Goal: Task Accomplishment & Management: Use online tool/utility

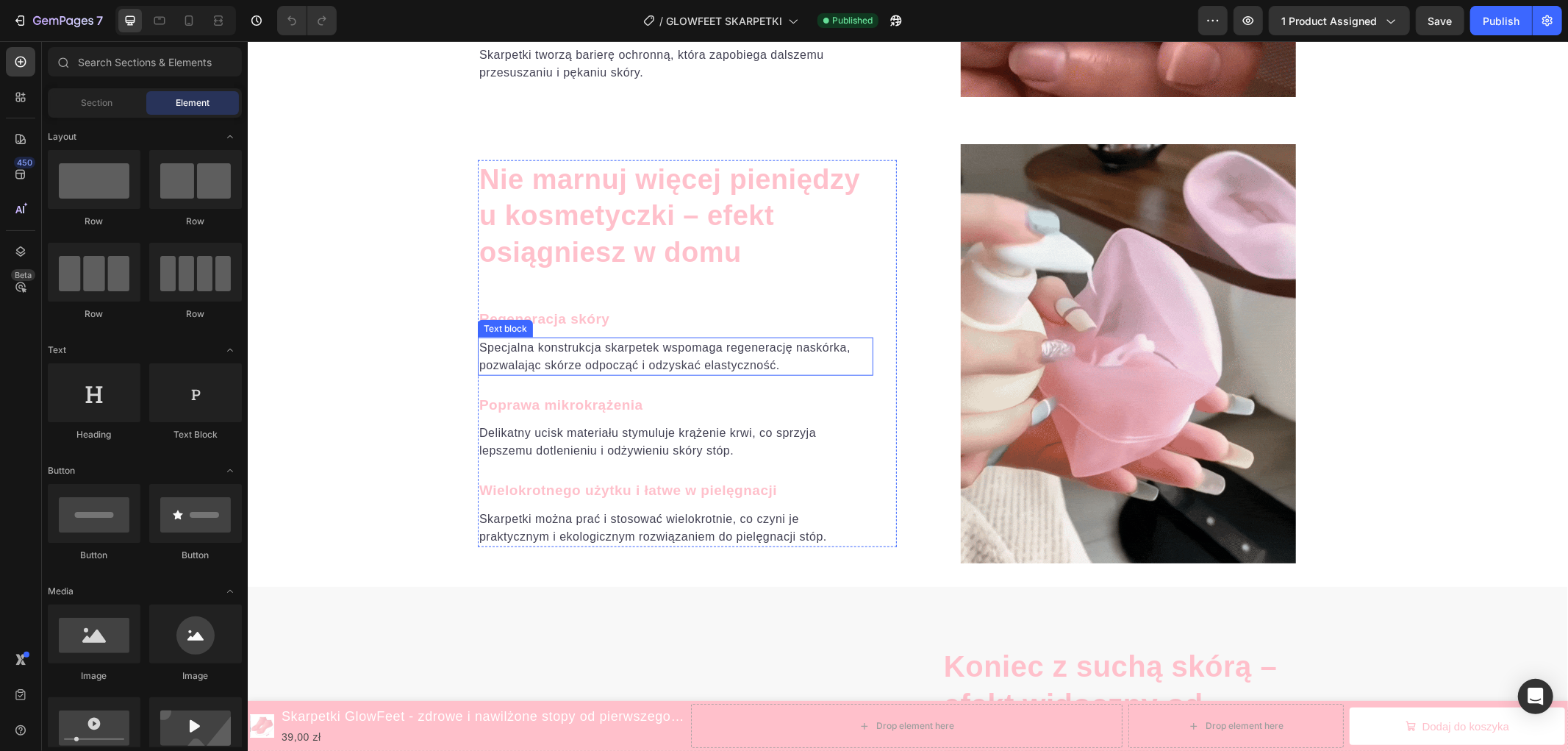
scroll to position [1236, 0]
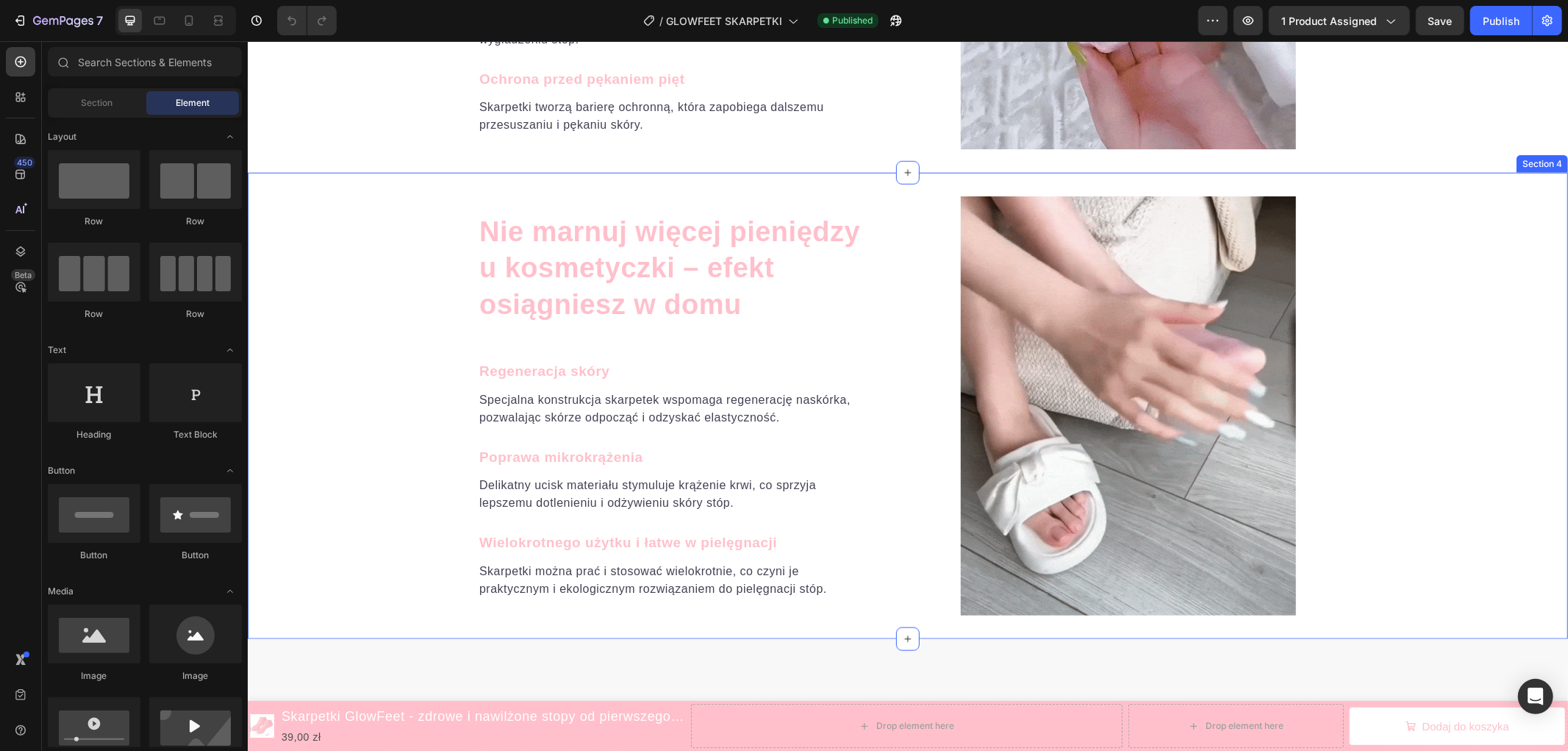
click at [383, 304] on div "Nie marnuj więcej pieniędzy u kosmetyczki – efekt osiągniesz w domu Heading Reg…" at bounding box center [906, 405] width 1320 height 419
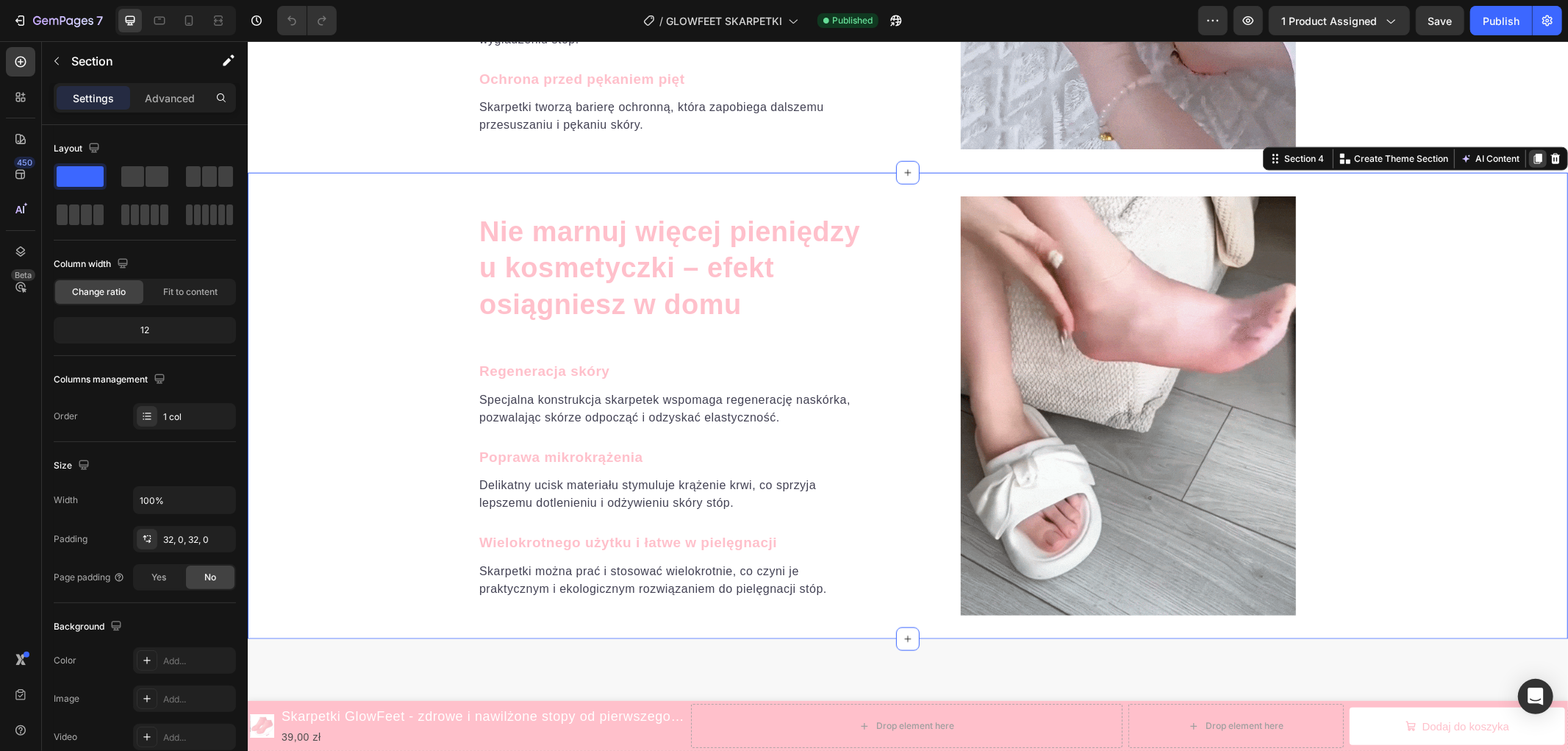
click at [1533, 155] on icon at bounding box center [1537, 157] width 8 height 10
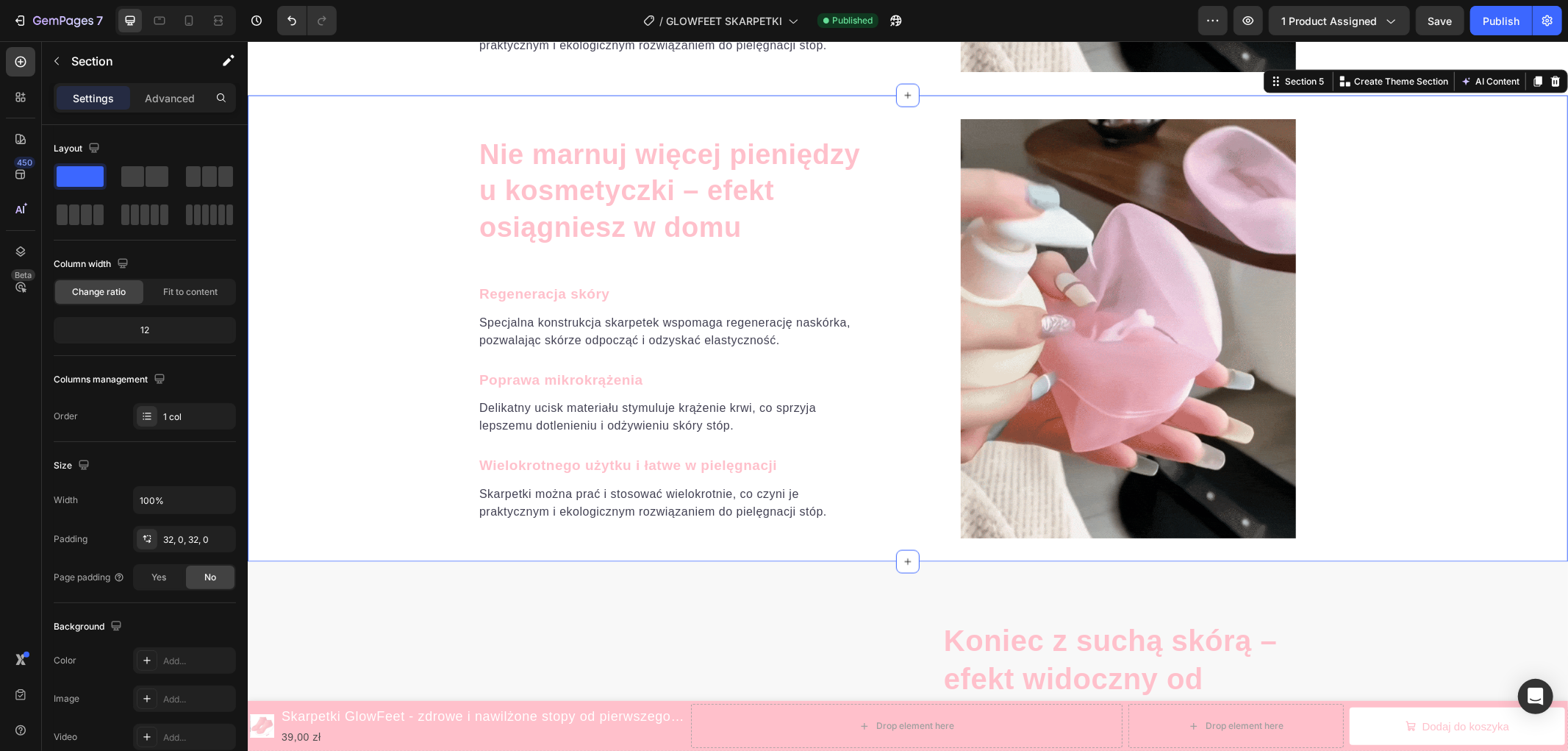
scroll to position [1782, 0]
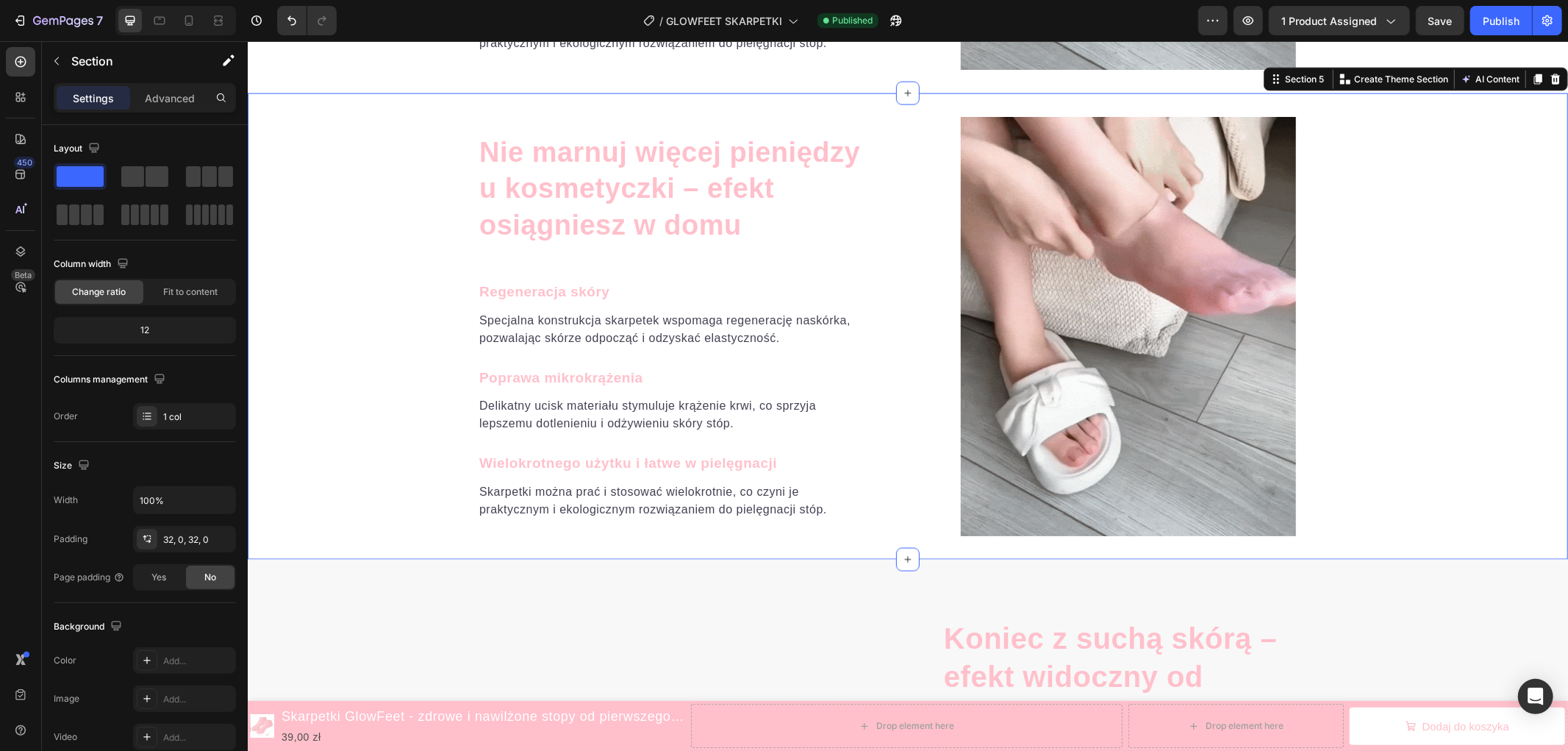
click at [1471, 206] on div "Nie marnuj więcej pieniędzy u kosmetyczki – efekt osiągniesz w domu Heading Reg…" at bounding box center [906, 326] width 1320 height 419
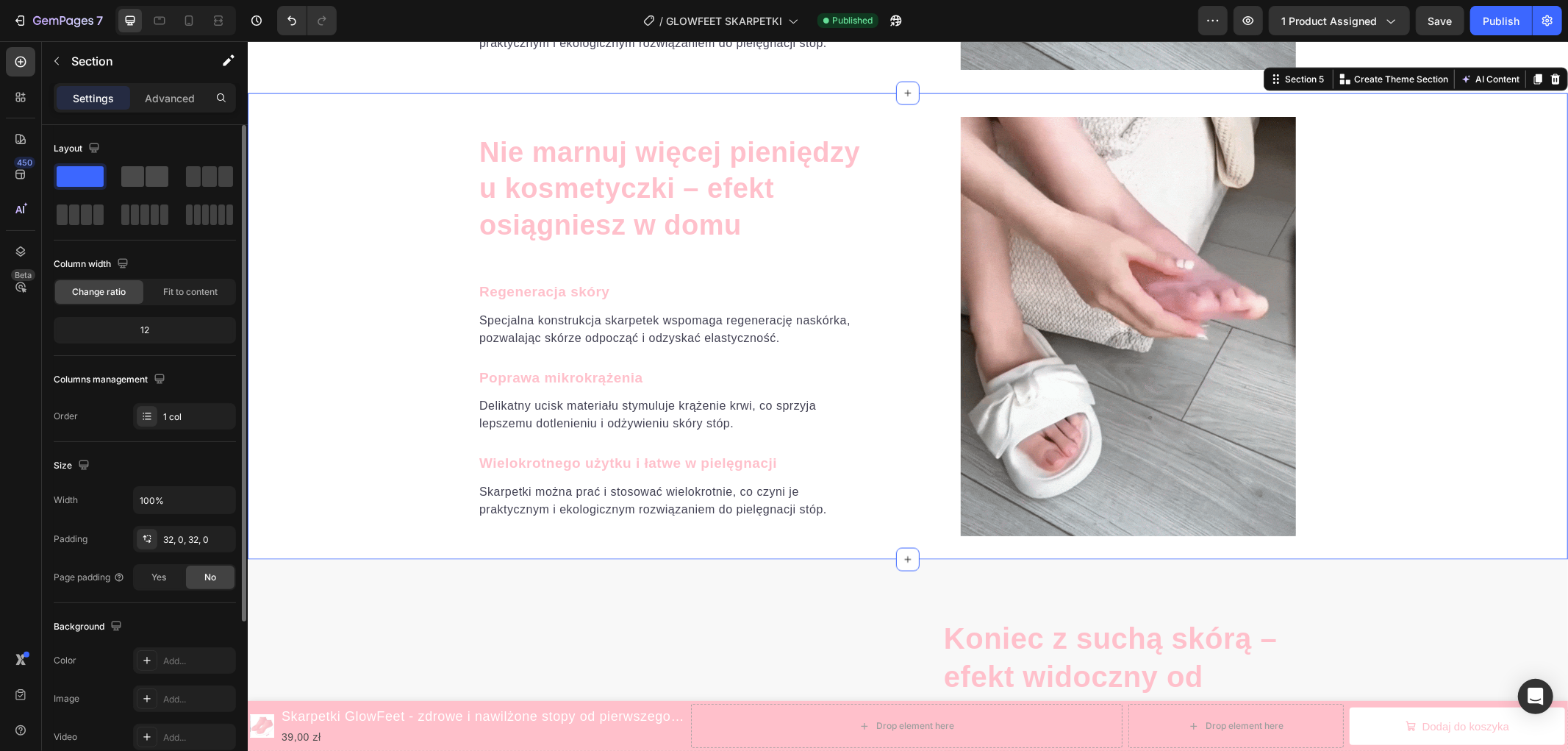
click at [164, 178] on span at bounding box center [157, 177] width 23 height 21
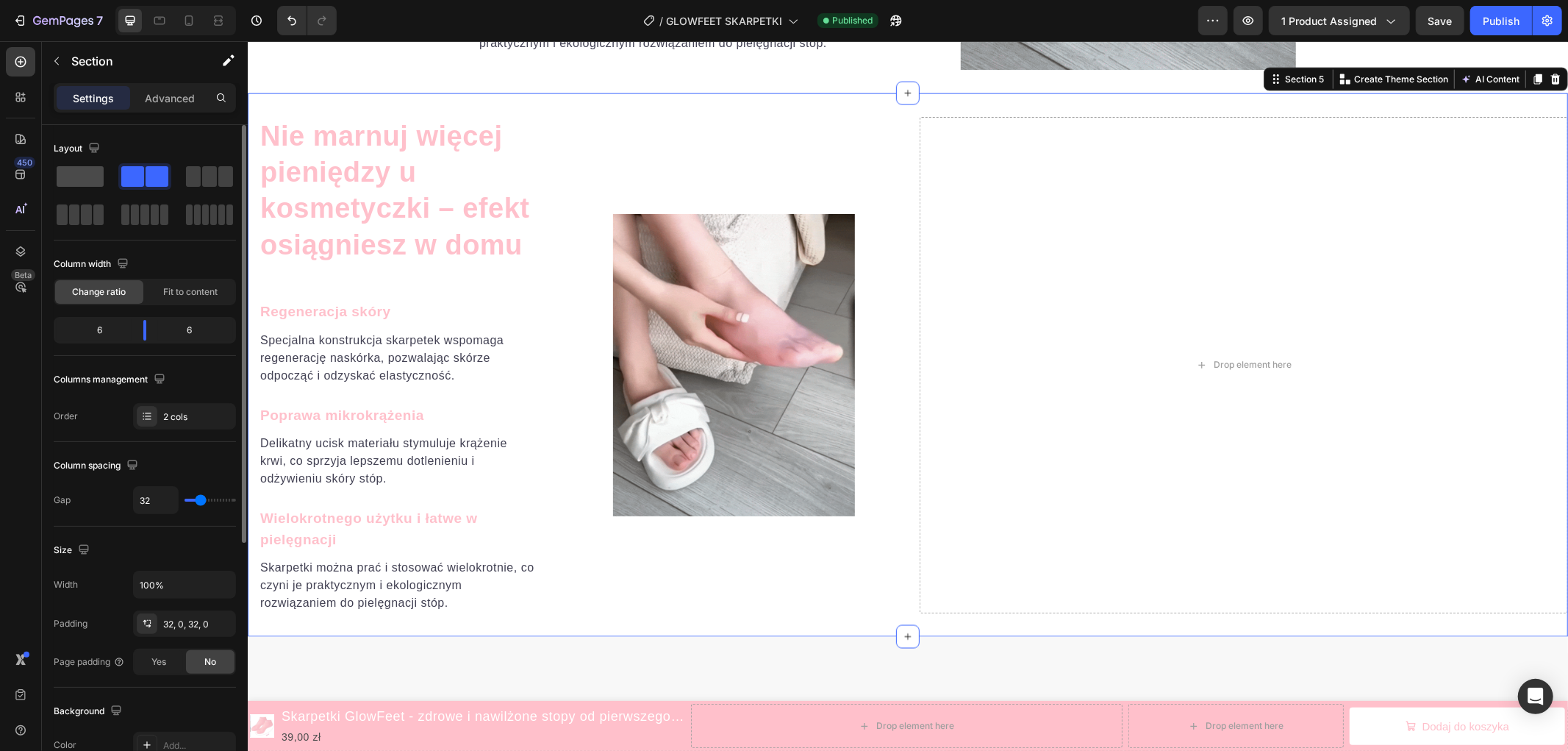
click at [76, 174] on span at bounding box center [80, 177] width 47 height 21
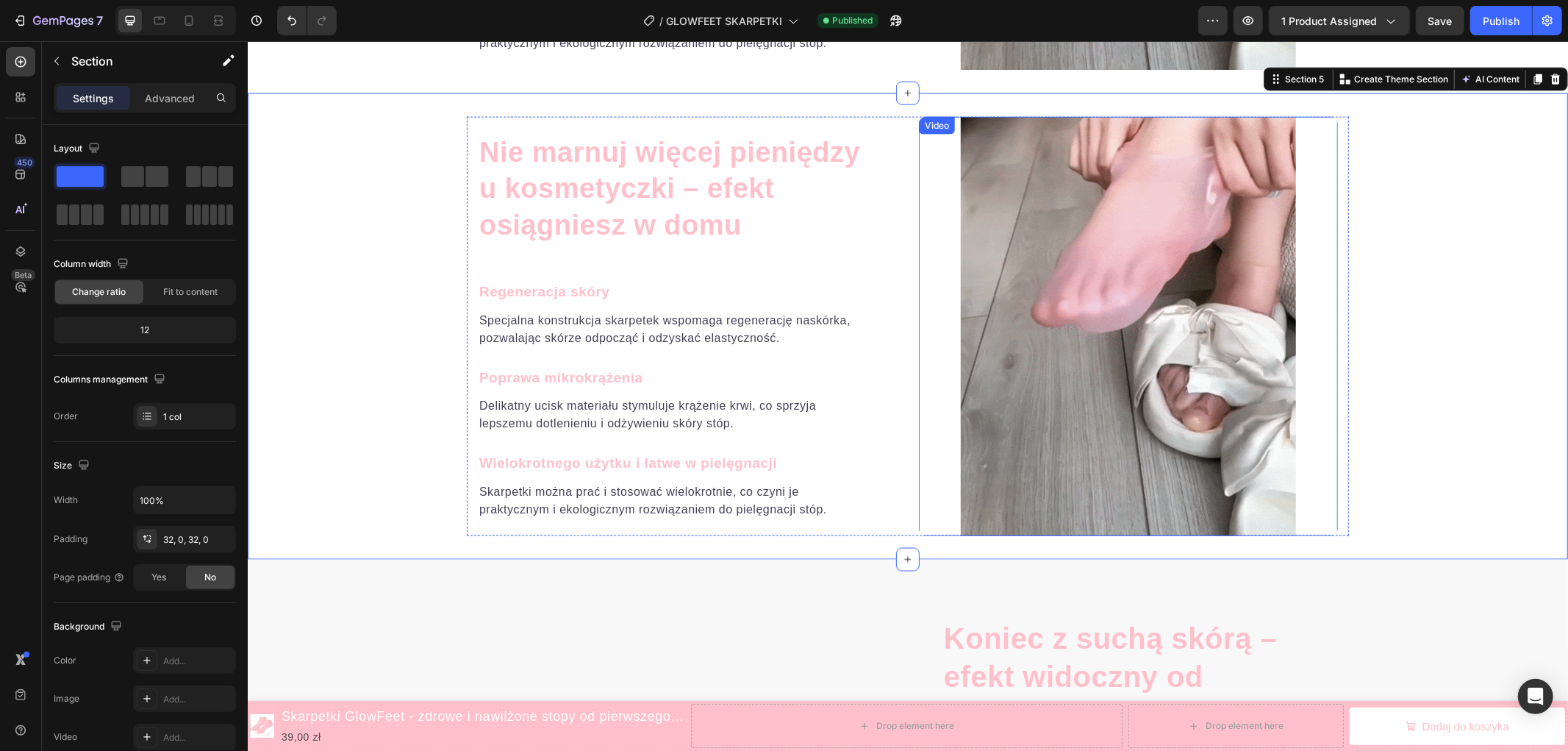
click at [1092, 243] on video at bounding box center [1128, 326] width 419 height 419
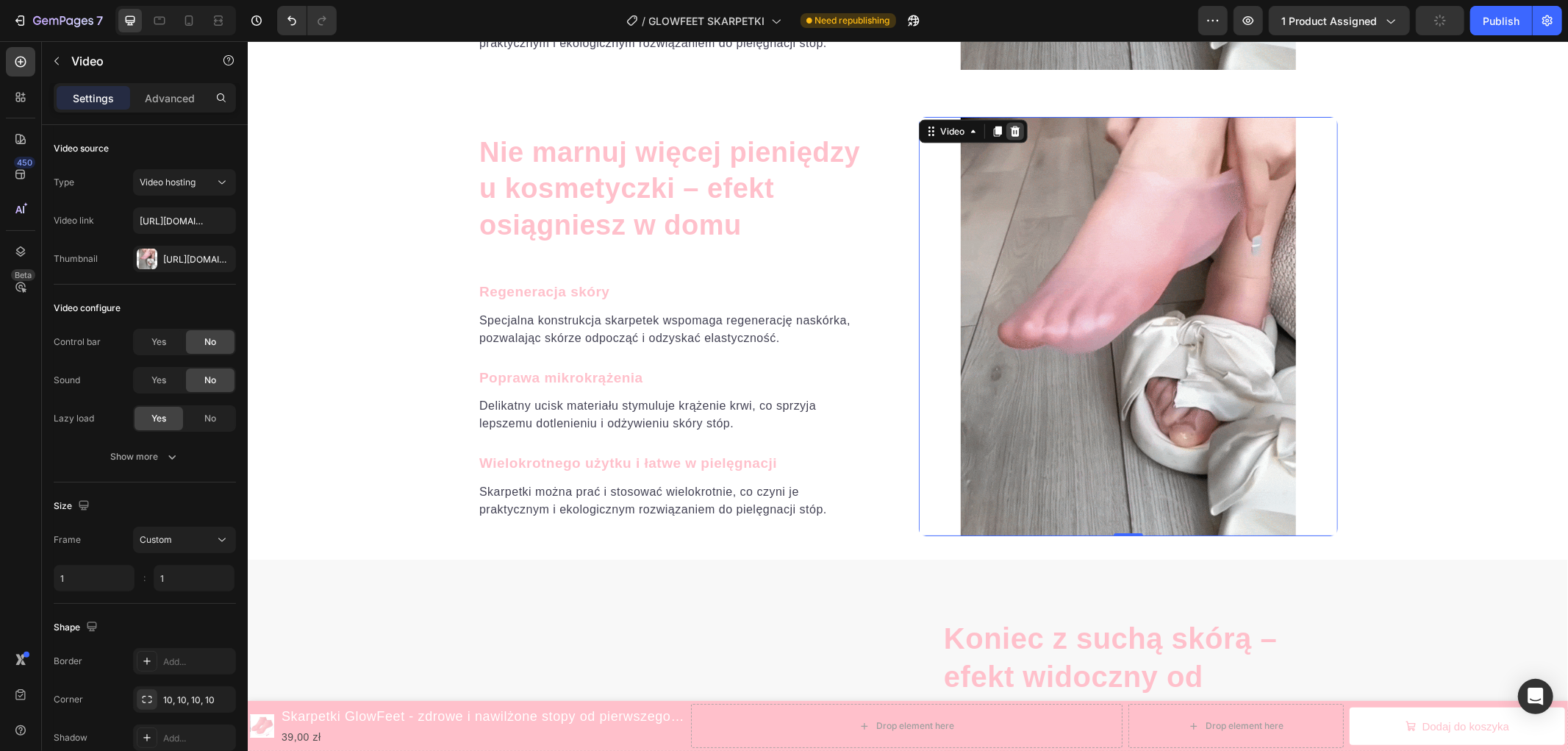
click at [1010, 128] on icon at bounding box center [1015, 130] width 9 height 10
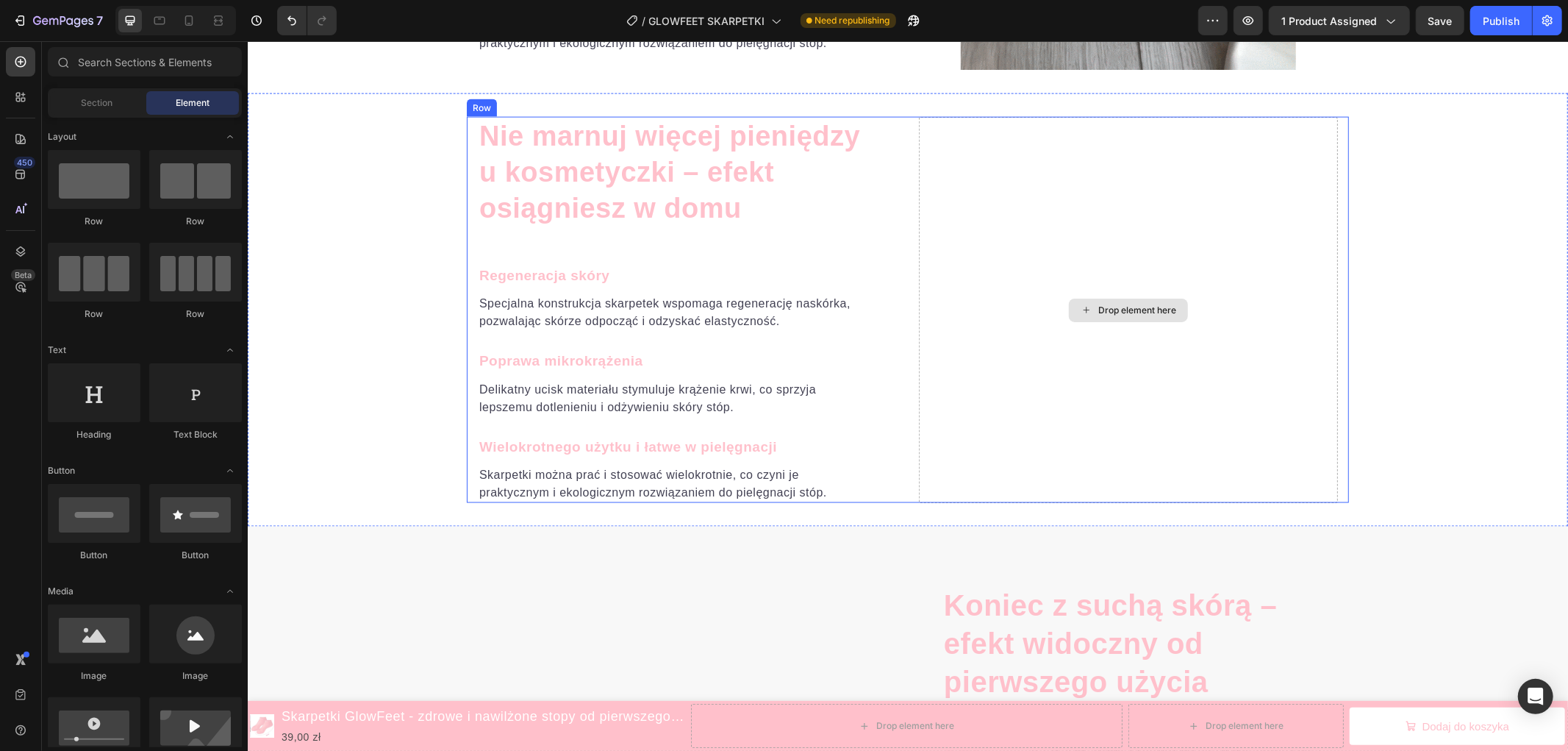
click at [1130, 304] on div "Drop element here" at bounding box center [1137, 310] width 78 height 12
click at [1128, 250] on div "Drop element here" at bounding box center [1128, 310] width 419 height 387
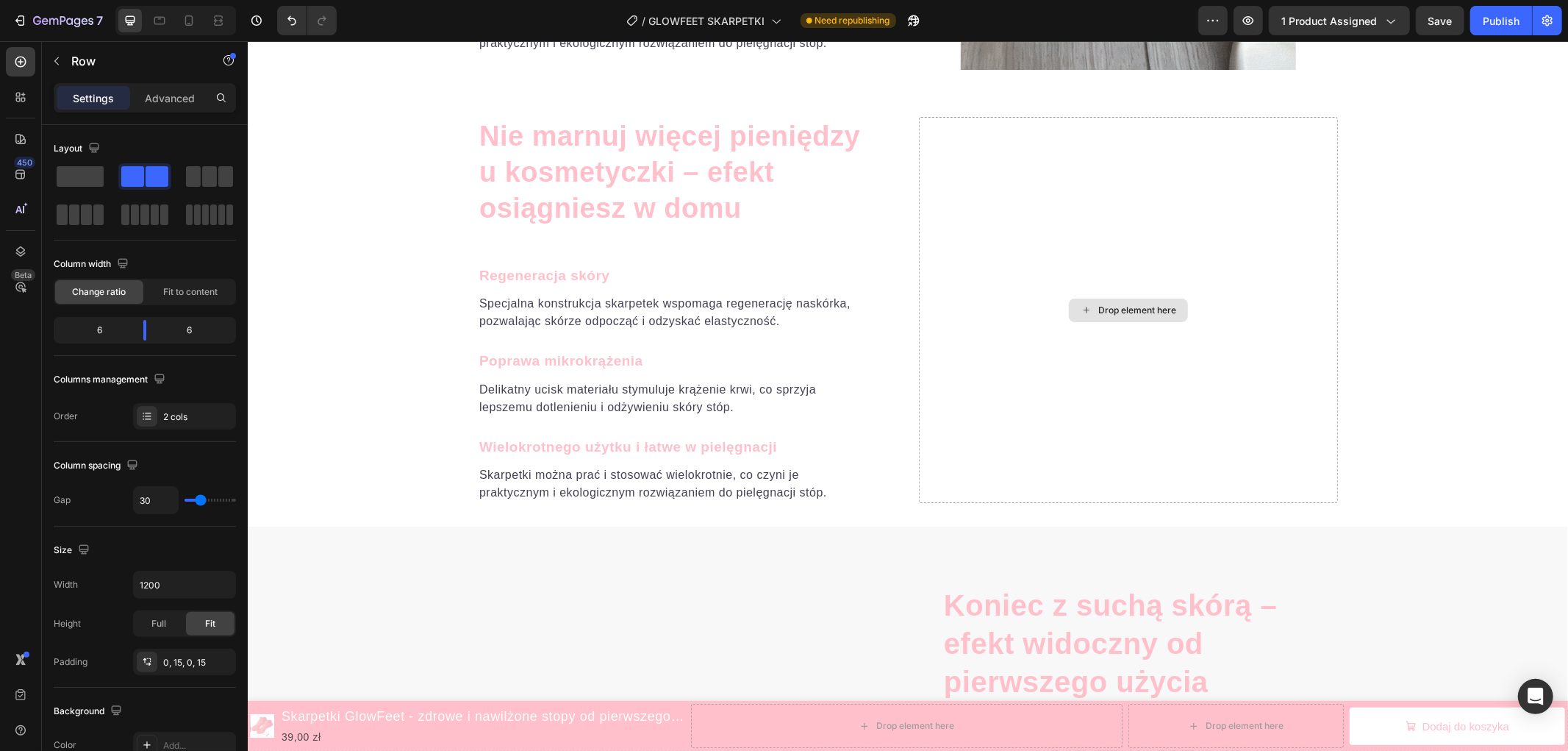
click at [1116, 316] on div "Drop element here" at bounding box center [1127, 310] width 119 height 24
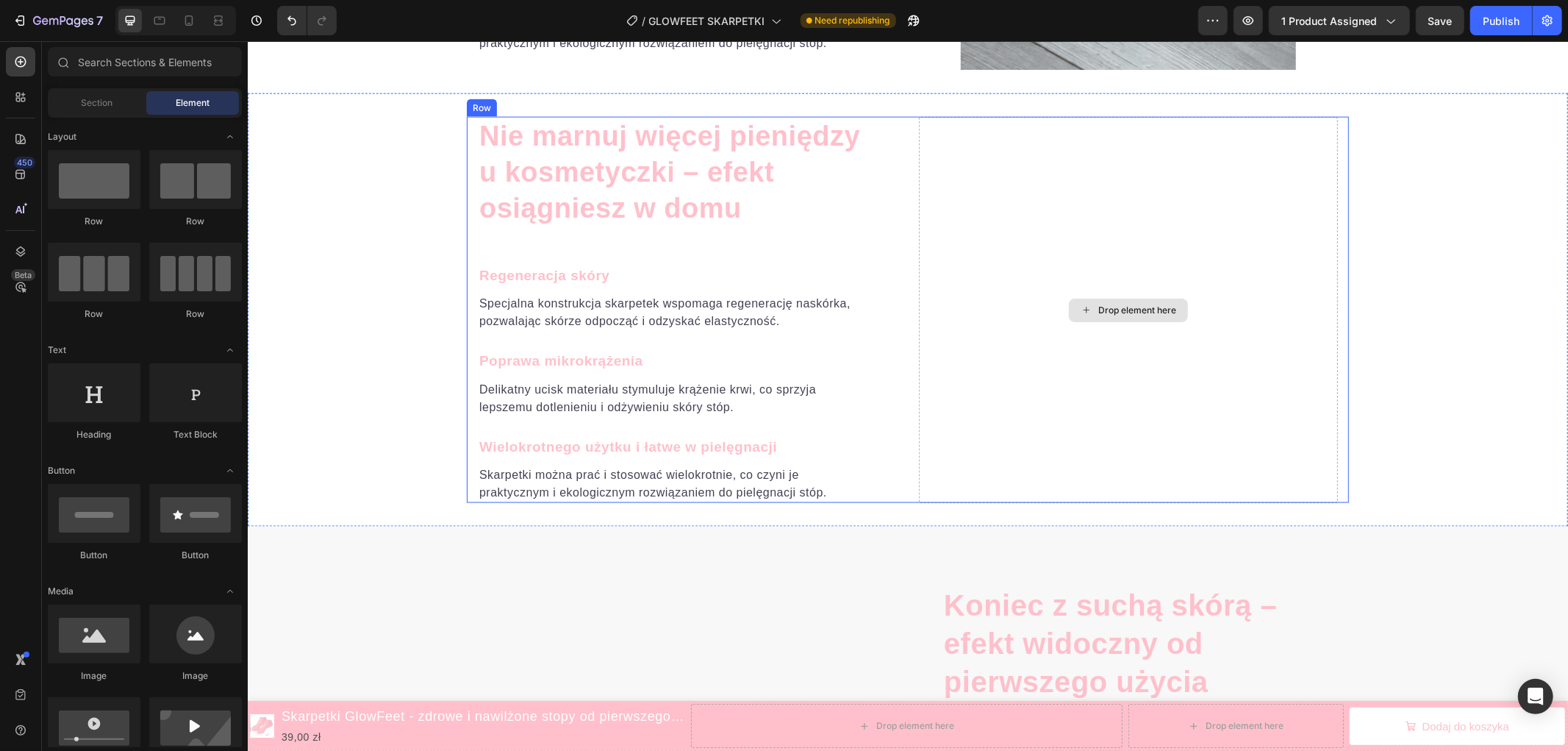
click at [1116, 315] on div "Drop element here" at bounding box center [1127, 310] width 119 height 24
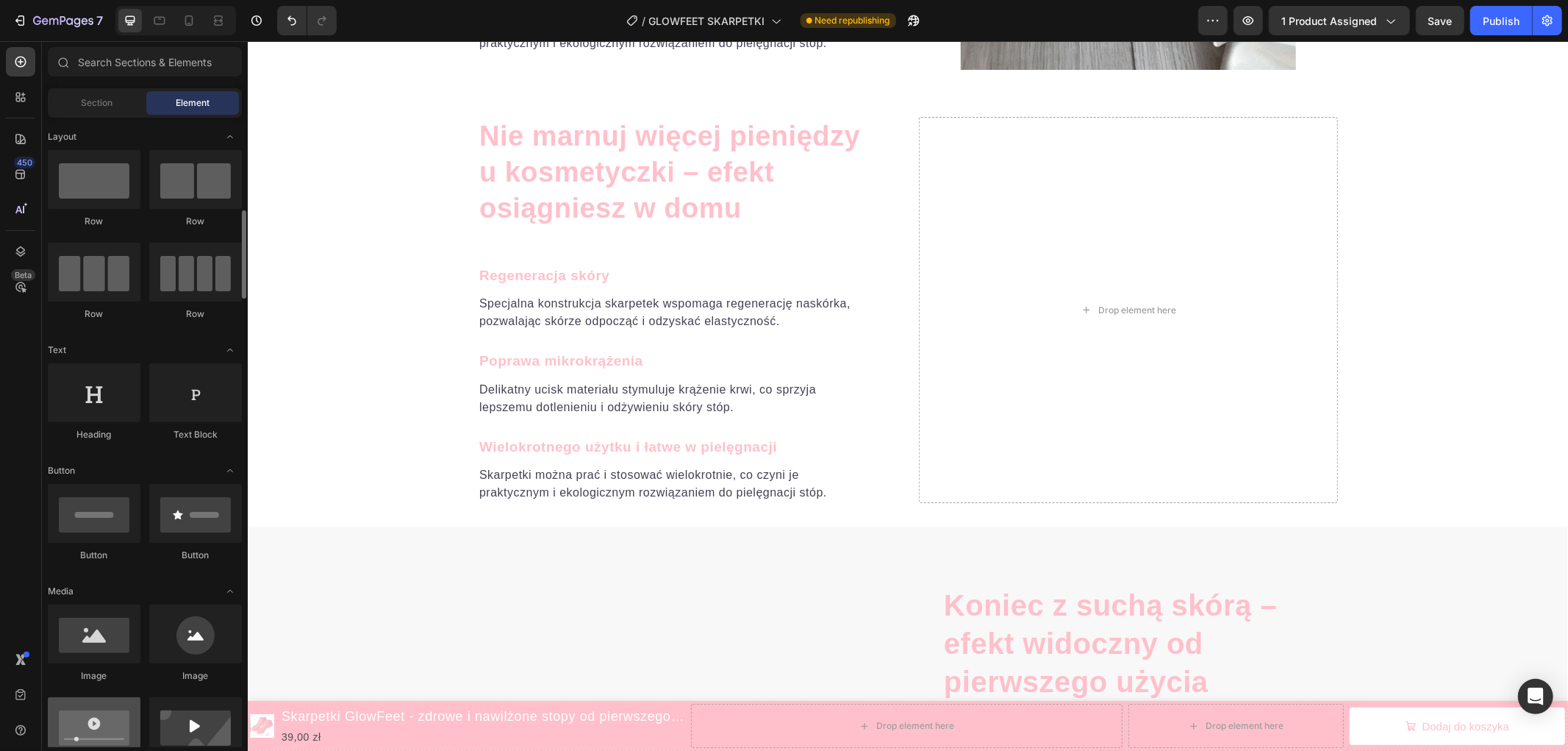
scroll to position [82, 0]
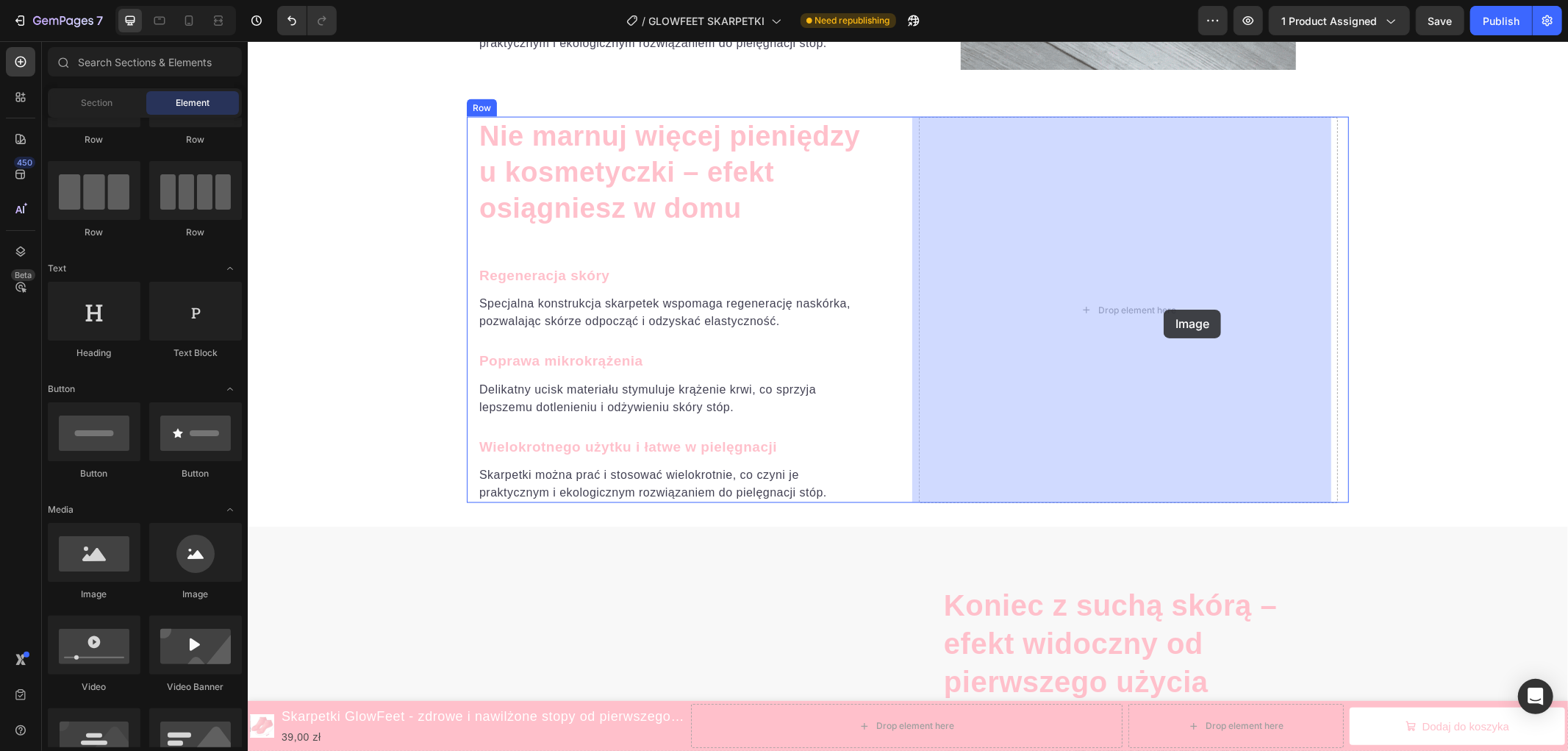
drag, startPoint x: 440, startPoint y: 596, endPoint x: 1163, endPoint y: 309, distance: 777.9
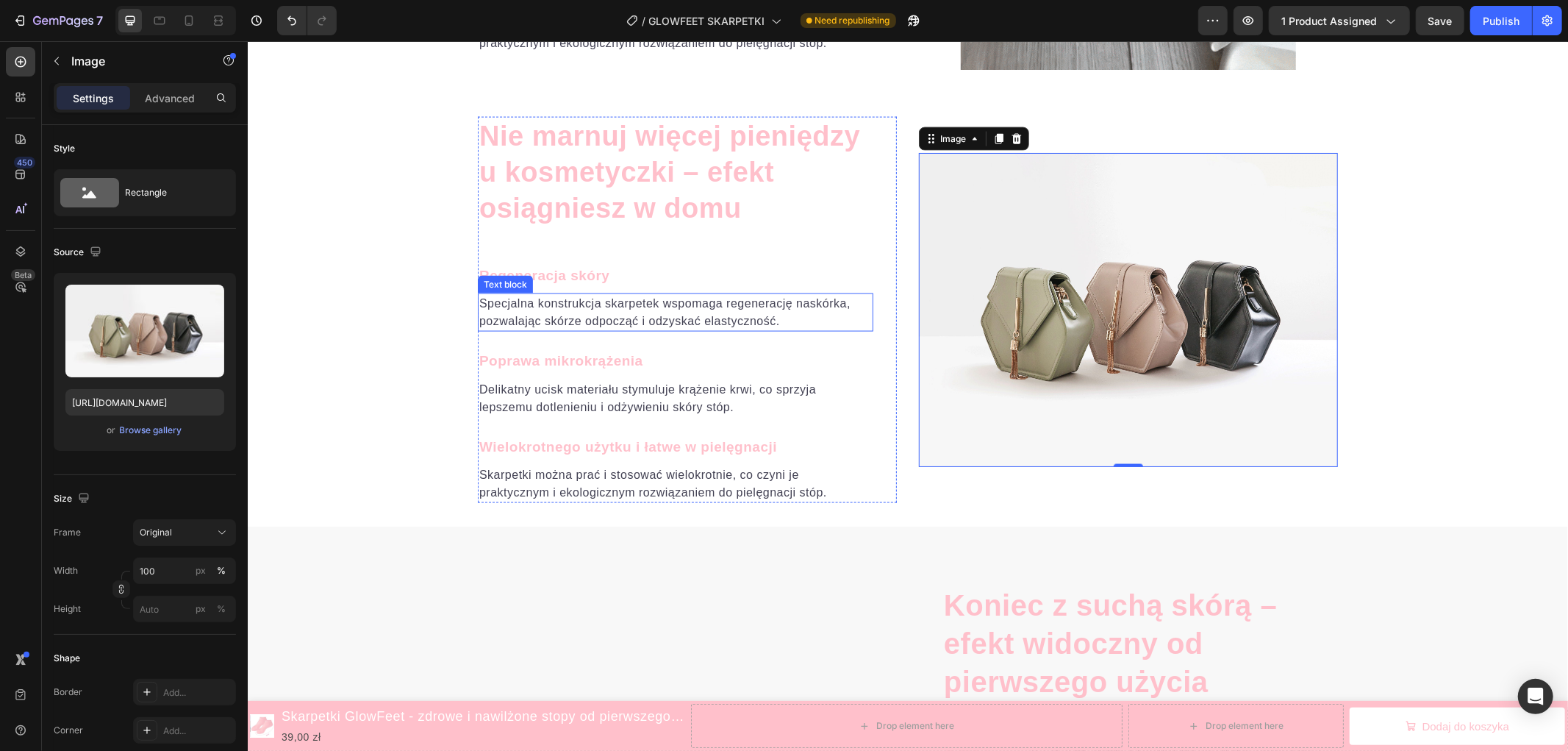
click at [611, 308] on p "Specjalna konstrukcja skarpetek wspomaga regenerację naskórka, pozwalając skórz…" at bounding box center [674, 311] width 392 height 36
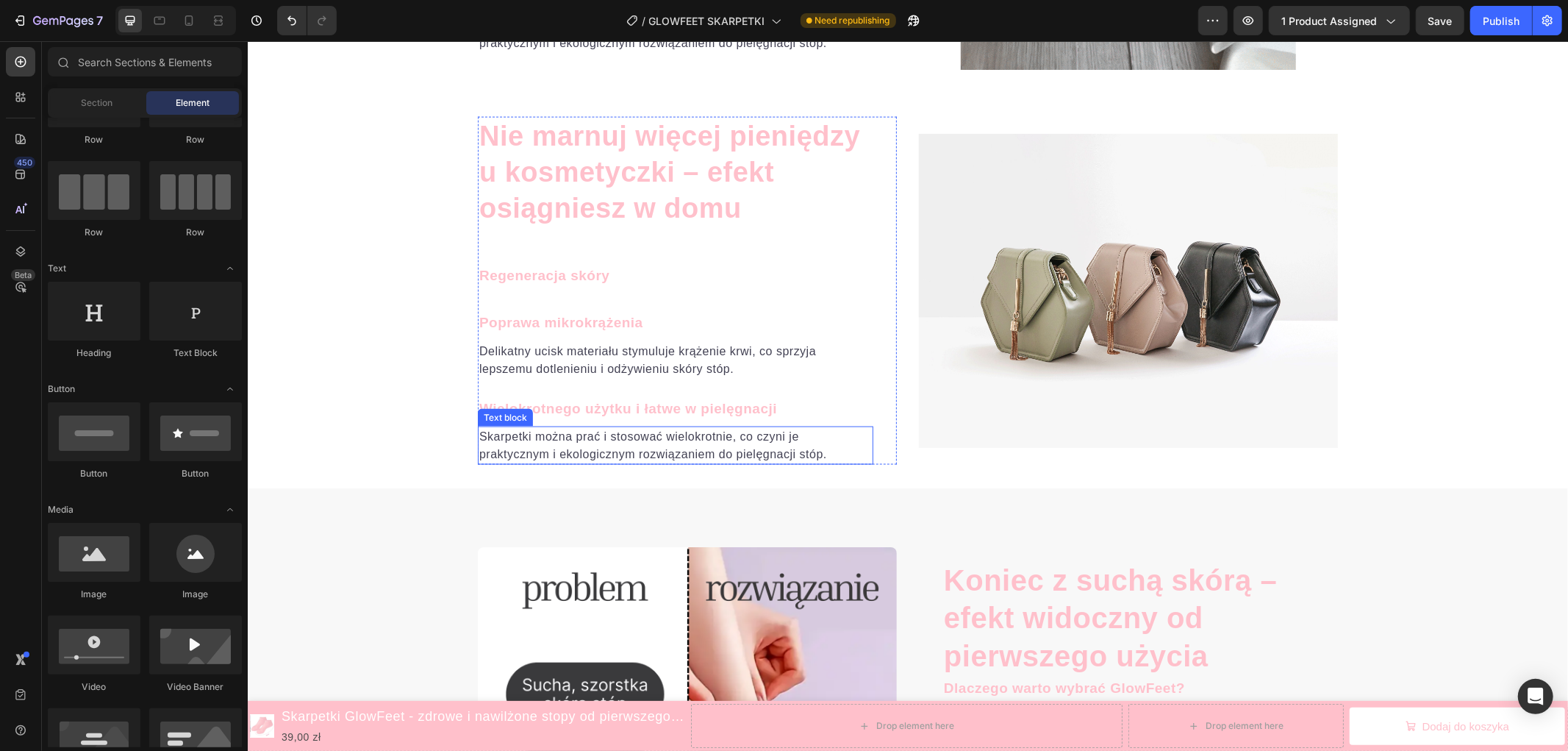
click at [636, 443] on p "Skarpetki można prać i stosować wielokrotnie, co czyni je praktycznym i ekologi…" at bounding box center [674, 444] width 392 height 36
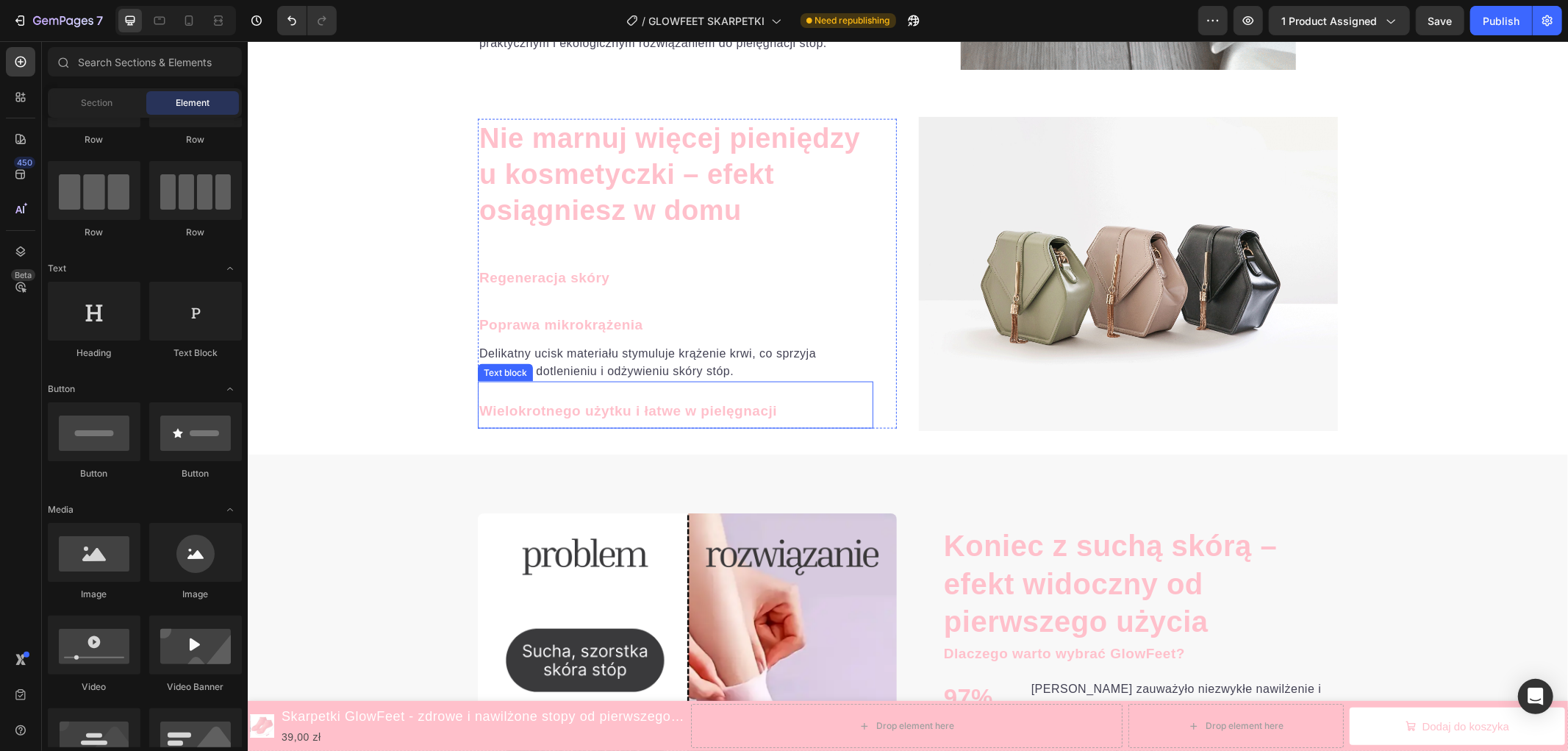
click at [637, 411] on p "Wielokrotnego użytku i łatwe w pielęgnacji" at bounding box center [674, 410] width 392 height 21
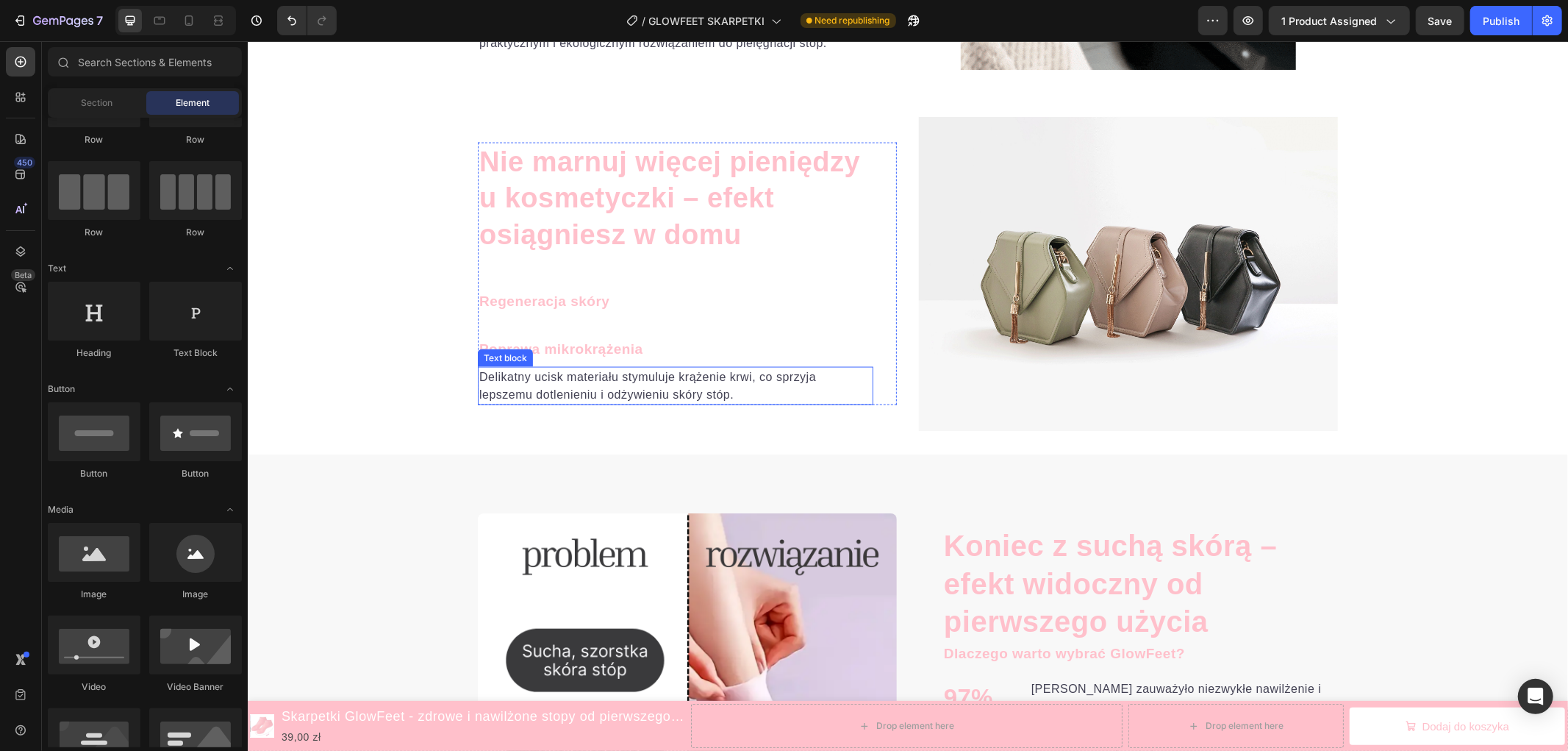
click at [614, 384] on p "Delikatny ucisk materiału stymuluje krążenie krwi, co sprzyja lepszemu dotlenie…" at bounding box center [674, 385] width 392 height 36
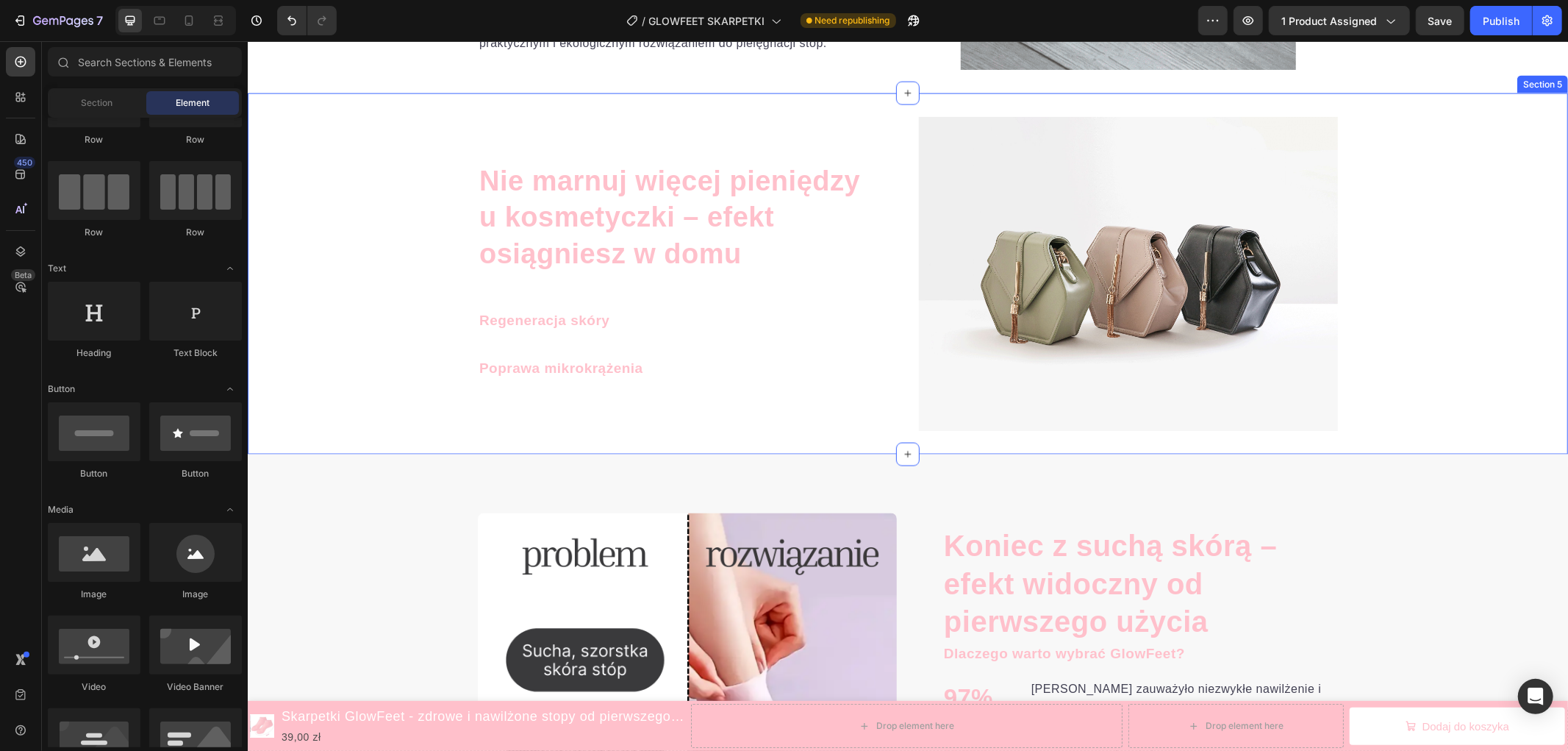
click at [1464, 168] on div "Nie marnuj więcej pieniędzy u kosmetyczki – efekt osiągniesz w domu Heading Reg…" at bounding box center [906, 274] width 1320 height 315
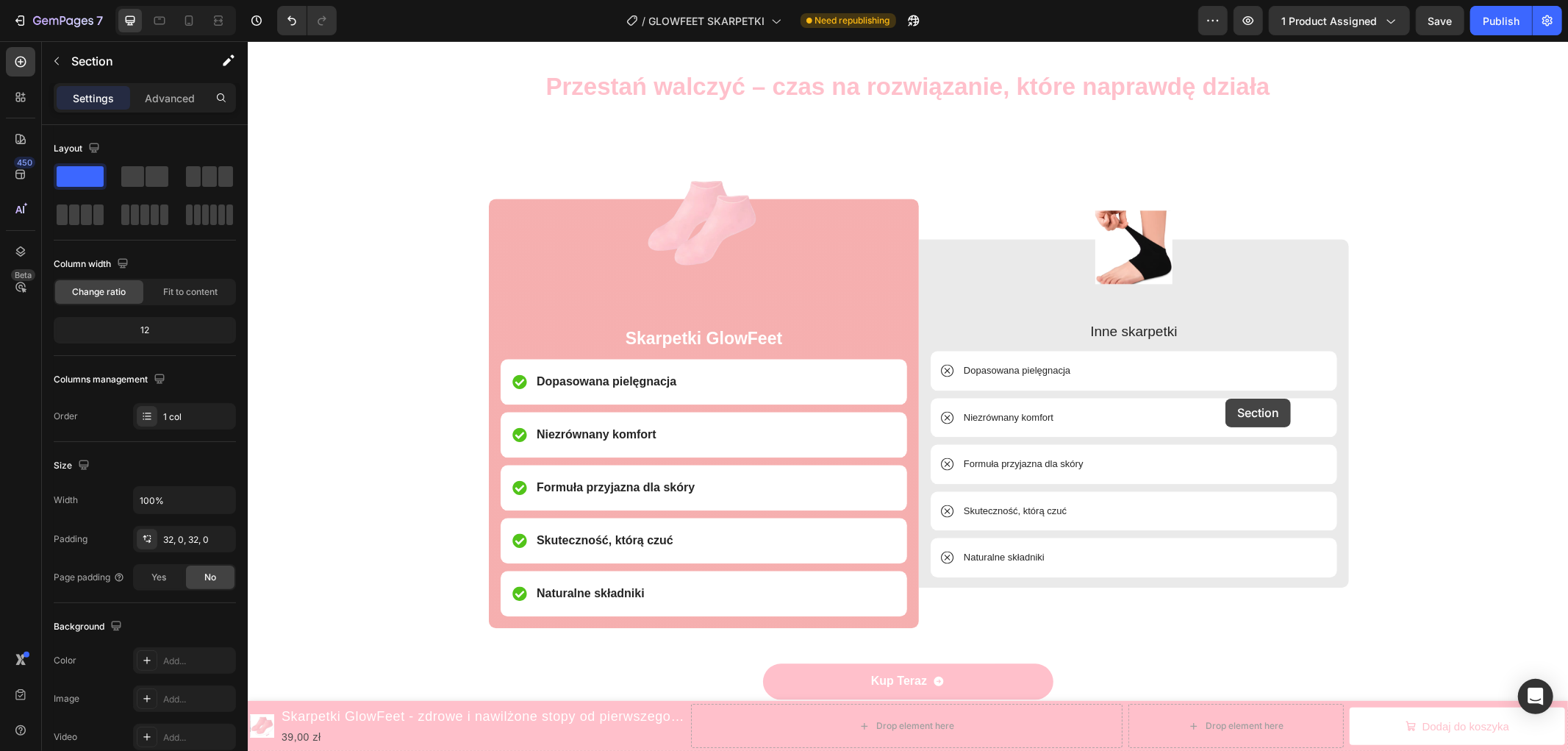
scroll to position [3089, 0]
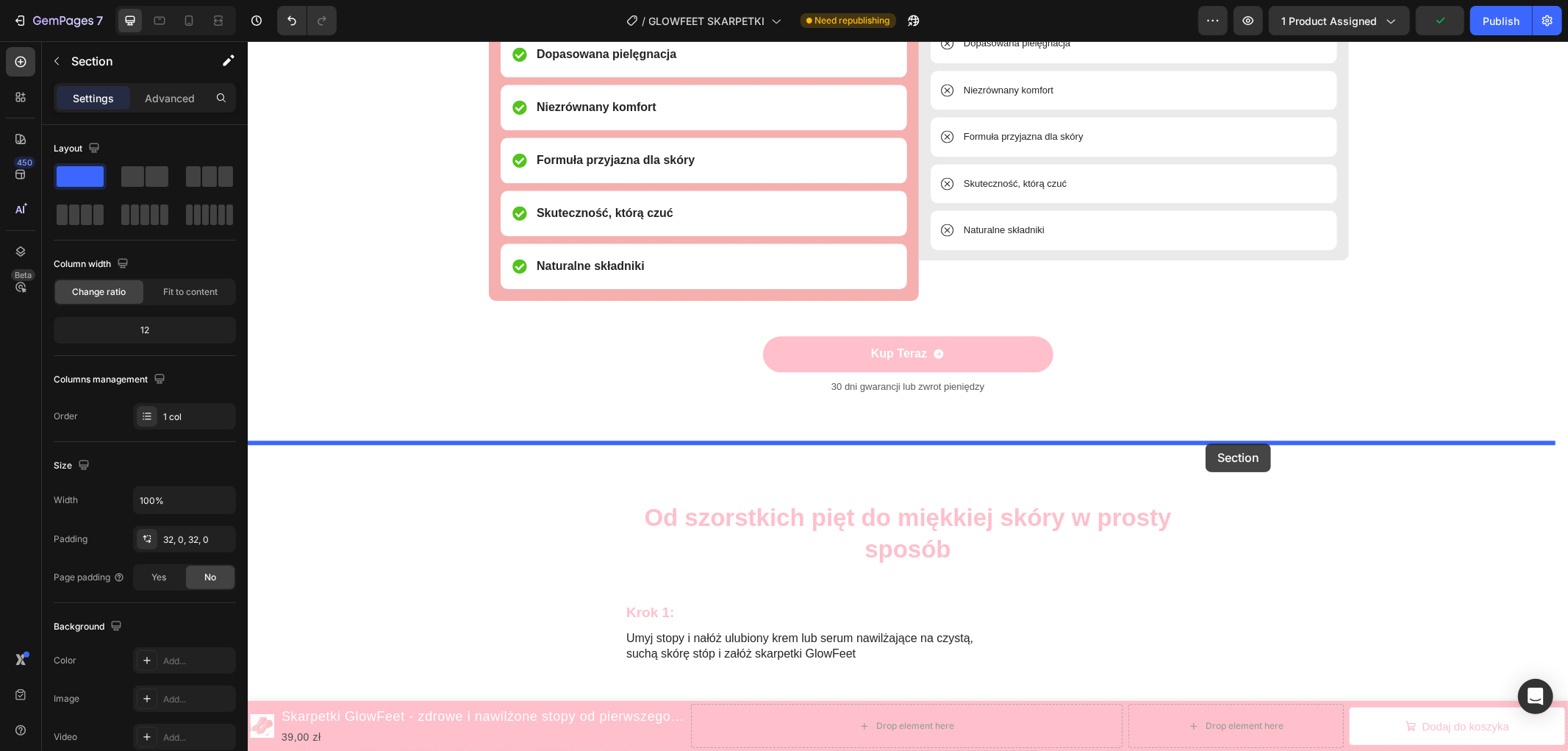
drag, startPoint x: 1261, startPoint y: 83, endPoint x: 1205, endPoint y: 442, distance: 363.3
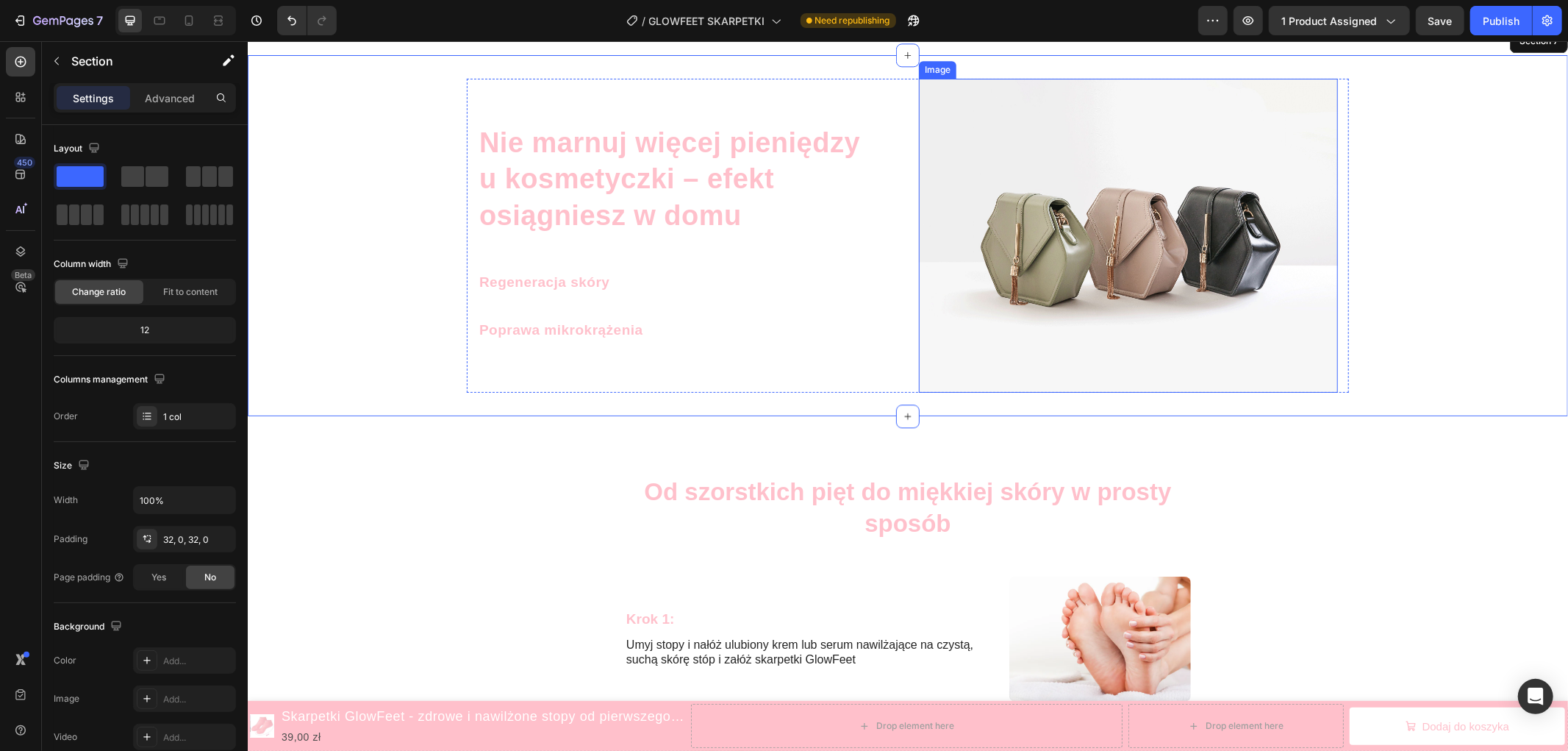
scroll to position [3054, 0]
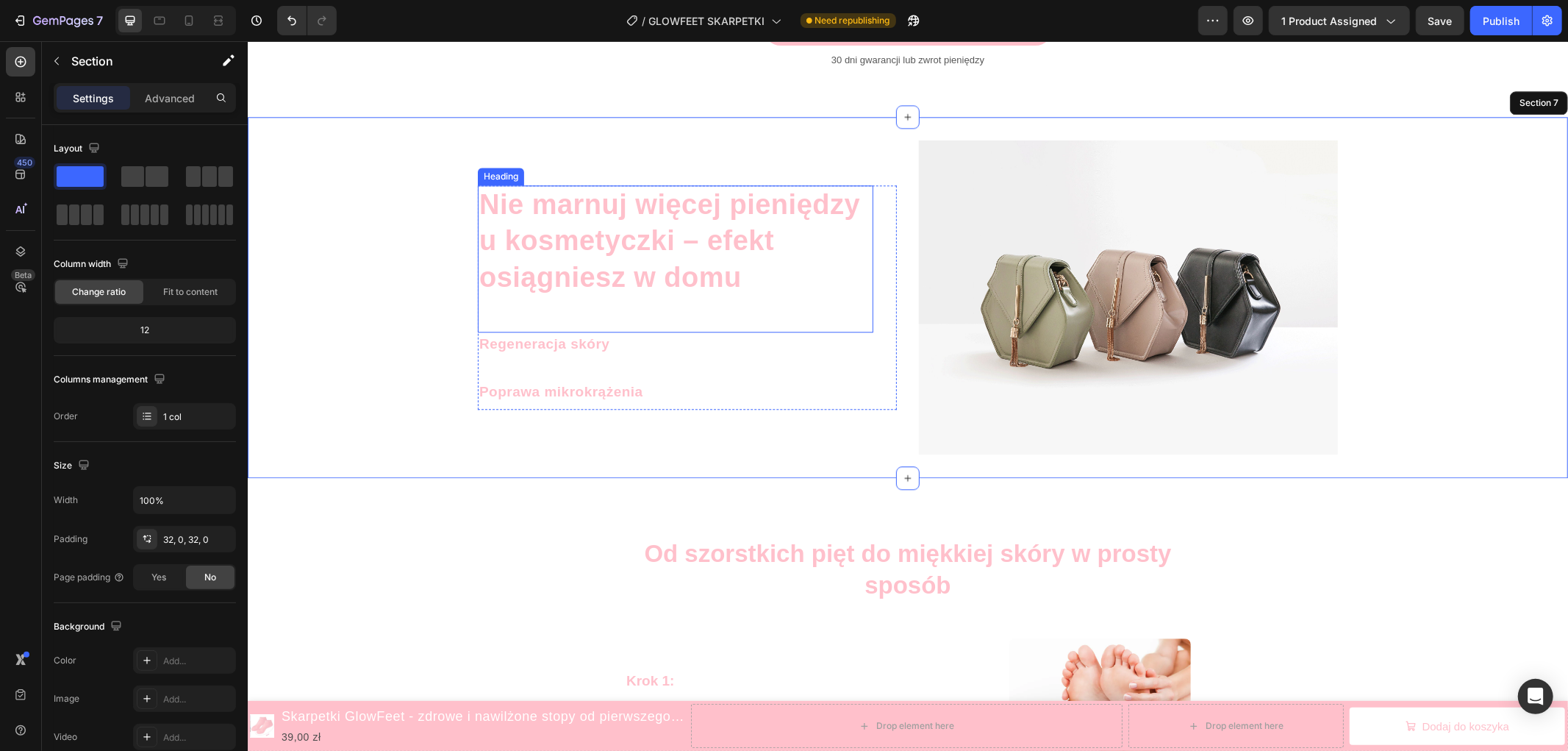
click at [565, 221] on h2 "Nie marnuj więcej pieniędzy u kosmetyczki – efekt osiągniesz w domu" at bounding box center [674, 240] width 395 height 112
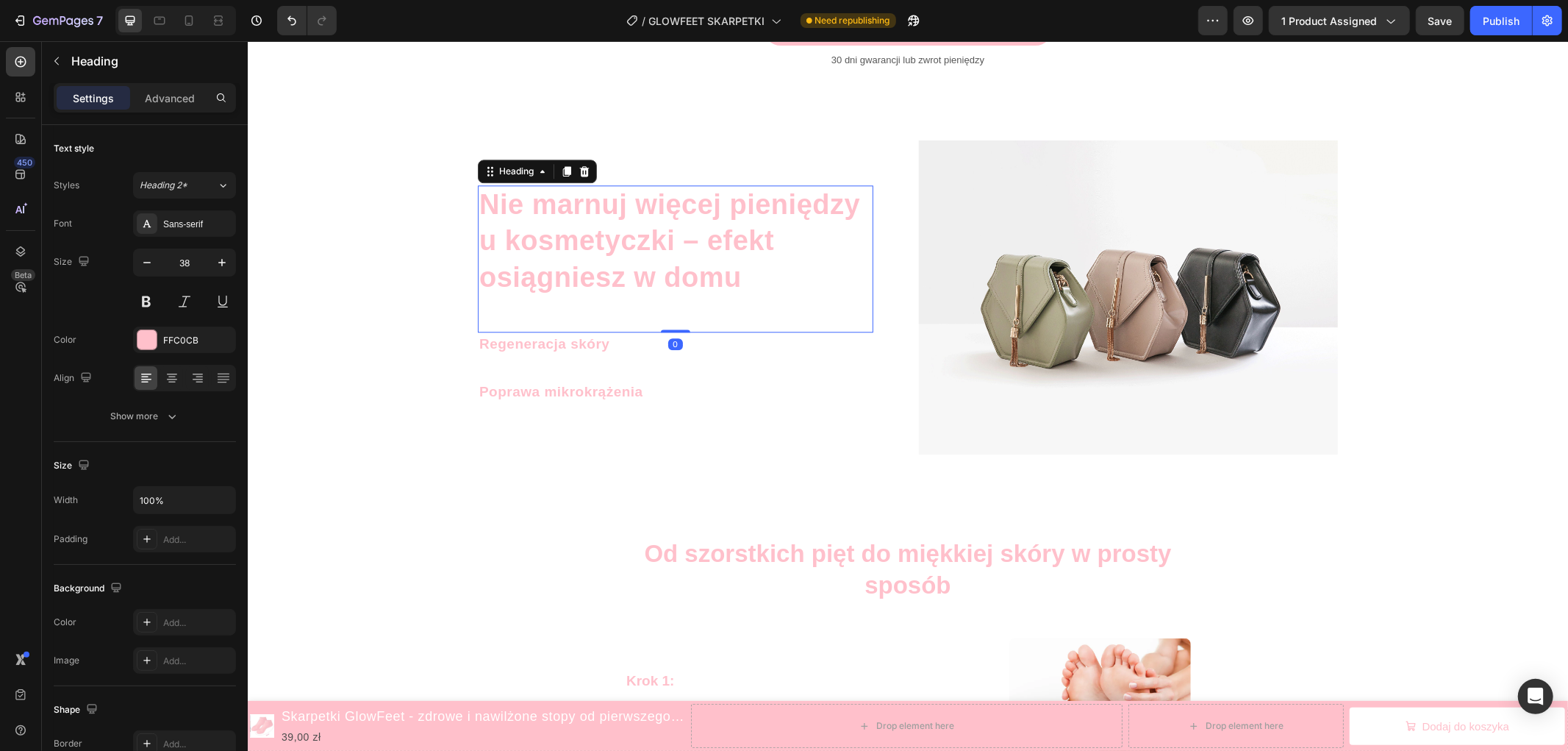
click at [565, 221] on h2 "Nie marnuj więcej pieniędzy u kosmetyczki – efekt osiągniesz w domu" at bounding box center [674, 240] width 395 height 112
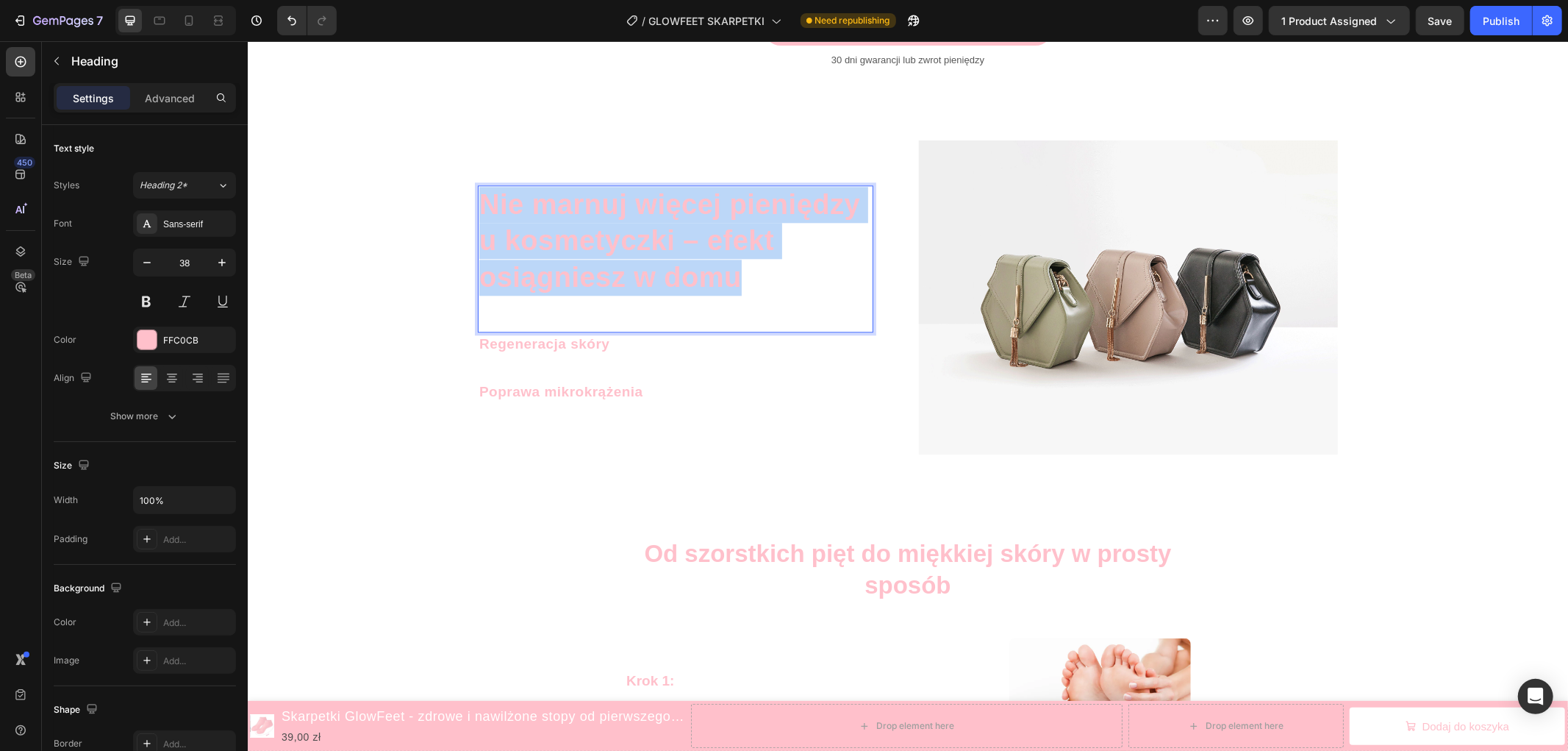
click at [565, 221] on p "Nie marnuj więcej pieniędzy u kosmetyczki – efekt osiągniesz w domu" at bounding box center [674, 240] width 392 height 109
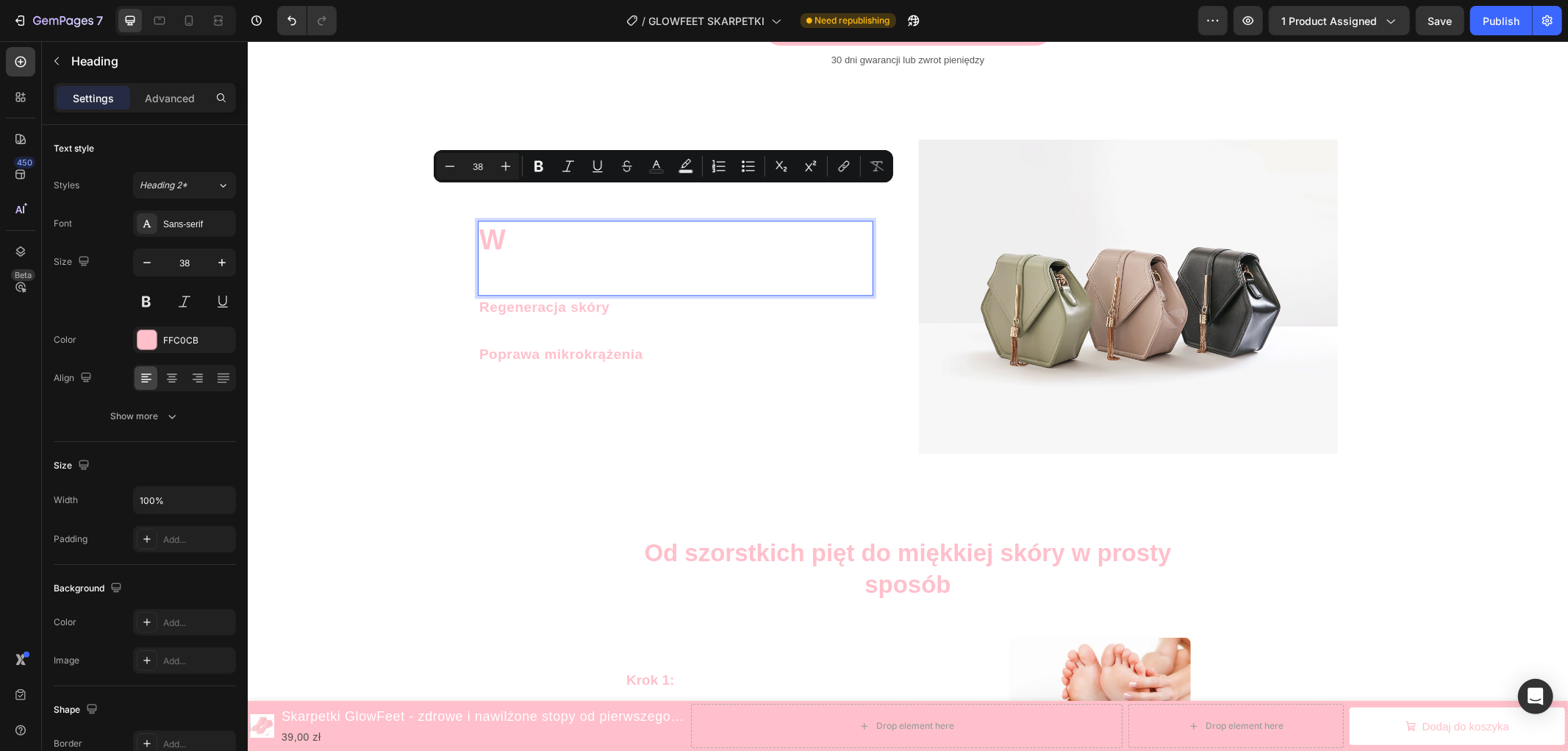
scroll to position [3090, 0]
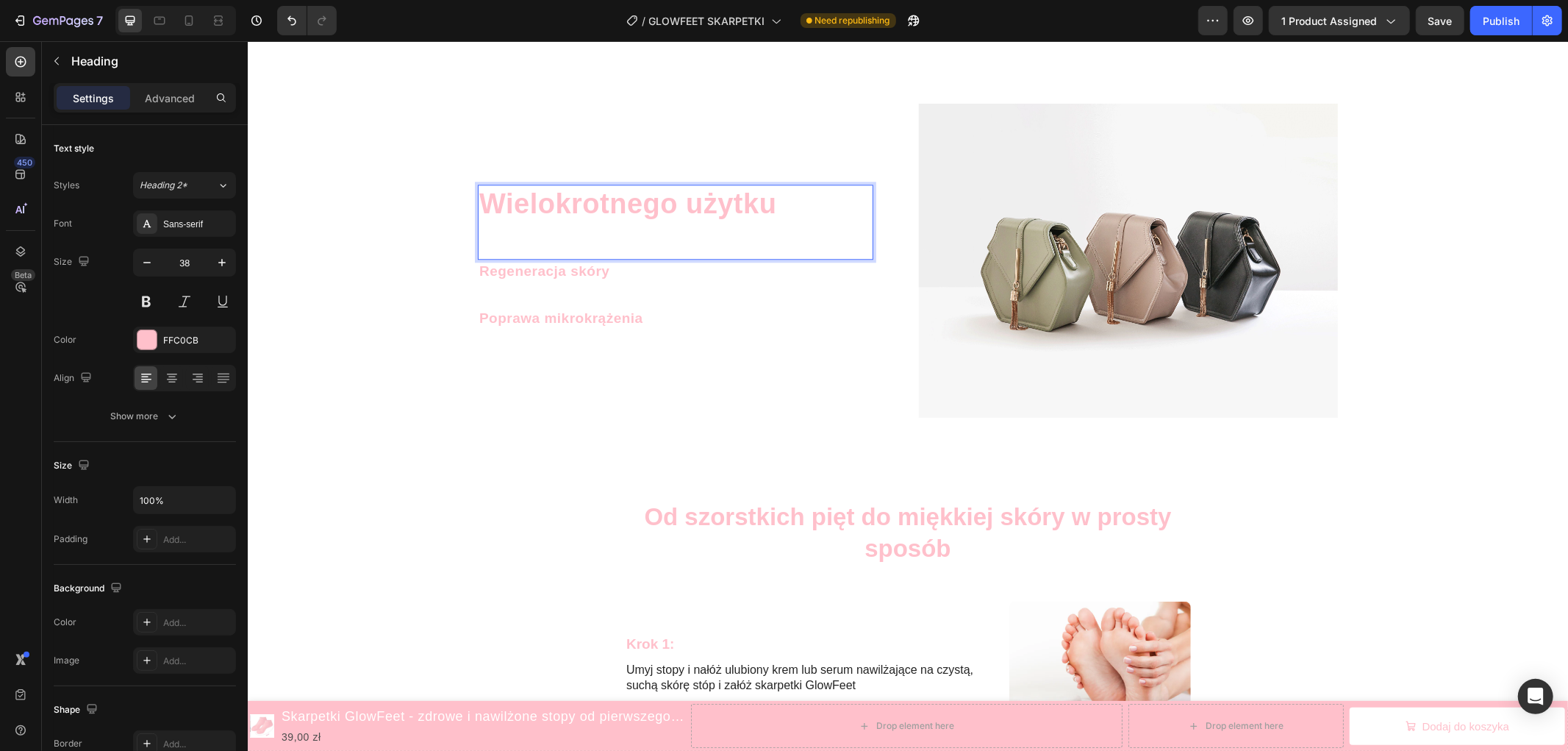
click at [491, 206] on p "Wielokrotnego użytku" at bounding box center [674, 204] width 392 height 36
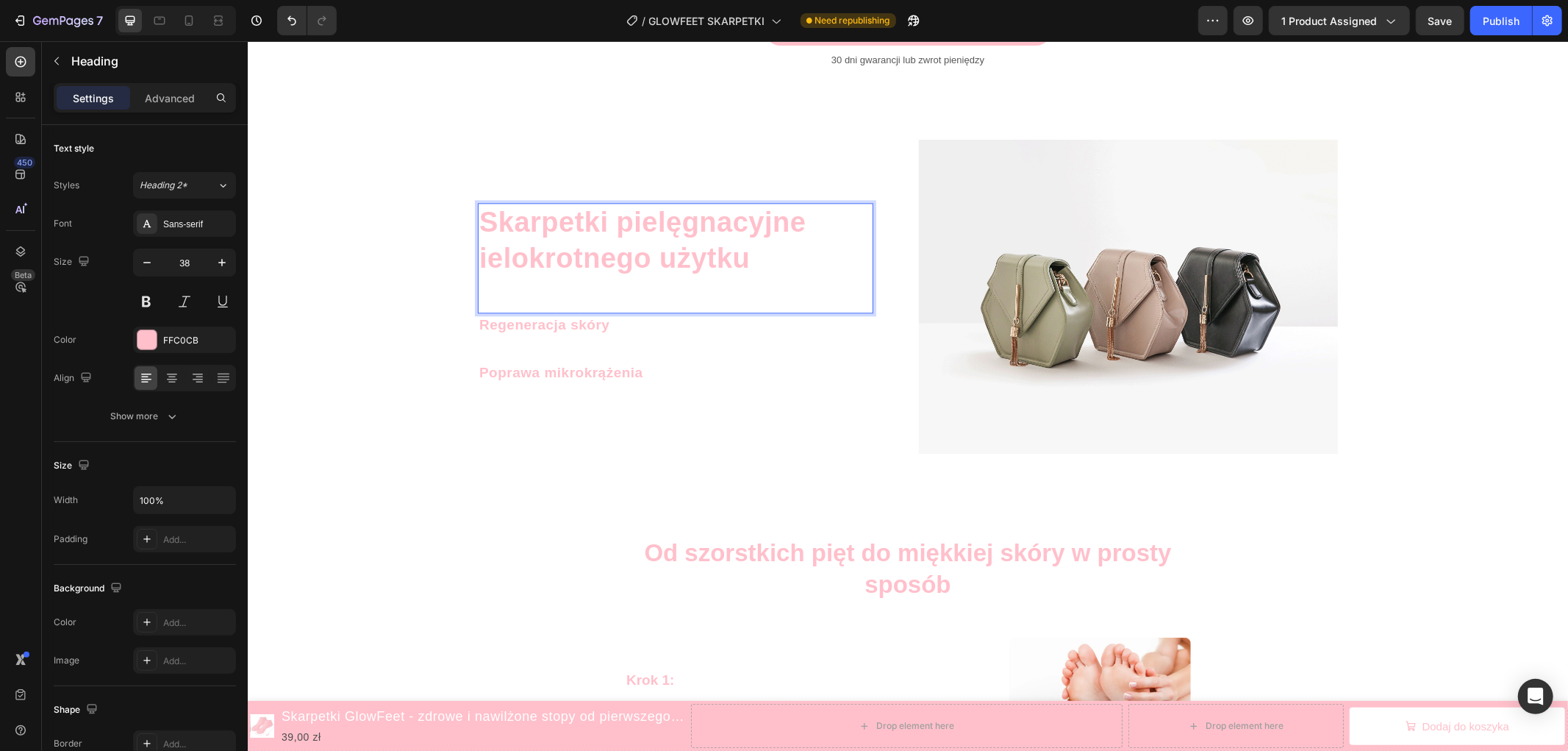
scroll to position [3071, 0]
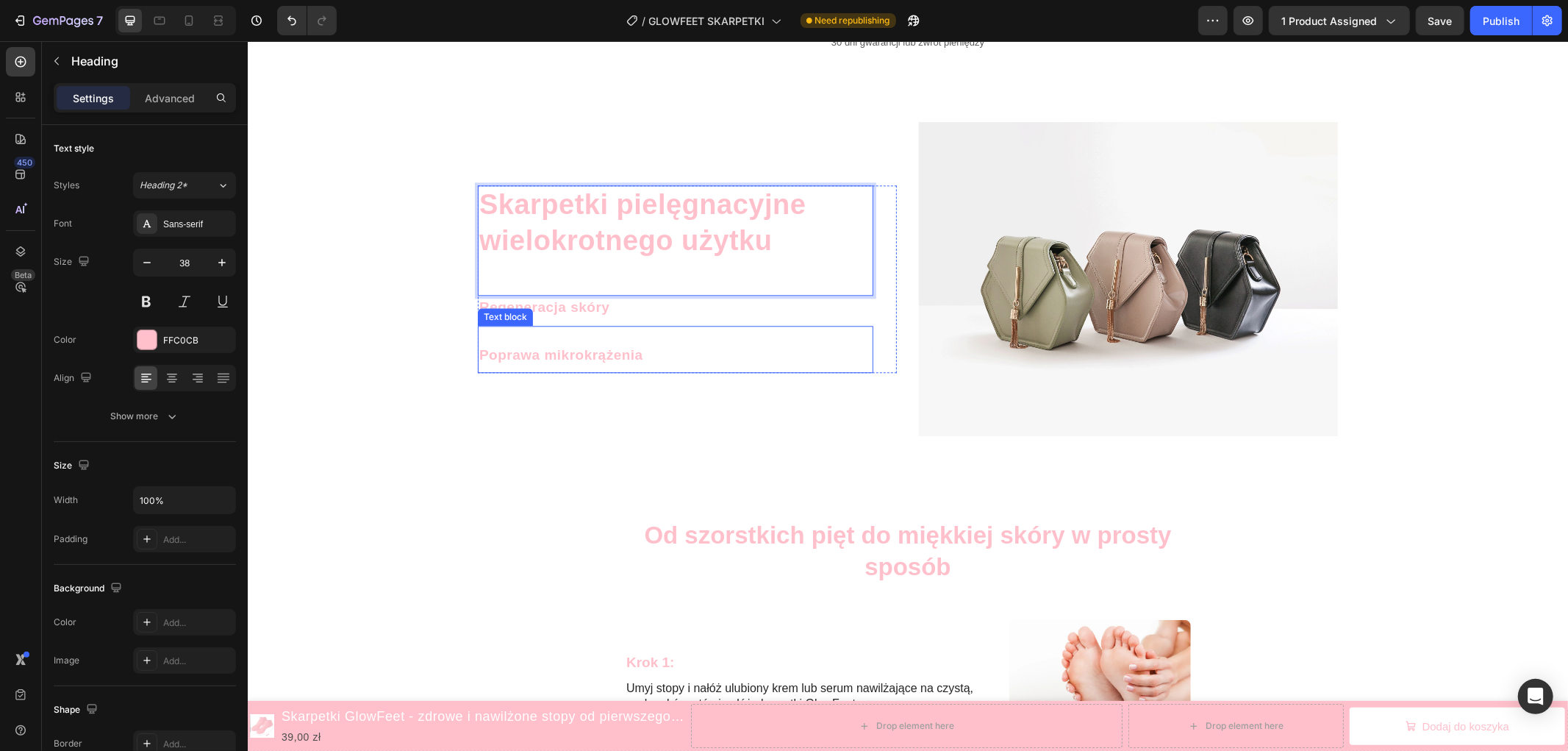
click at [621, 313] on p "Regeneracja skóry" at bounding box center [674, 306] width 392 height 21
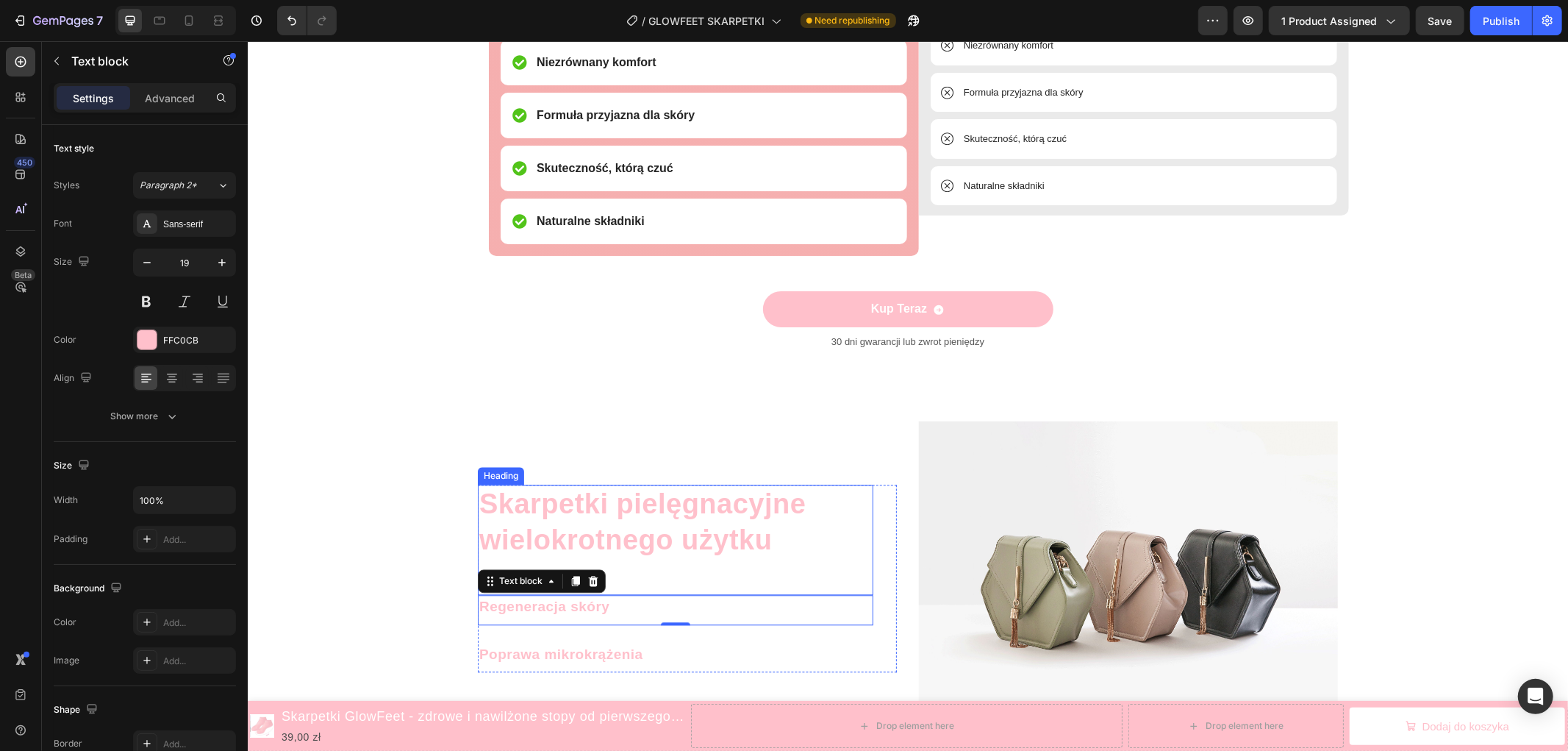
scroll to position [3154, 0]
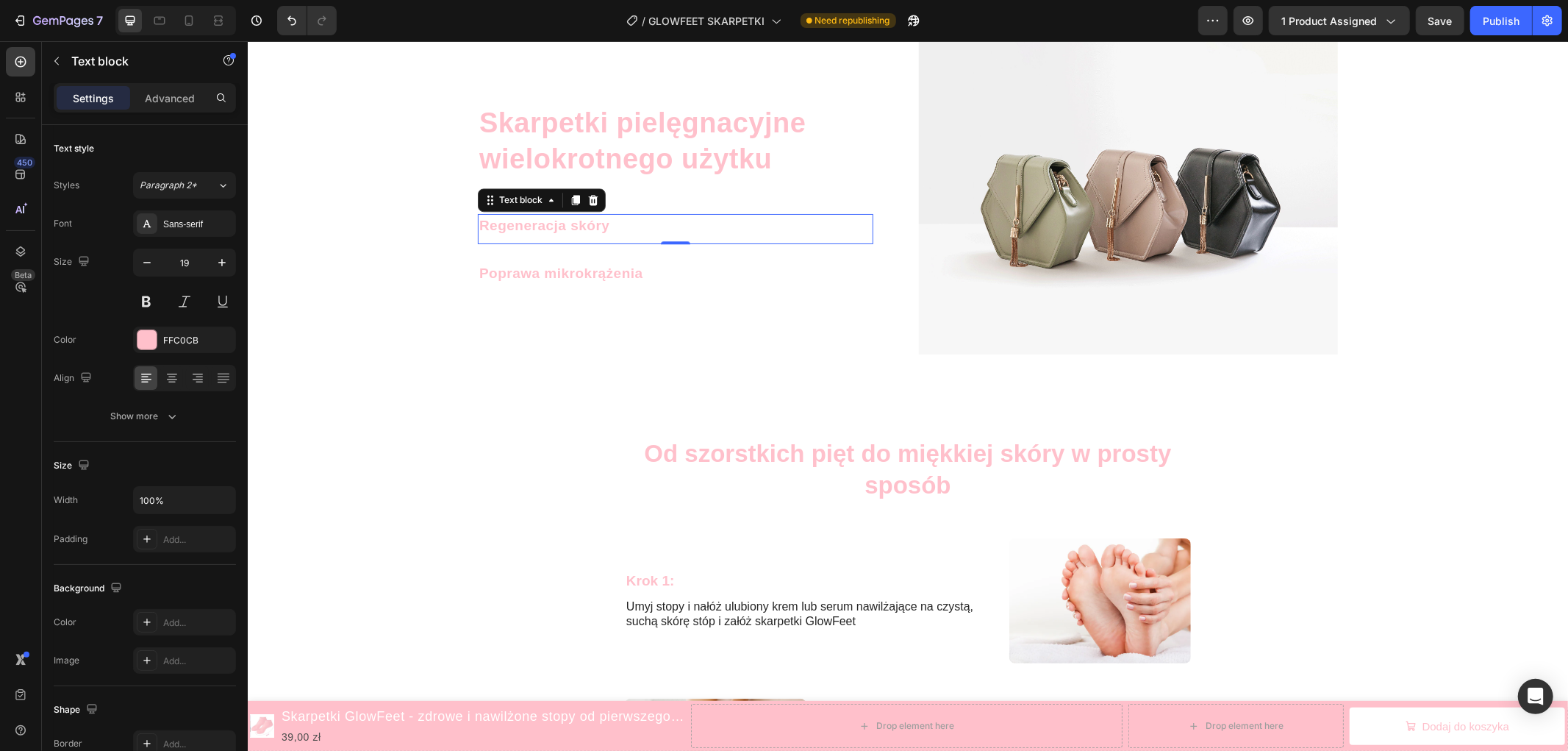
click at [561, 229] on p "Regeneracja skóry" at bounding box center [674, 225] width 392 height 21
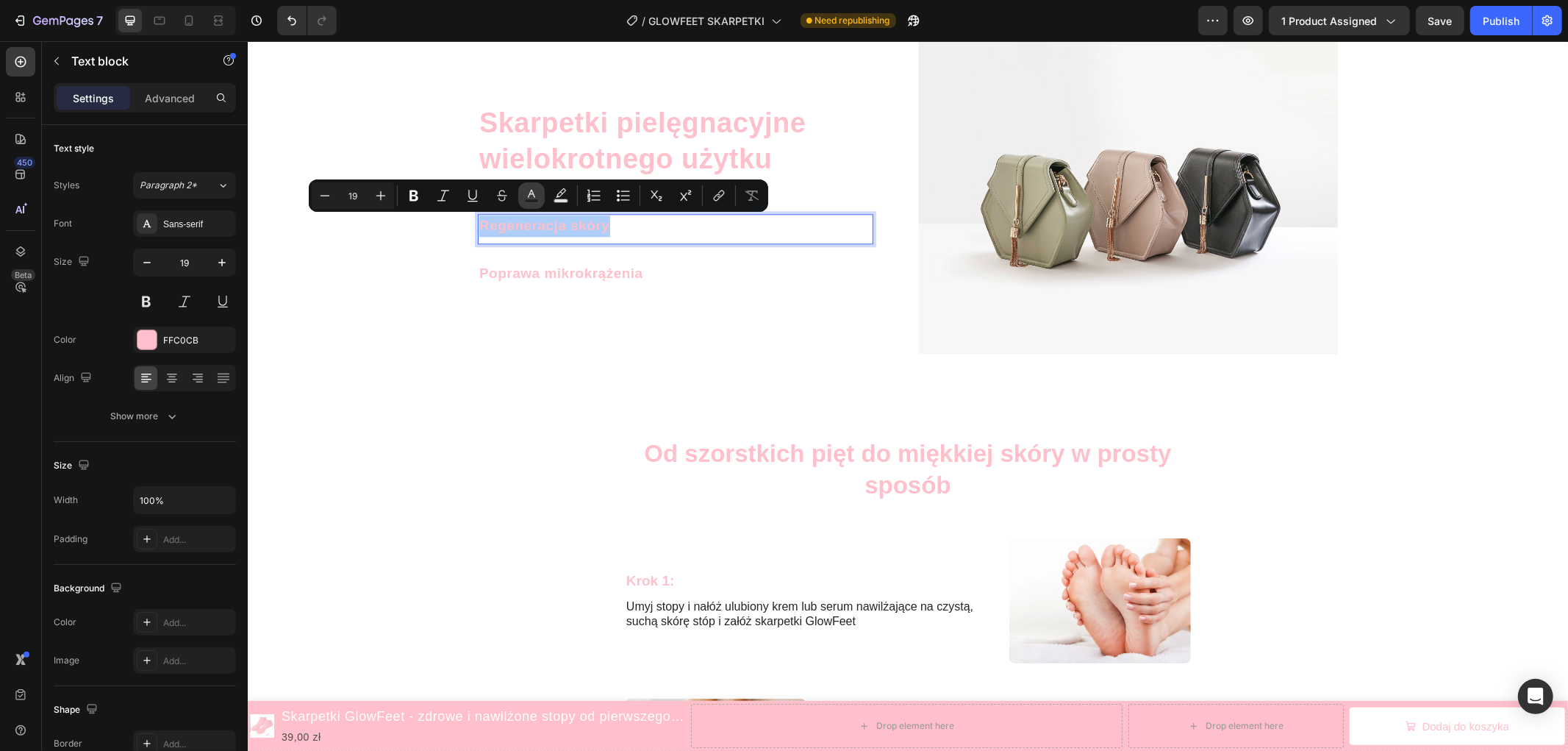
click at [540, 201] on button "Text Color" at bounding box center [531, 195] width 26 height 26
type input "FFC0CB"
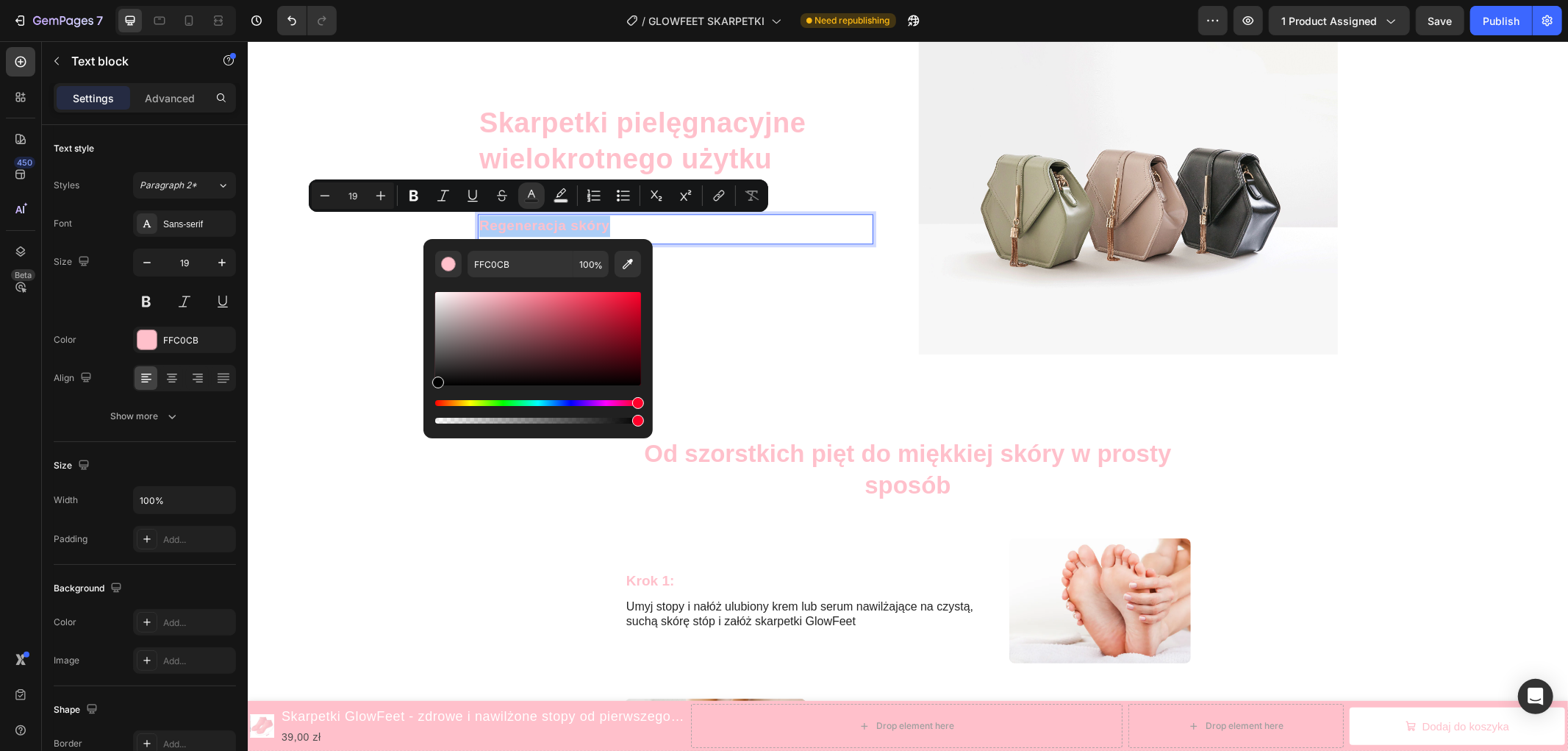
drag, startPoint x: 445, startPoint y: 377, endPoint x: 423, endPoint y: 391, distance: 26.1
click at [426, 391] on div "FFC0CB 100 %" at bounding box center [538, 332] width 229 height 188
type input "000000"
click at [391, 310] on div "Skarpetki pielęgnacyjne wielokrotnego użytku Heading Regeneracja skóry Text blo…" at bounding box center [906, 198] width 1320 height 315
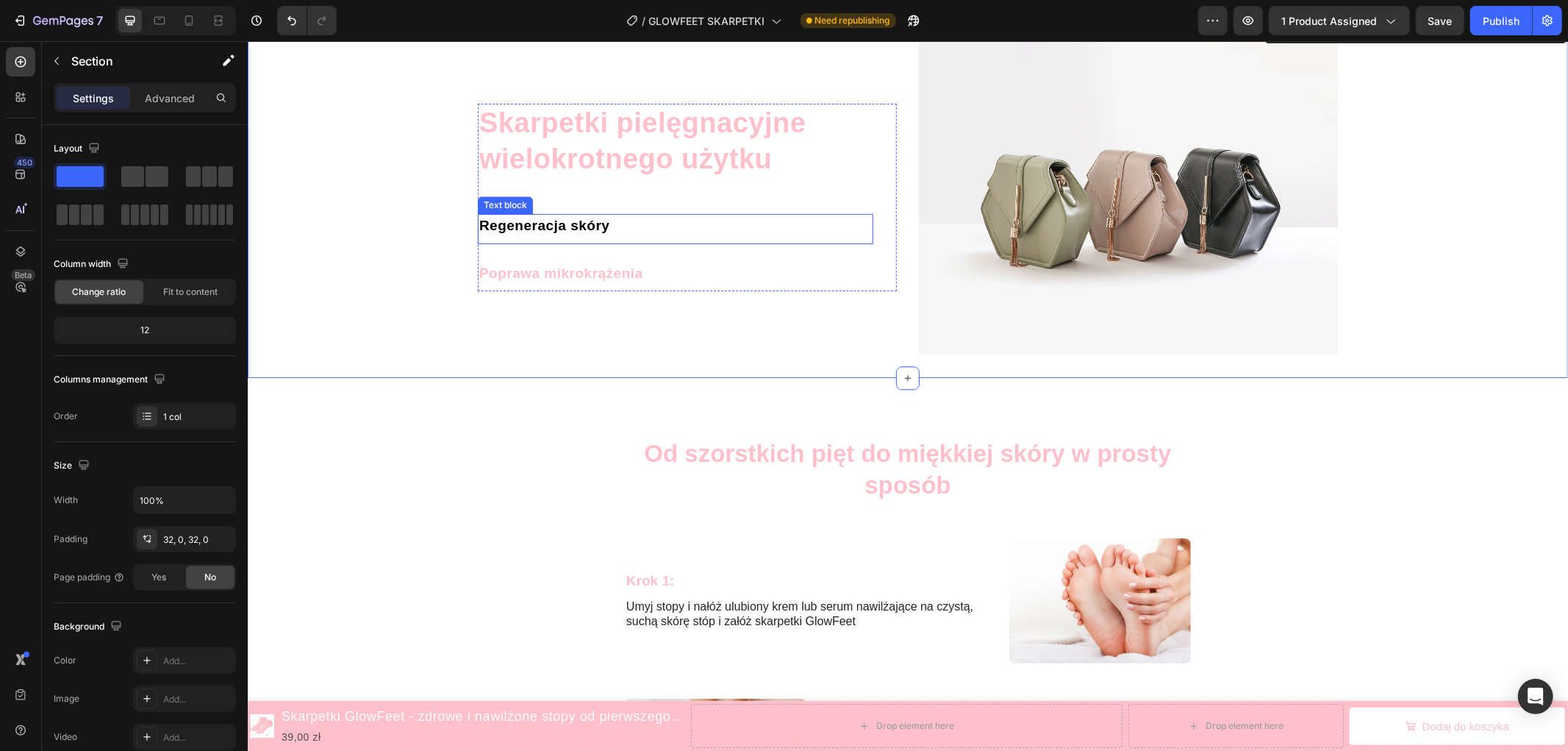
click at [518, 220] on span "Regeneracja skóry" at bounding box center [544, 224] width 131 height 15
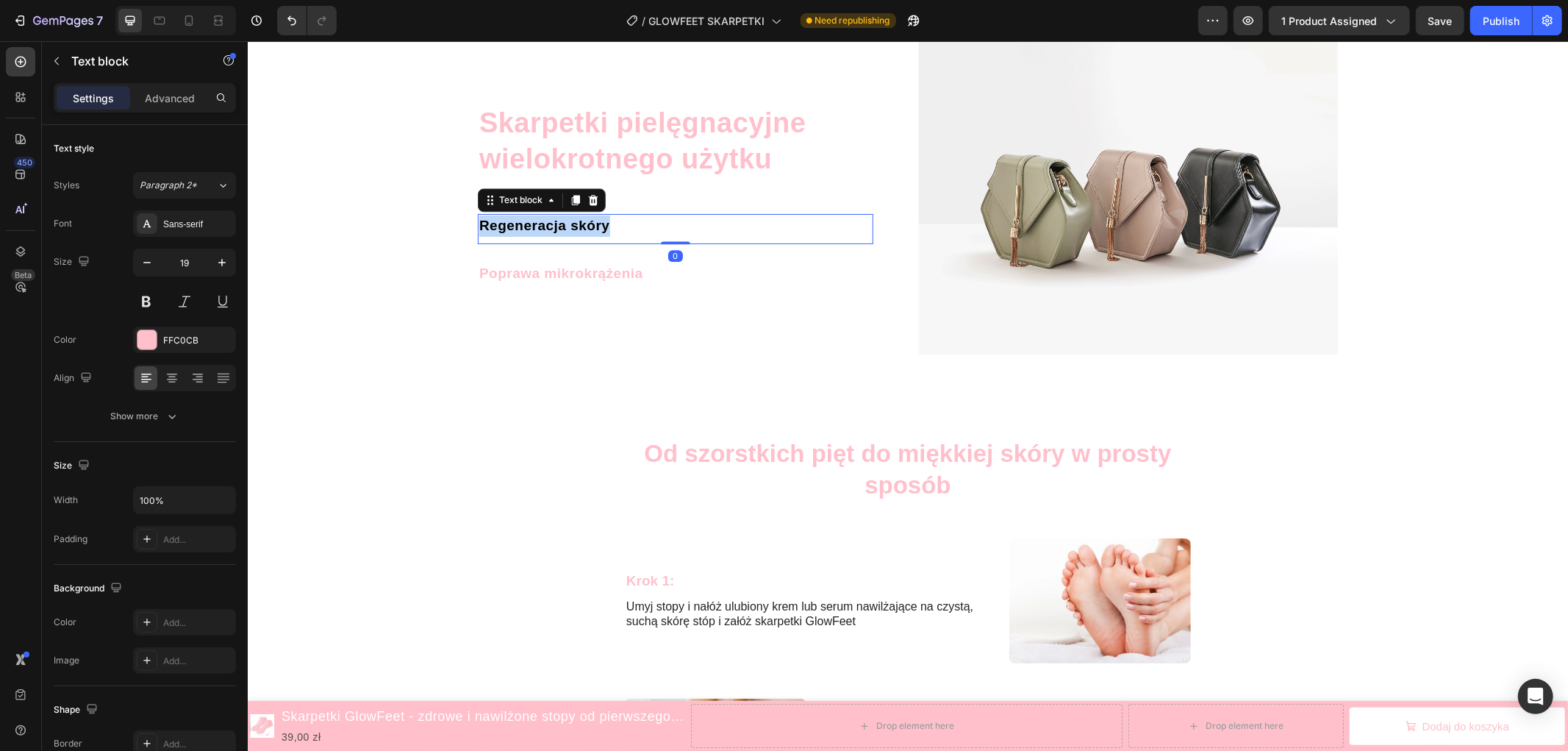
click at [518, 220] on span "Regeneracja skóry" at bounding box center [544, 224] width 131 height 15
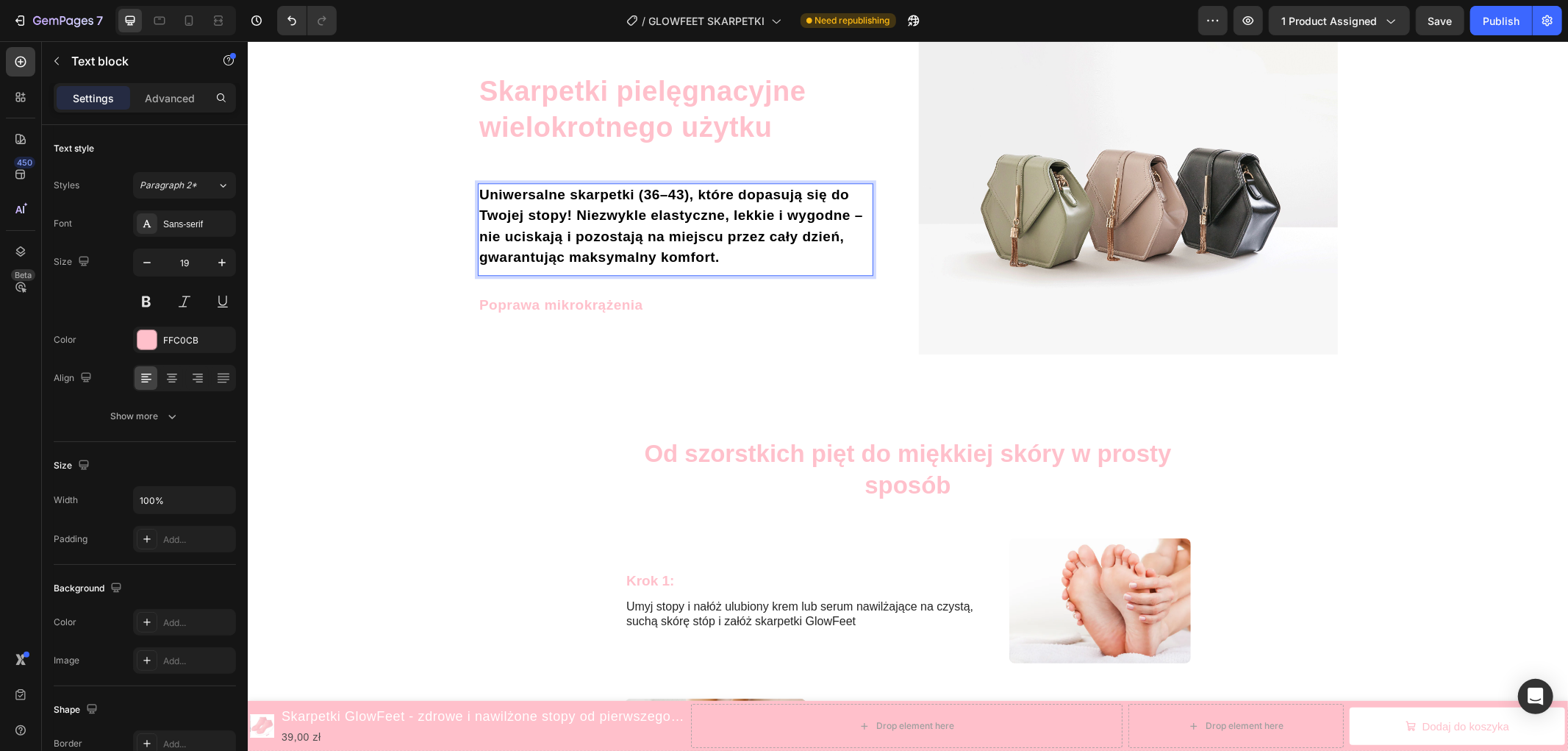
scroll to position [3121, 0]
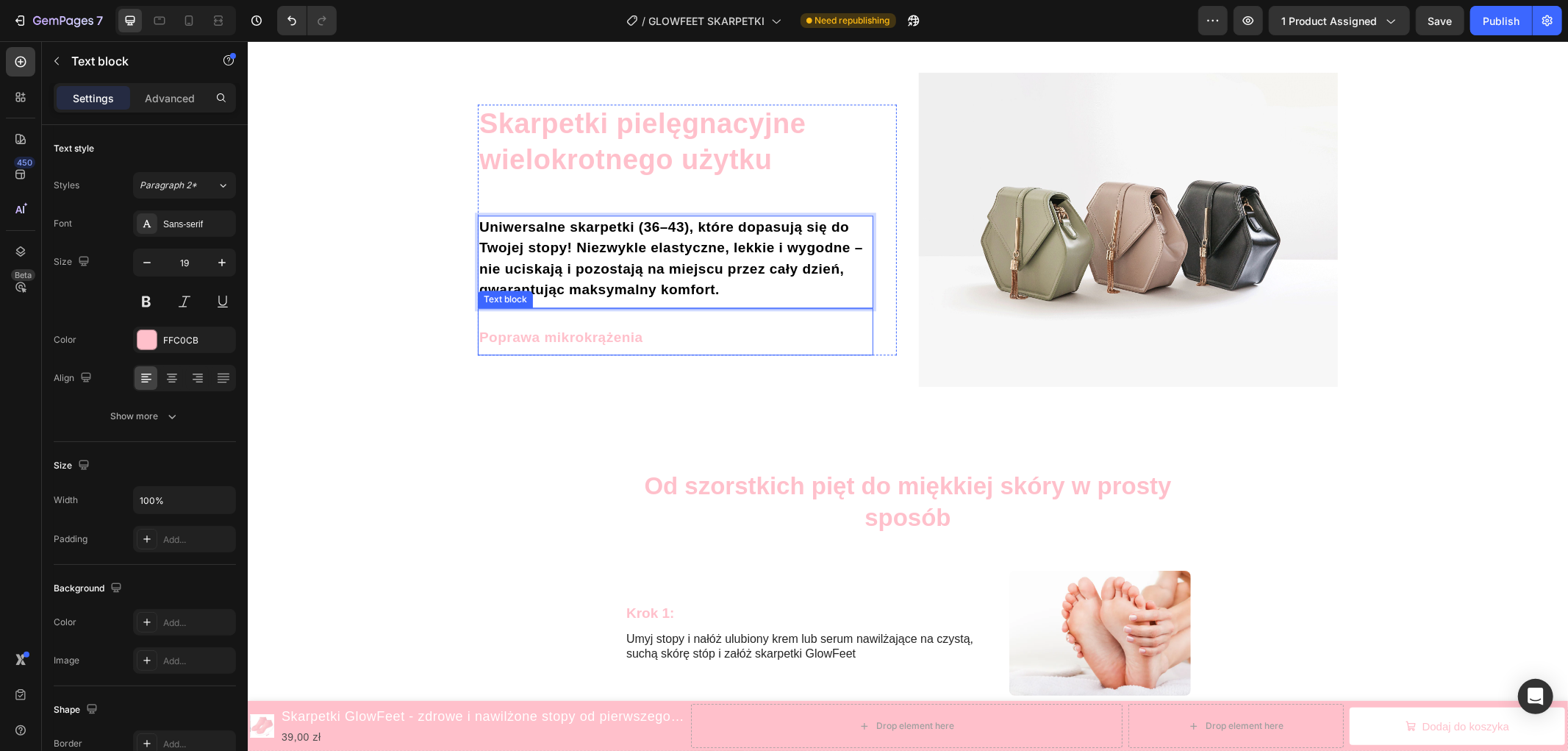
click at [580, 340] on p "Poprawa mikrokrążenia" at bounding box center [674, 337] width 392 height 21
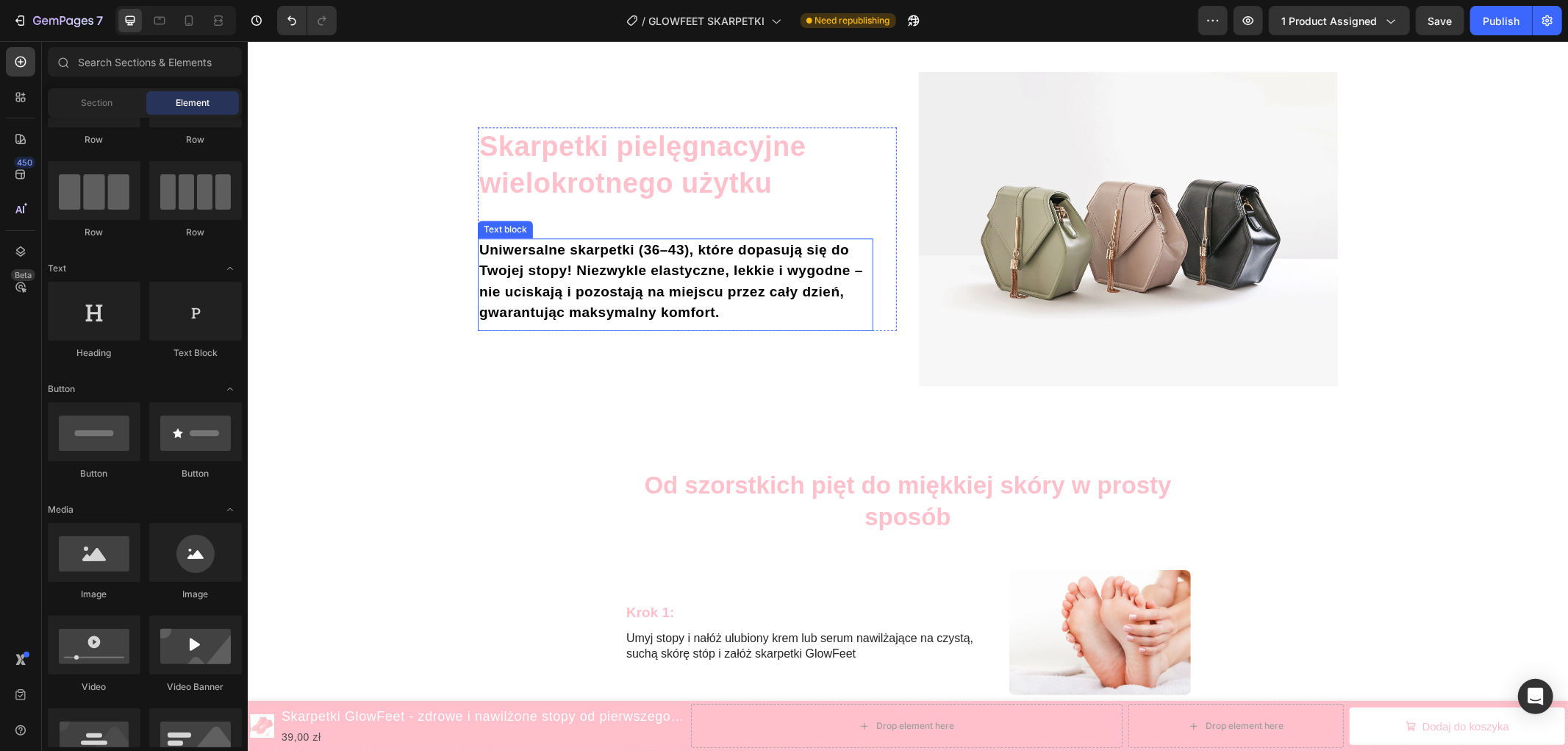
click at [633, 266] on span "Uniwersalne skarpetki (36–43), które dopasują się do Twojej stopy! Niezwykle el…" at bounding box center [671, 280] width 384 height 78
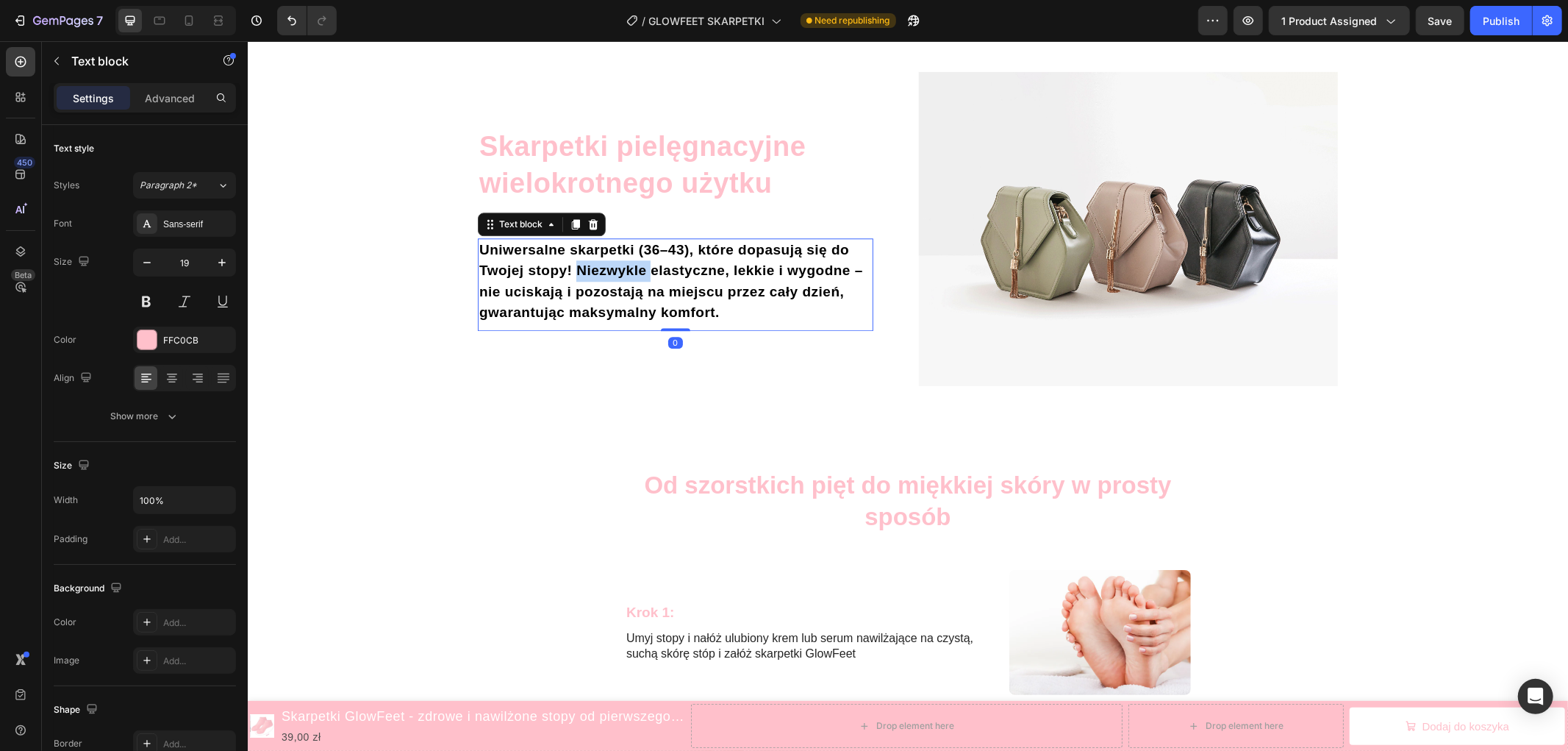
click at [597, 269] on span "Uniwersalne skarpetki (36–43), które dopasują się do Twojej stopy! Niezwykle el…" at bounding box center [671, 280] width 384 height 78
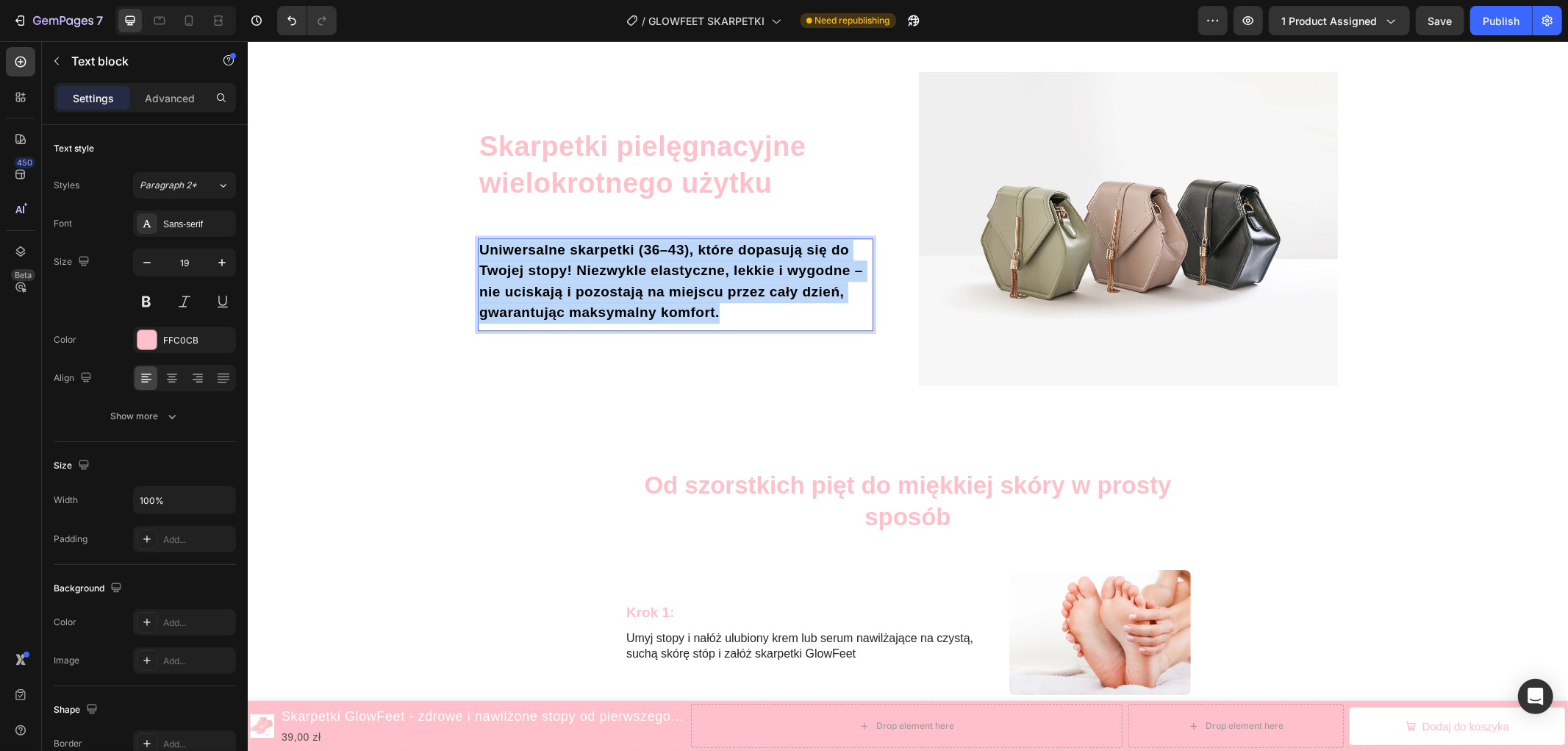
click at [597, 269] on span "Uniwersalne skarpetki (36–43), które dopasują się do Twojej stopy! Niezwykle el…" at bounding box center [671, 280] width 384 height 78
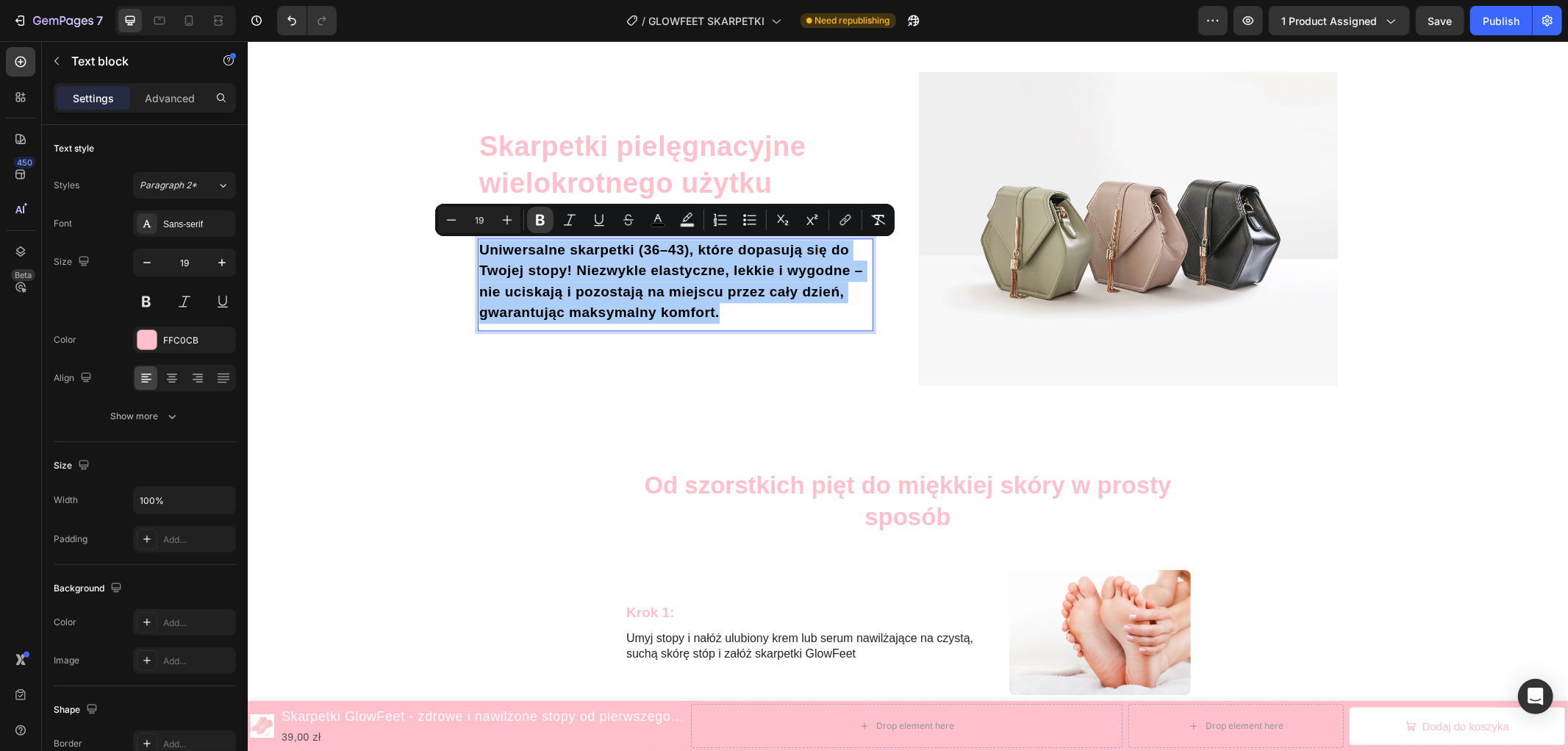
click at [548, 223] on button "Bold" at bounding box center [540, 219] width 26 height 26
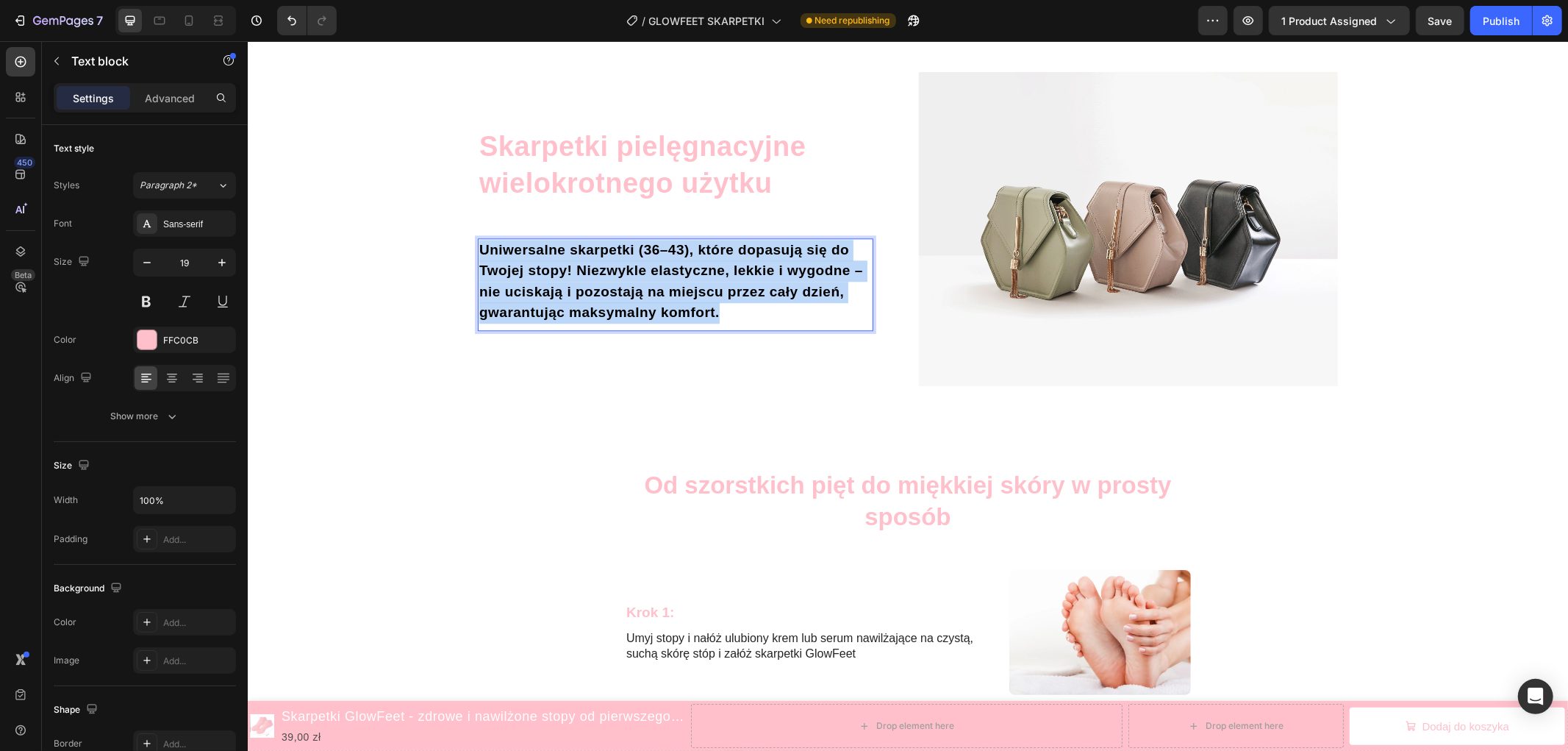
drag, startPoint x: 723, startPoint y: 310, endPoint x: 475, endPoint y: 252, distance: 254.7
click at [479, 252] on p "Uniwersalne skarpetki (36–43), które dopasują się do Twojej stopy! Niezwykle el…" at bounding box center [674, 280] width 392 height 84
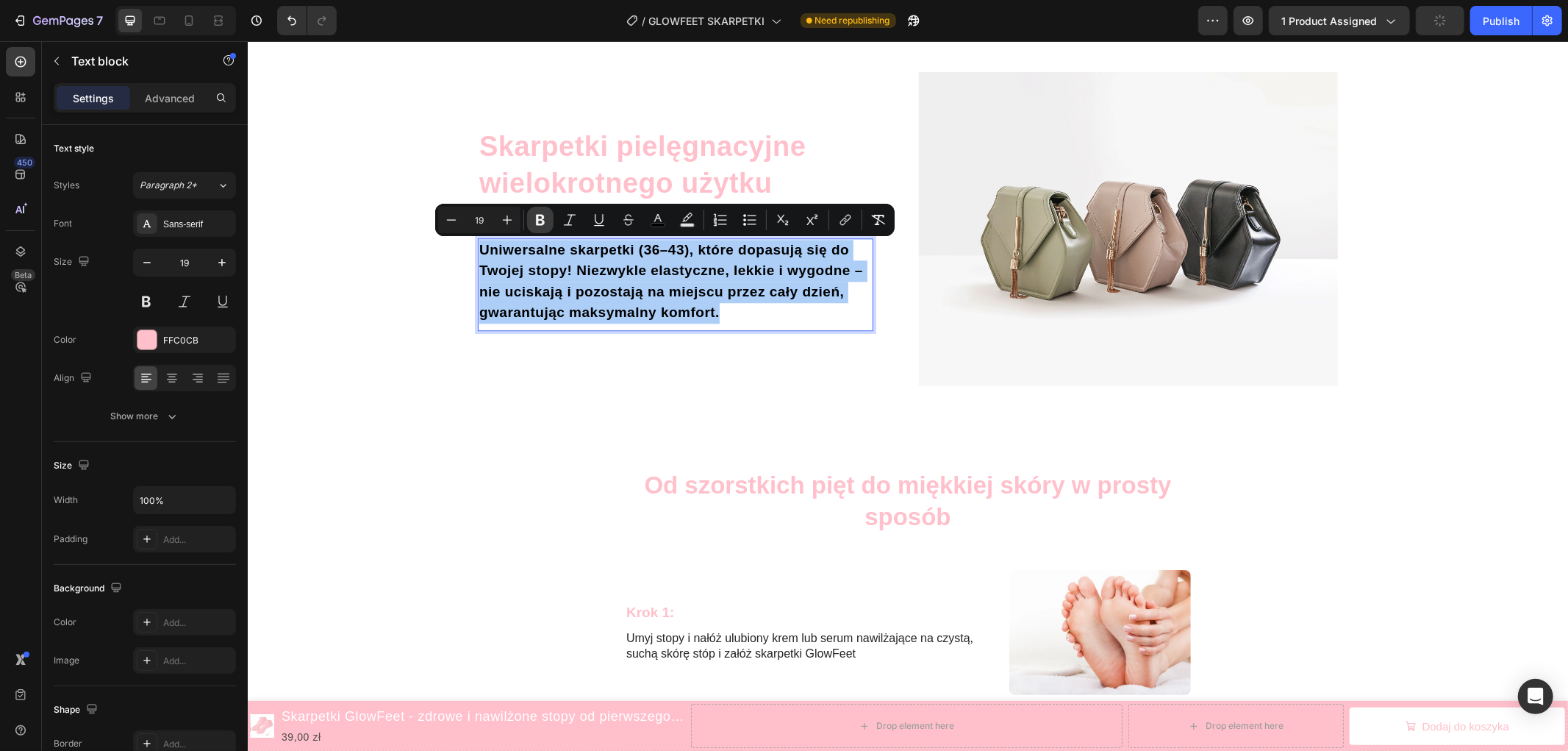
click at [544, 217] on icon "Editor contextual toolbar" at bounding box center [540, 219] width 15 height 15
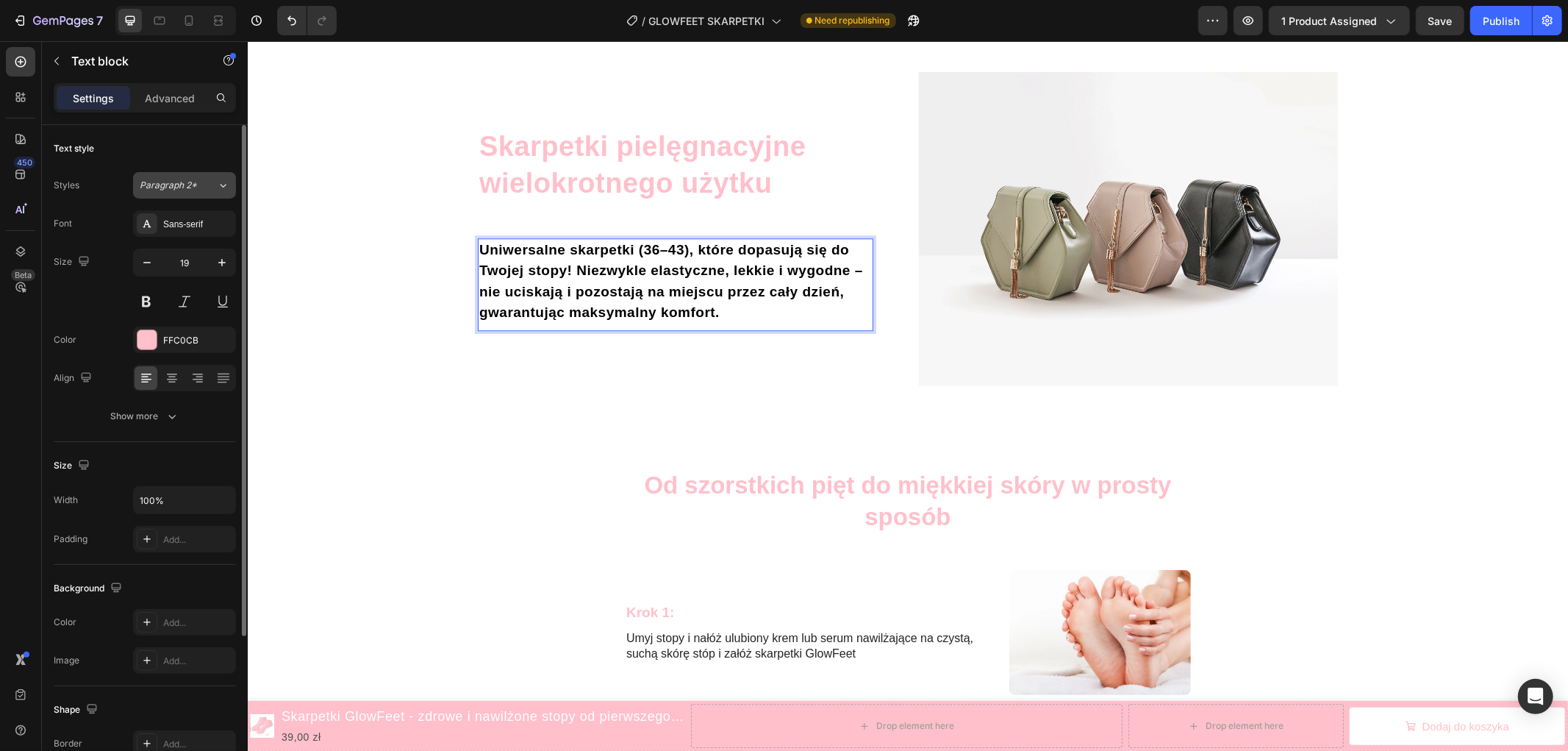
click at [208, 189] on div "Paragraph 2*" at bounding box center [177, 185] width 77 height 14
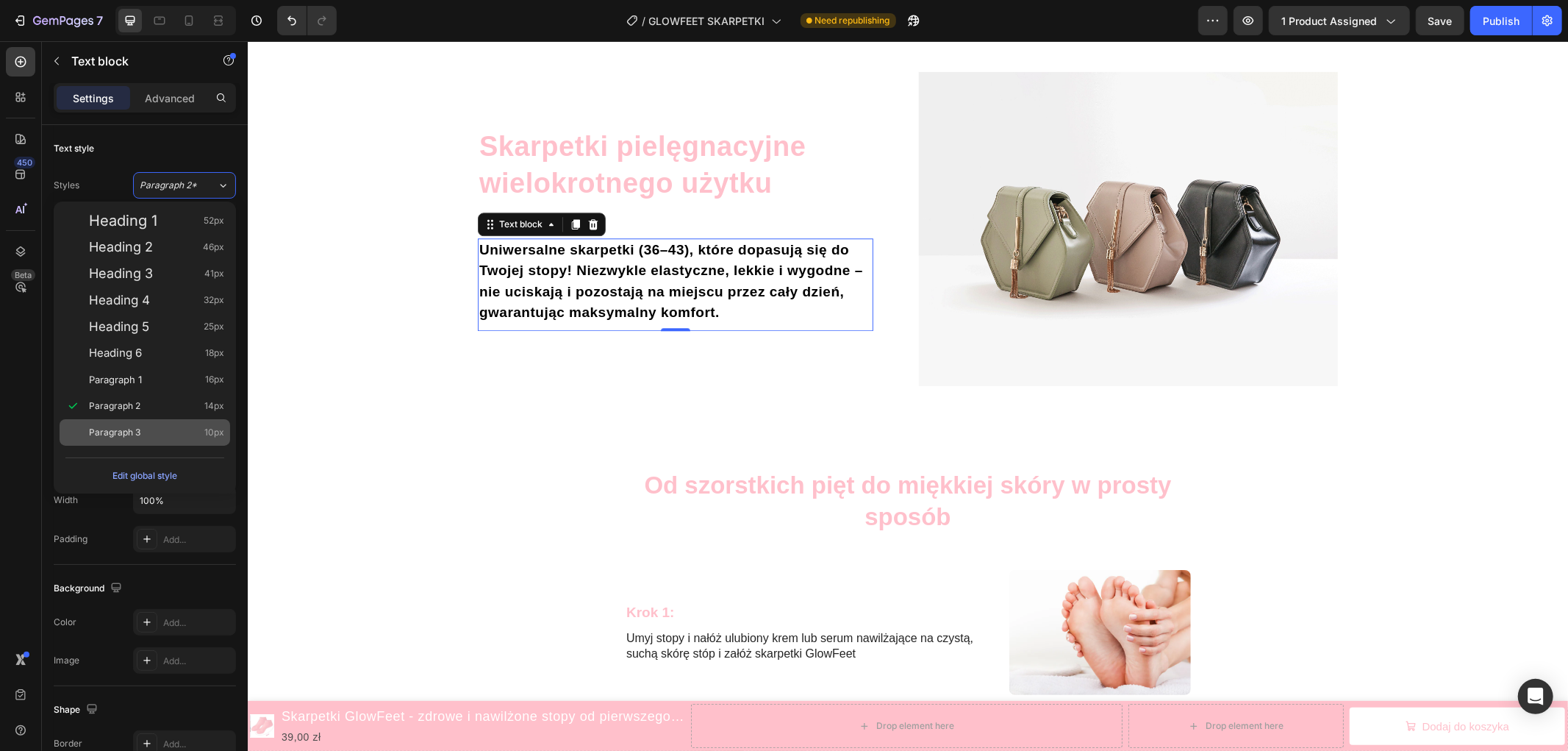
click at [162, 427] on div "Paragraph 3 10px" at bounding box center [157, 432] width 136 height 15
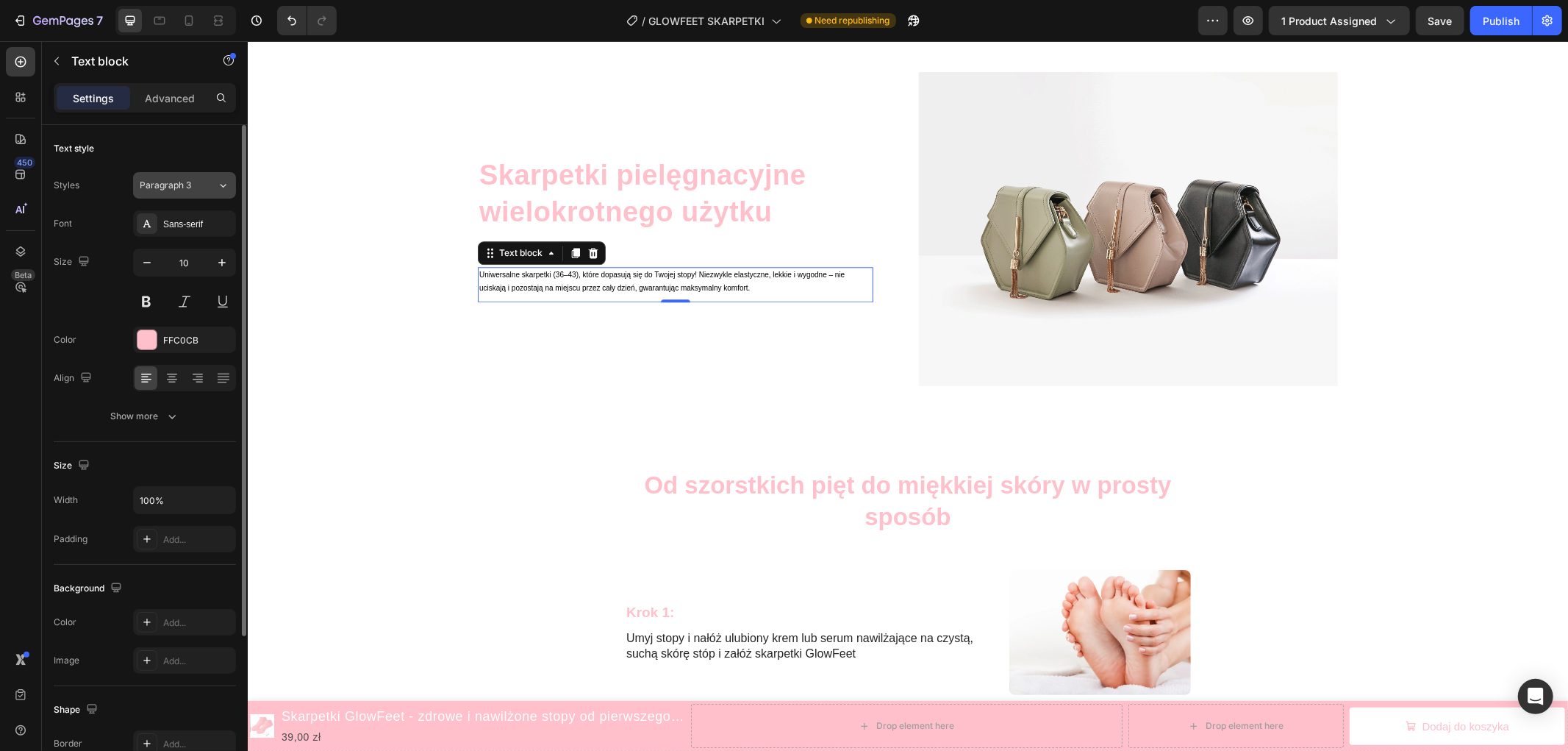
click at [199, 181] on div "Paragraph 3" at bounding box center [177, 185] width 77 height 14
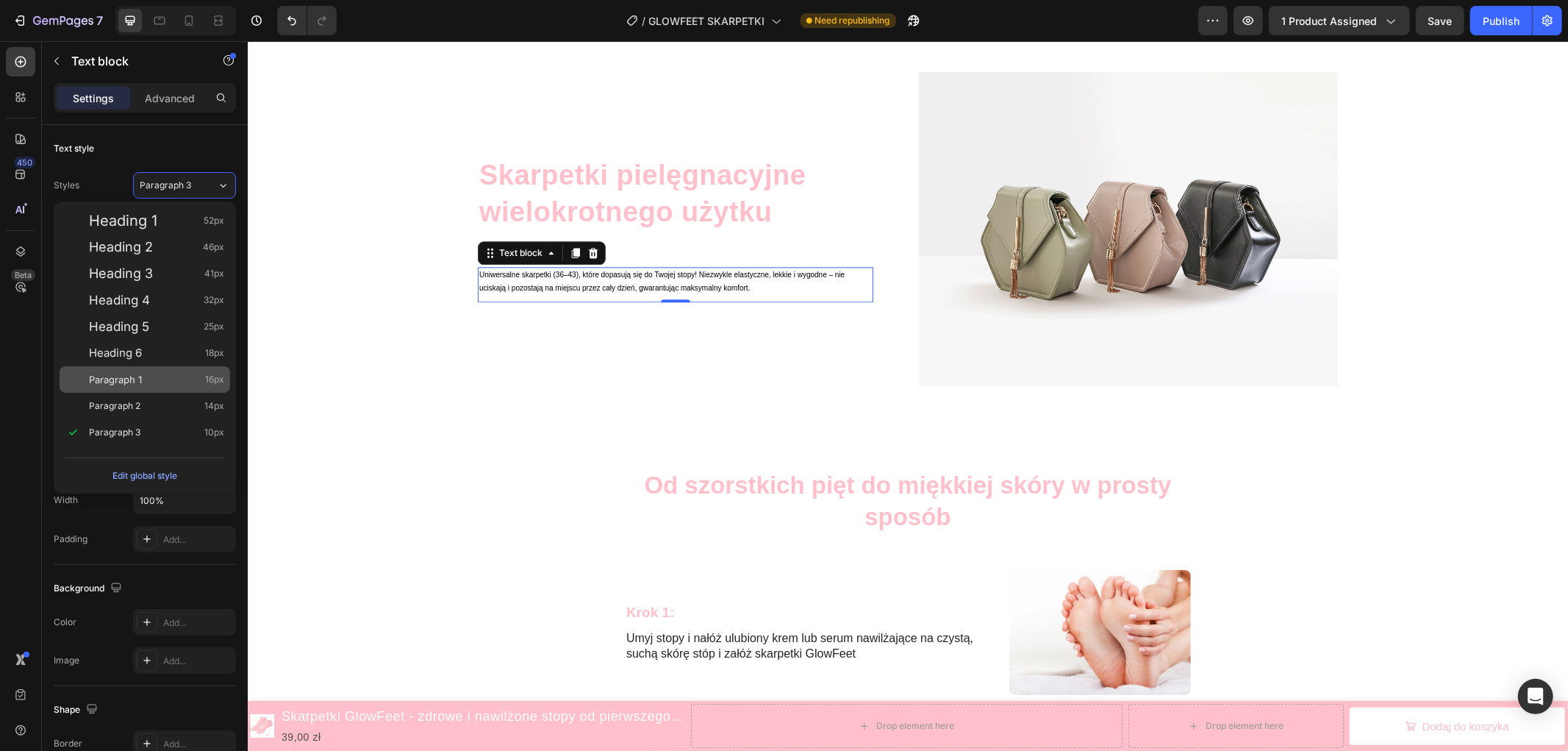
click at [174, 379] on div "Paragraph 1 16px" at bounding box center [157, 380] width 136 height 15
type input "16"
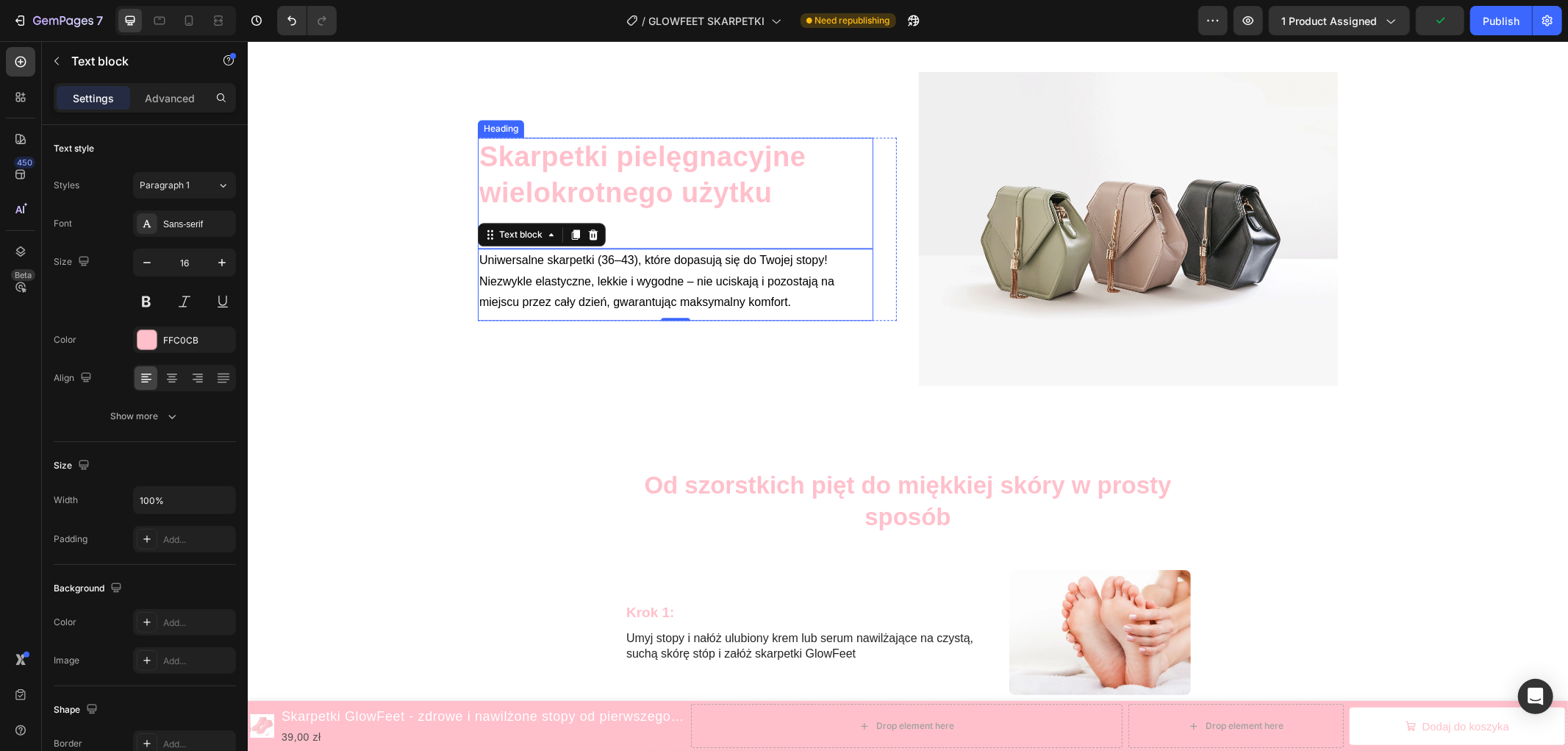
click at [709, 186] on p "Skarpetki pielęgnacyjne wielokrotnego użytku" at bounding box center [674, 175] width 392 height 73
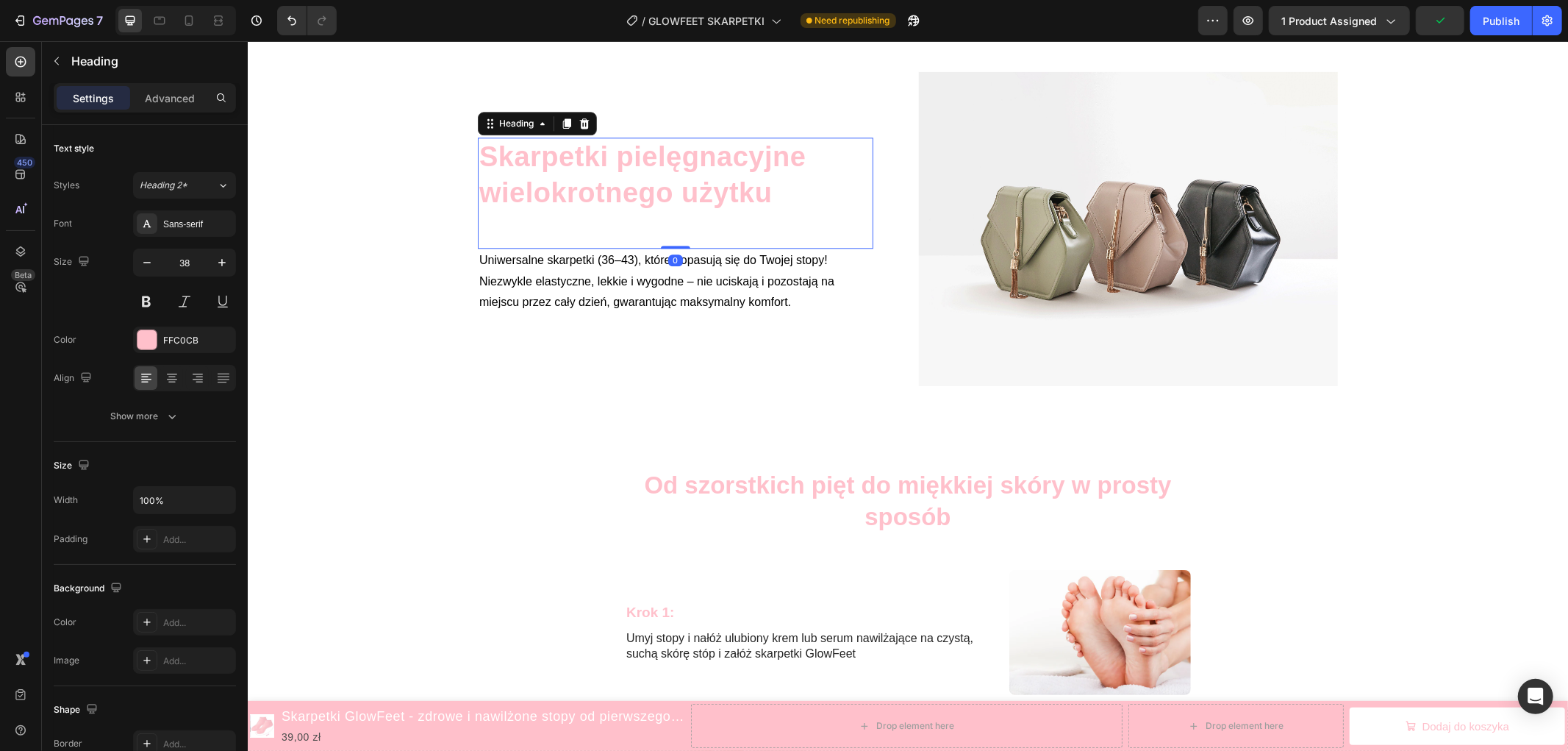
click at [1113, 216] on img at bounding box center [1128, 228] width 419 height 315
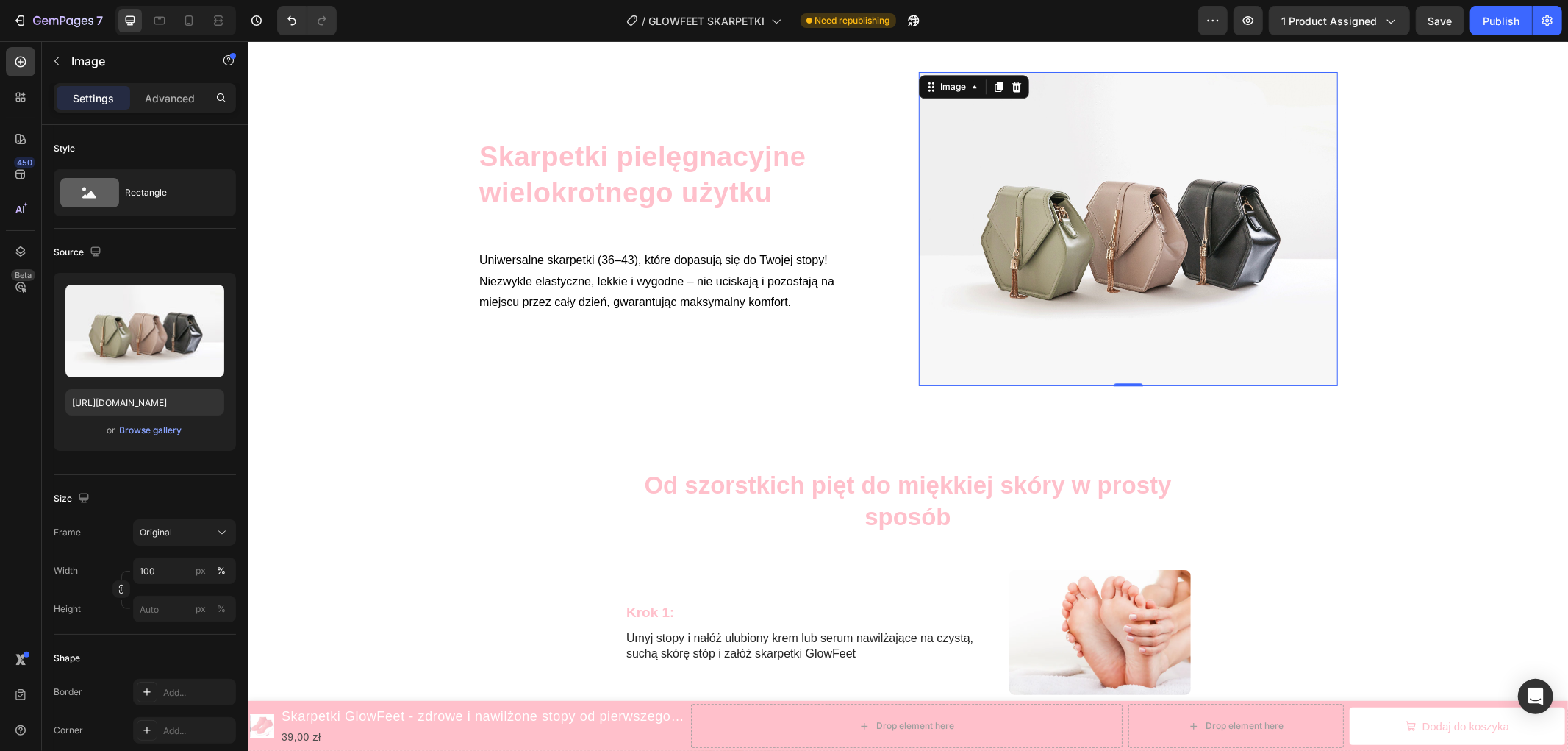
click at [1057, 229] on img at bounding box center [1128, 228] width 419 height 315
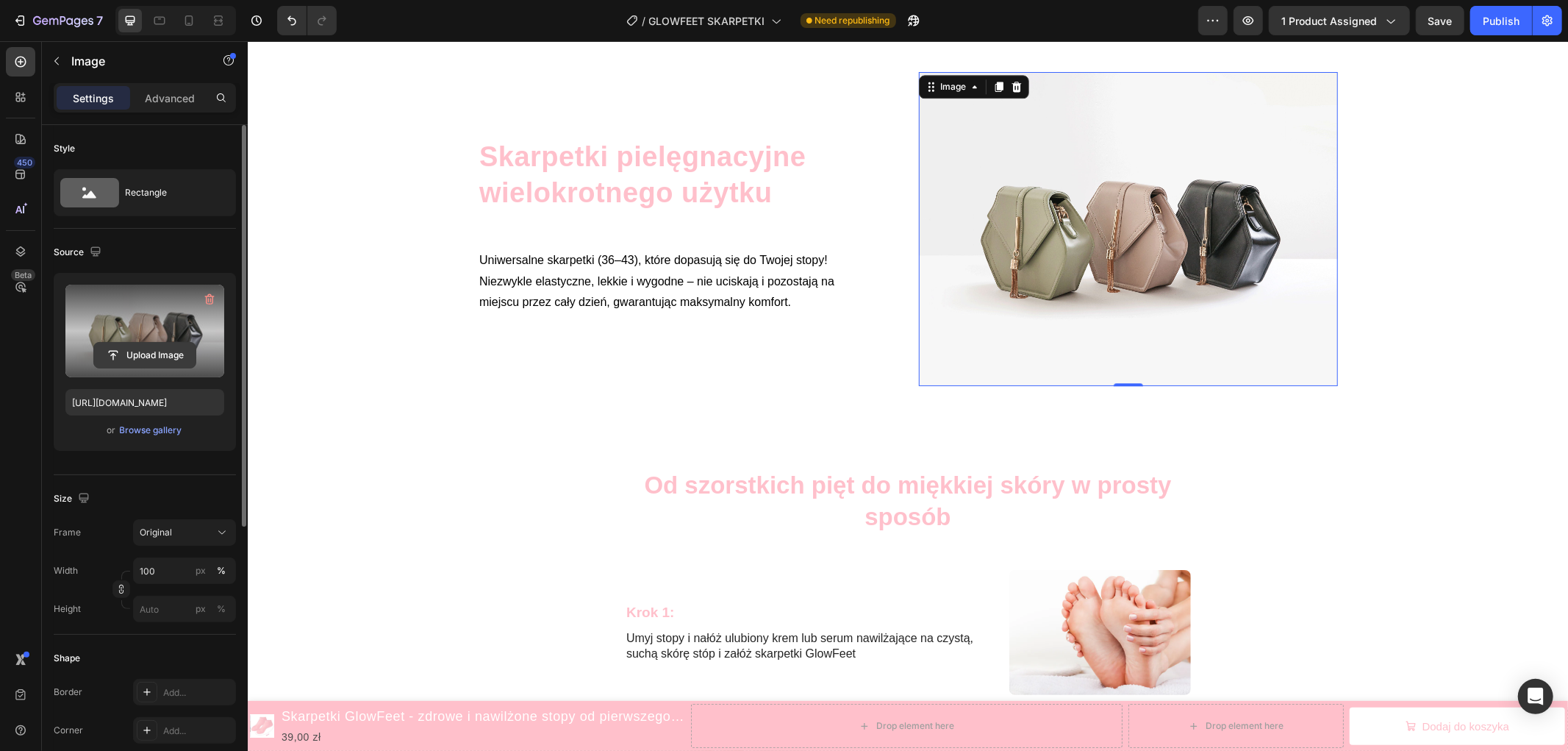
click at [145, 342] on input "file" at bounding box center [144, 354] width 101 height 25
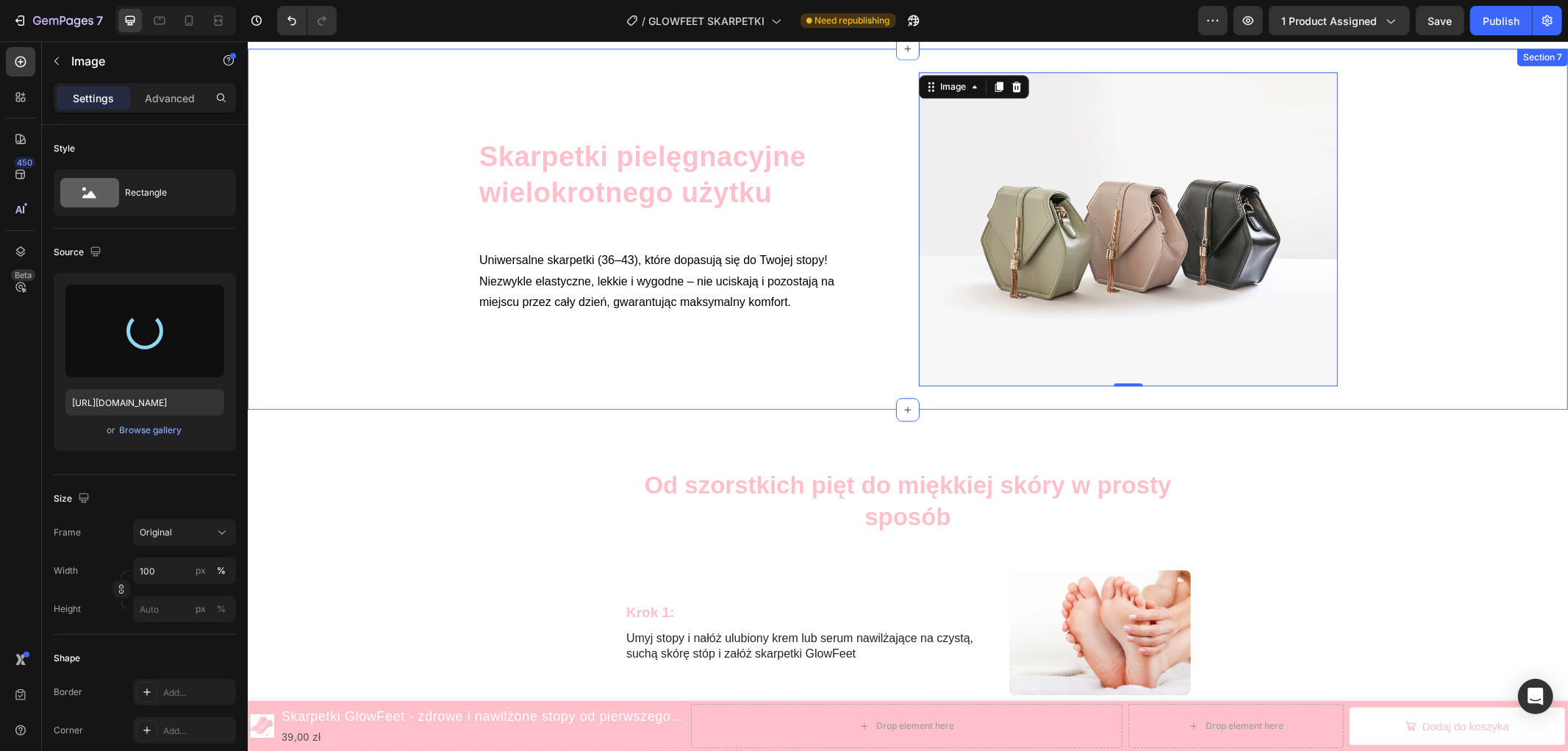
type input "[URL][DOMAIN_NAME]"
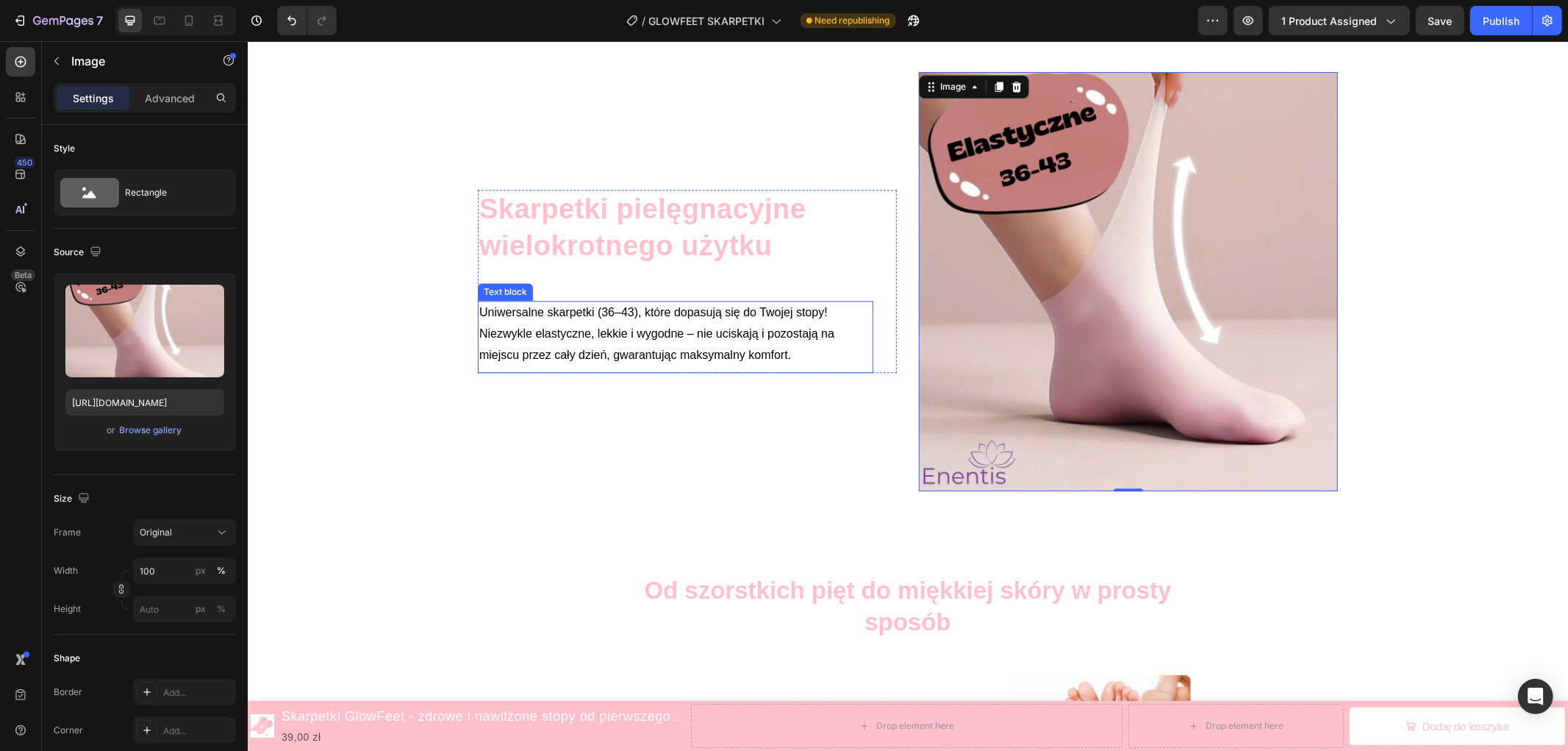
click at [668, 353] on span "Uniwersalne skarpetki (36–43), które dopasują się do Twojej stopy! Niezwykle el…" at bounding box center [656, 332] width 355 height 56
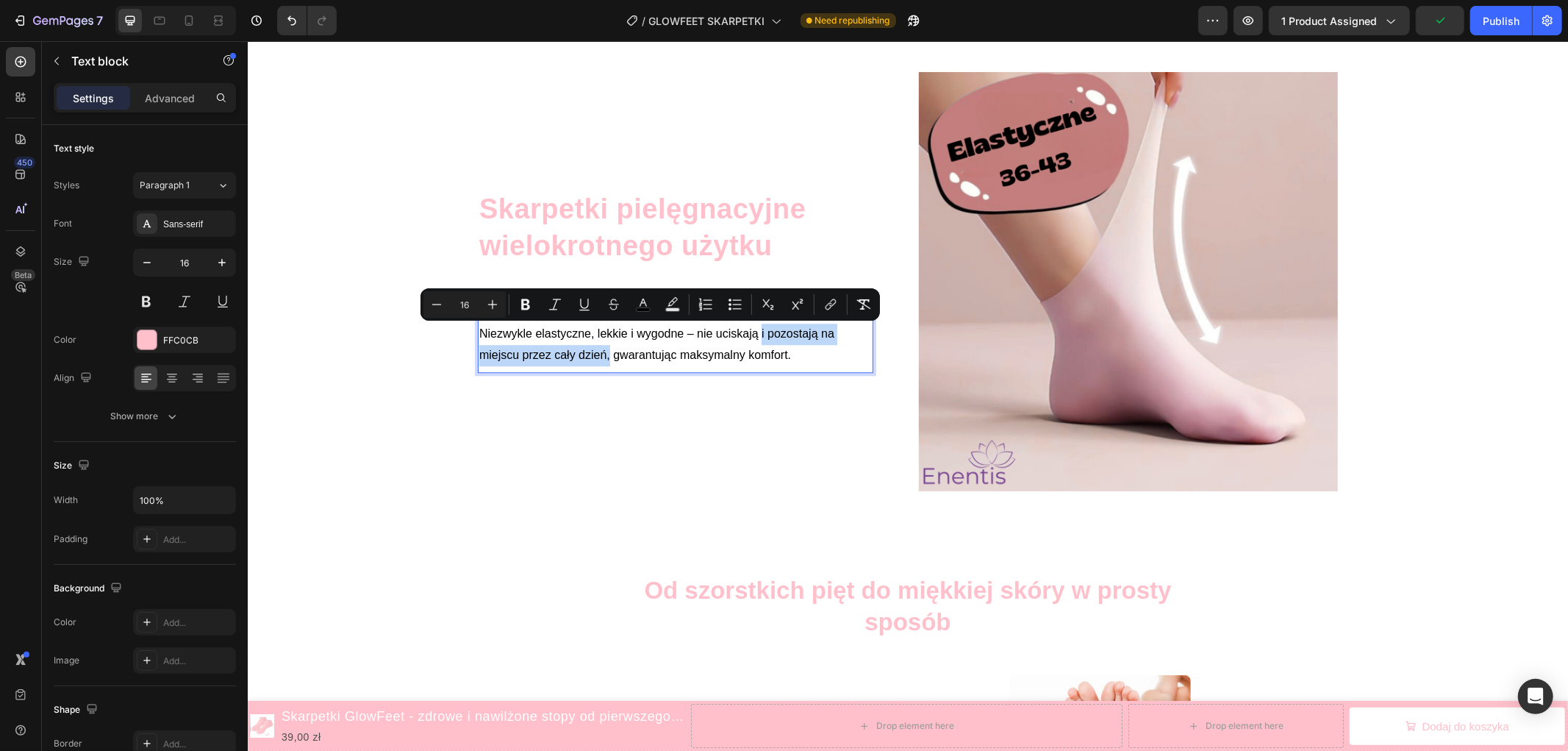
drag, startPoint x: 603, startPoint y: 356, endPoint x: 754, endPoint y: 334, distance: 152.6
click at [754, 334] on span "Uniwersalne skarpetki (36–43), które dopasują się do Twojej stopy! Niezwykle el…" at bounding box center [656, 332] width 355 height 56
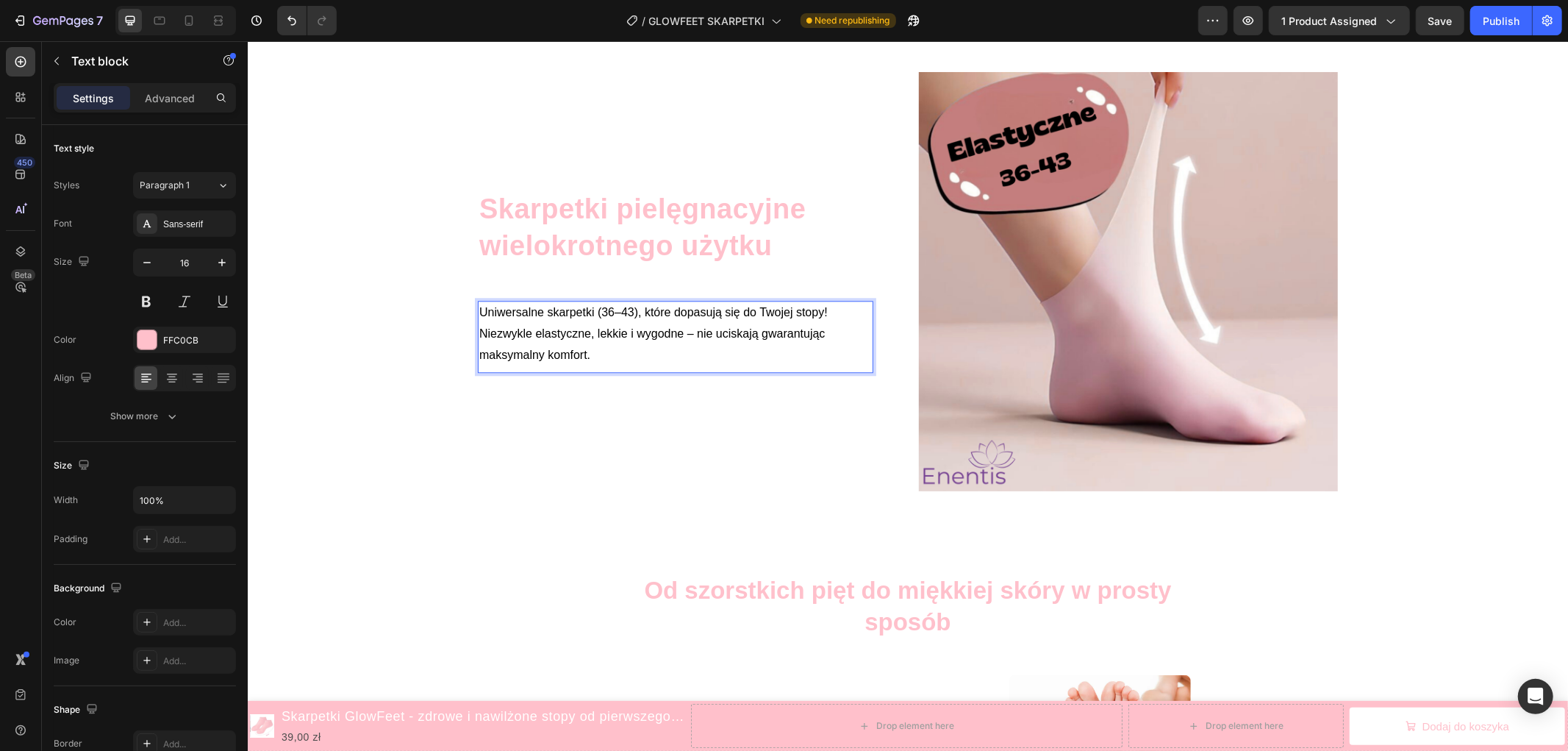
click at [599, 357] on p "Uniwersalne skarpetki (36–43), które dopasują się do Twojej stopy! Niezwykle el…" at bounding box center [674, 332] width 392 height 63
click at [342, 378] on div "Skarpetki pielęgnacyjne wielokrotnego użytku Heading Uniwersalne skarpetki (36–…" at bounding box center [906, 280] width 1320 height 419
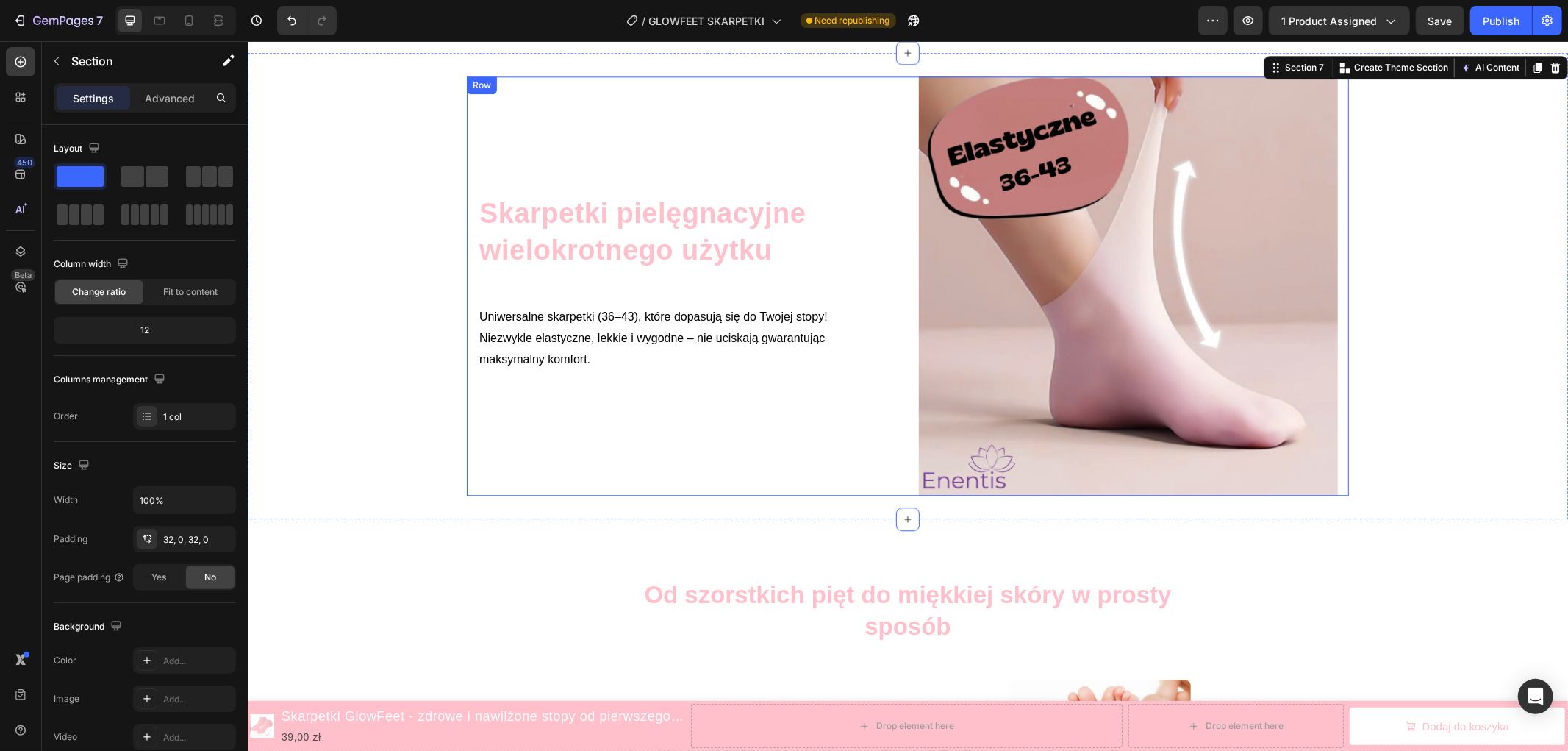
scroll to position [3040, 0]
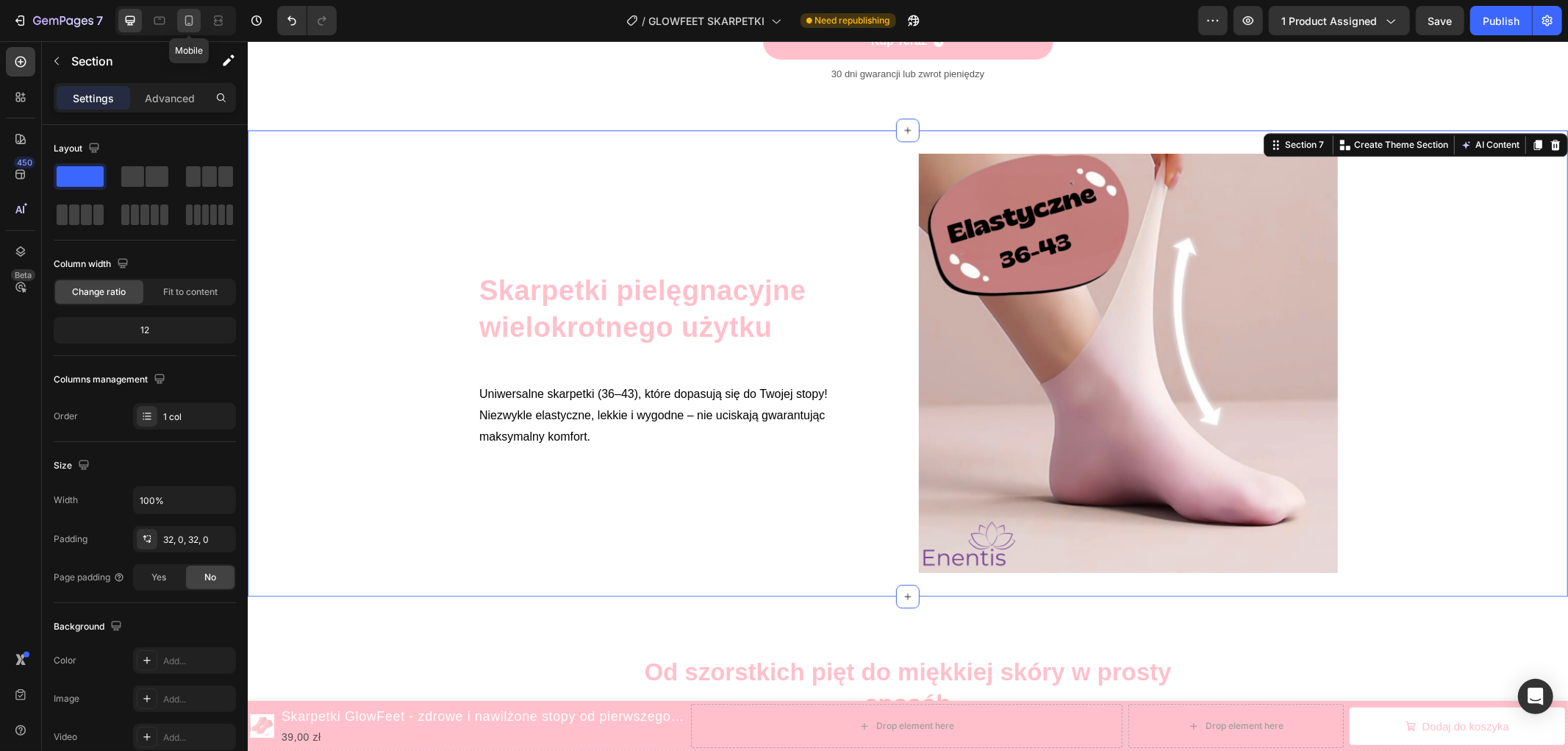
click at [193, 19] on icon at bounding box center [188, 21] width 15 height 15
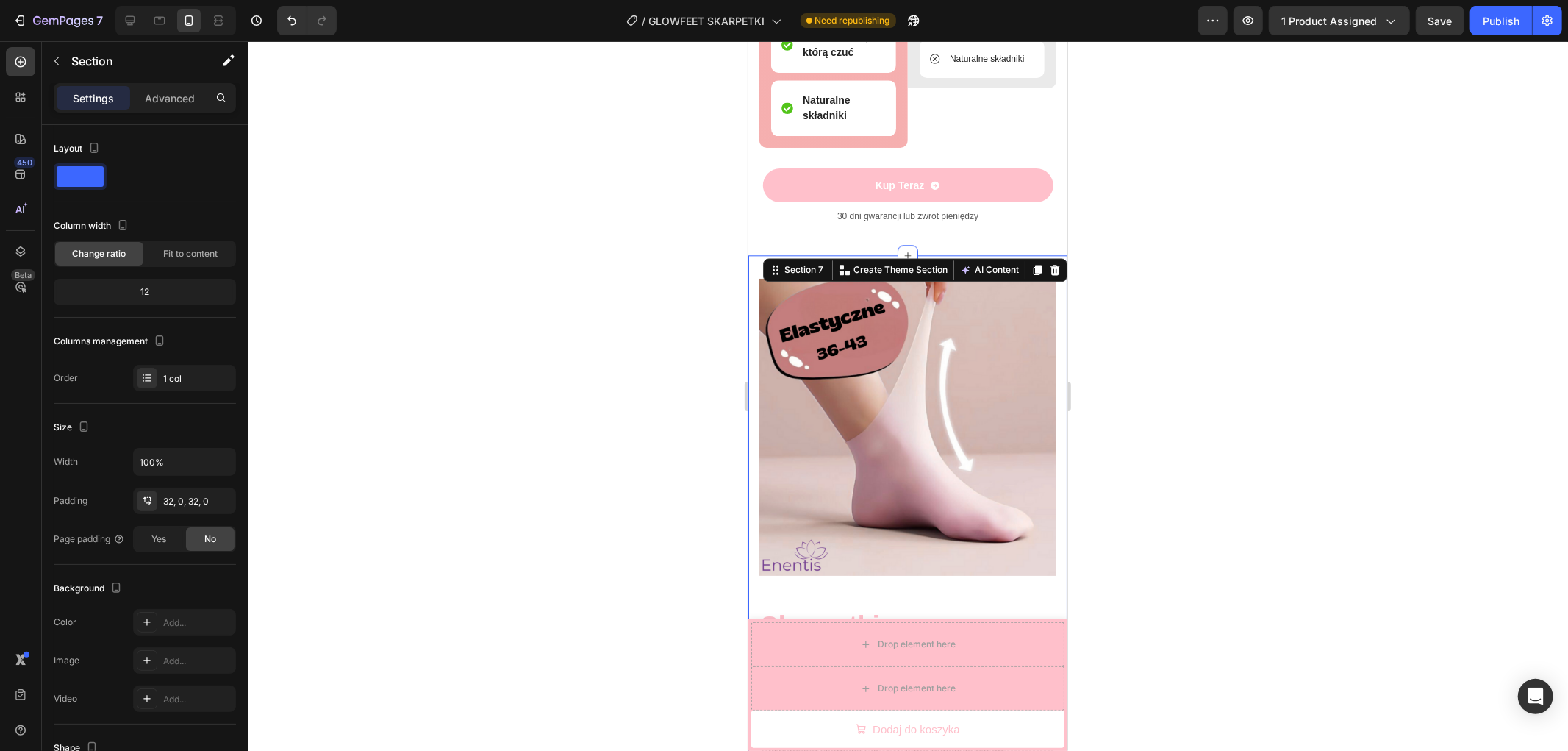
click at [641, 298] on div at bounding box center [907, 395] width 1320 height 709
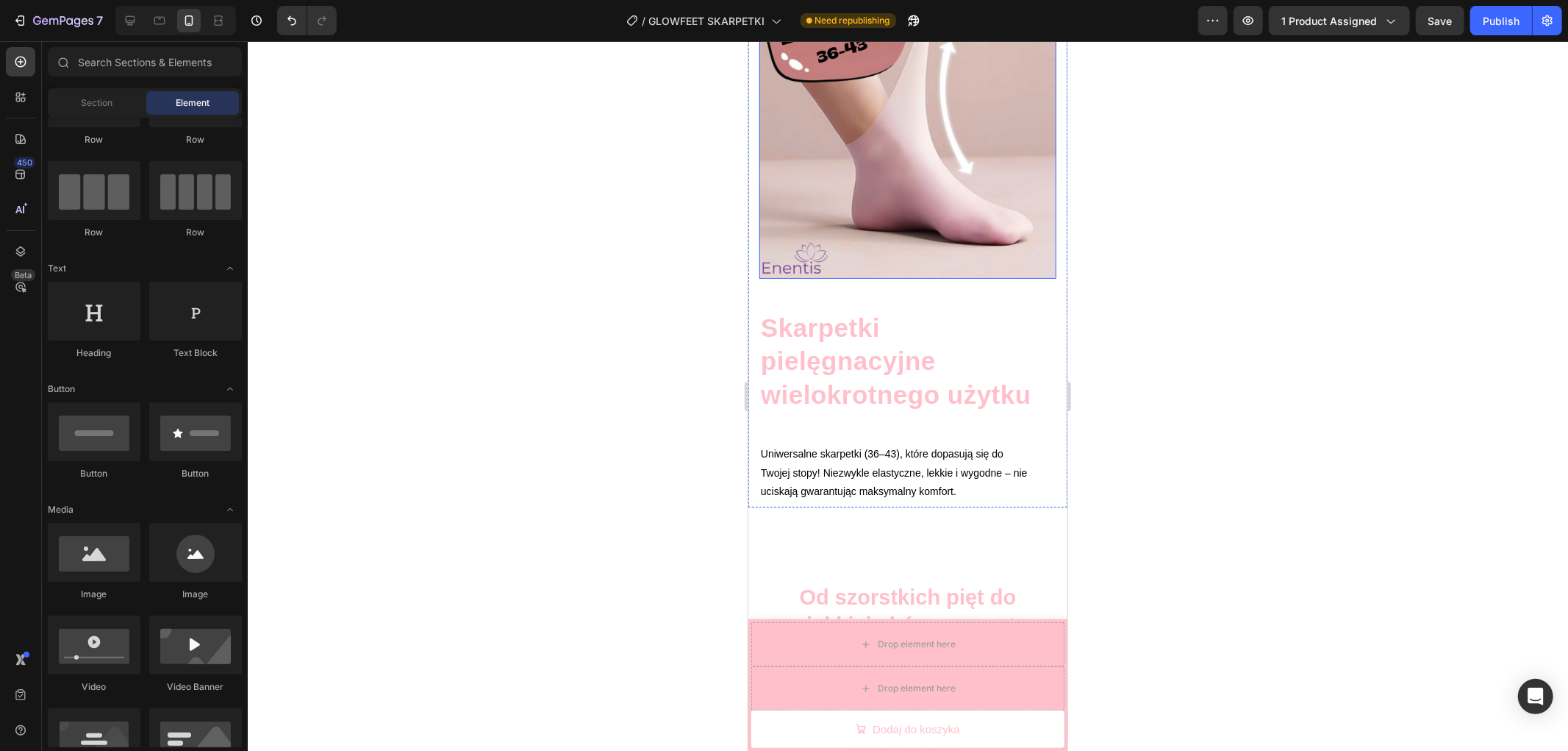
scroll to position [3283, 0]
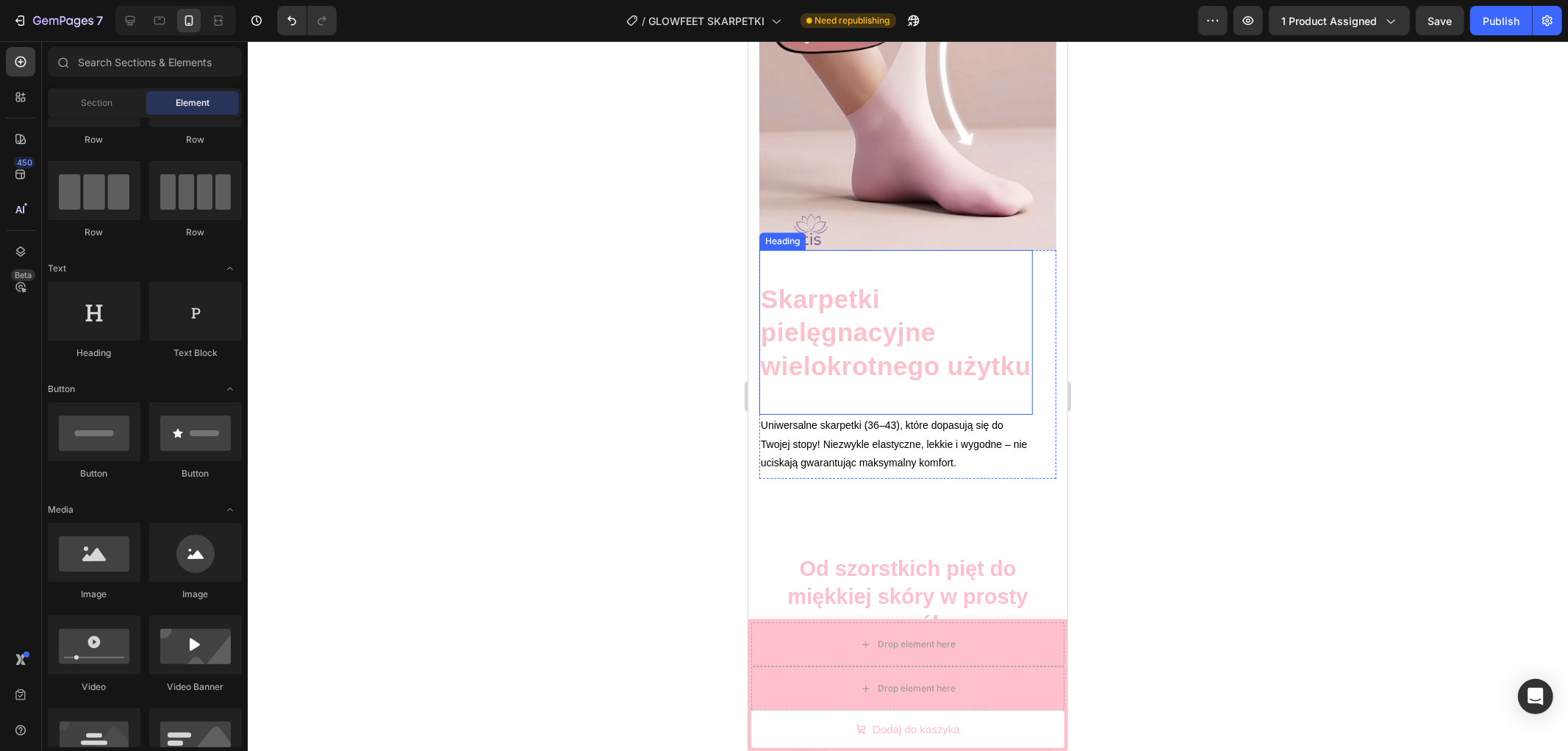
click at [861, 346] on p "Skarpetki pielęgnacyjne wielokrotnego użytku" at bounding box center [895, 331] width 270 height 101
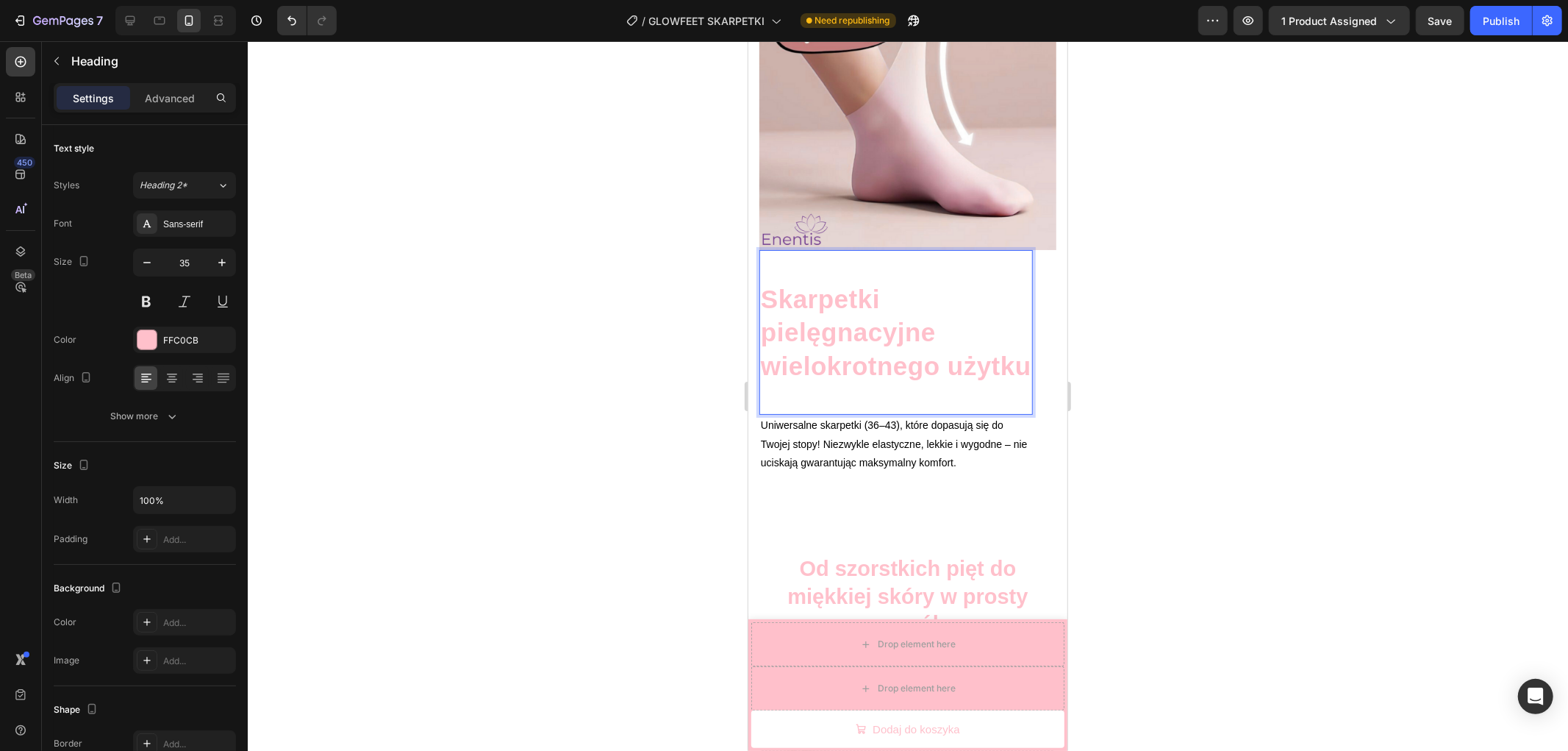
click at [852, 382] on p "Skarpetki pielęgnacyjne wielokrotnego użytku" at bounding box center [895, 331] width 270 height 101
click at [865, 382] on p "Skarpetki pielęgnacyjne wielokrotnego użytku" at bounding box center [895, 331] width 270 height 101
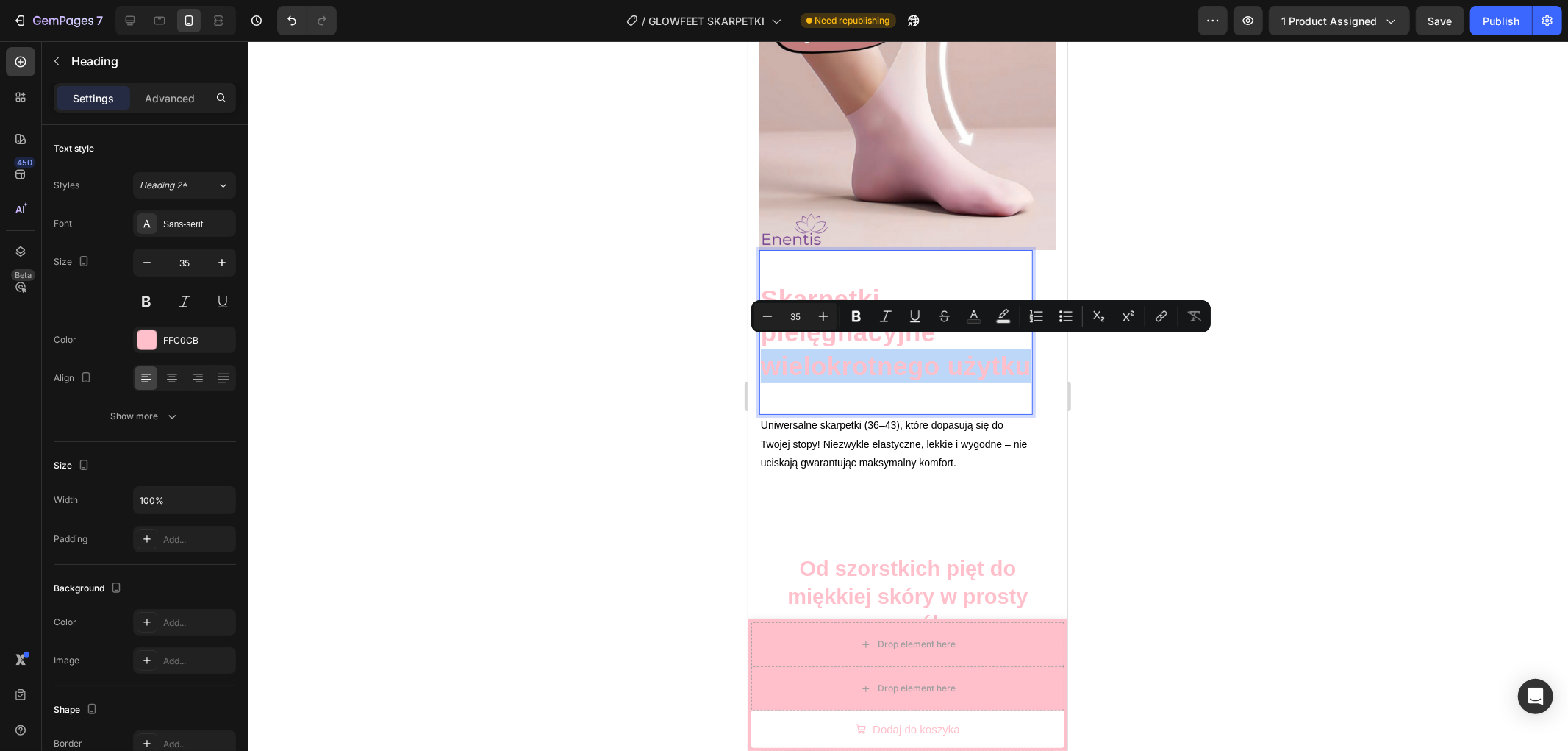
drag, startPoint x: 835, startPoint y: 383, endPoint x: 768, endPoint y: 357, distance: 71.9
click at [768, 357] on p "Skarpetki pielęgnacyjne wielokrotnego użytku" at bounding box center [895, 331] width 270 height 101
click at [864, 382] on p "Skarpetki pielęgnacyjne wielokrotnego użytku" at bounding box center [895, 331] width 270 height 101
click at [897, 382] on p "Skarpetki pielęgnacyjne wielokrotnego użytku" at bounding box center [895, 331] width 270 height 101
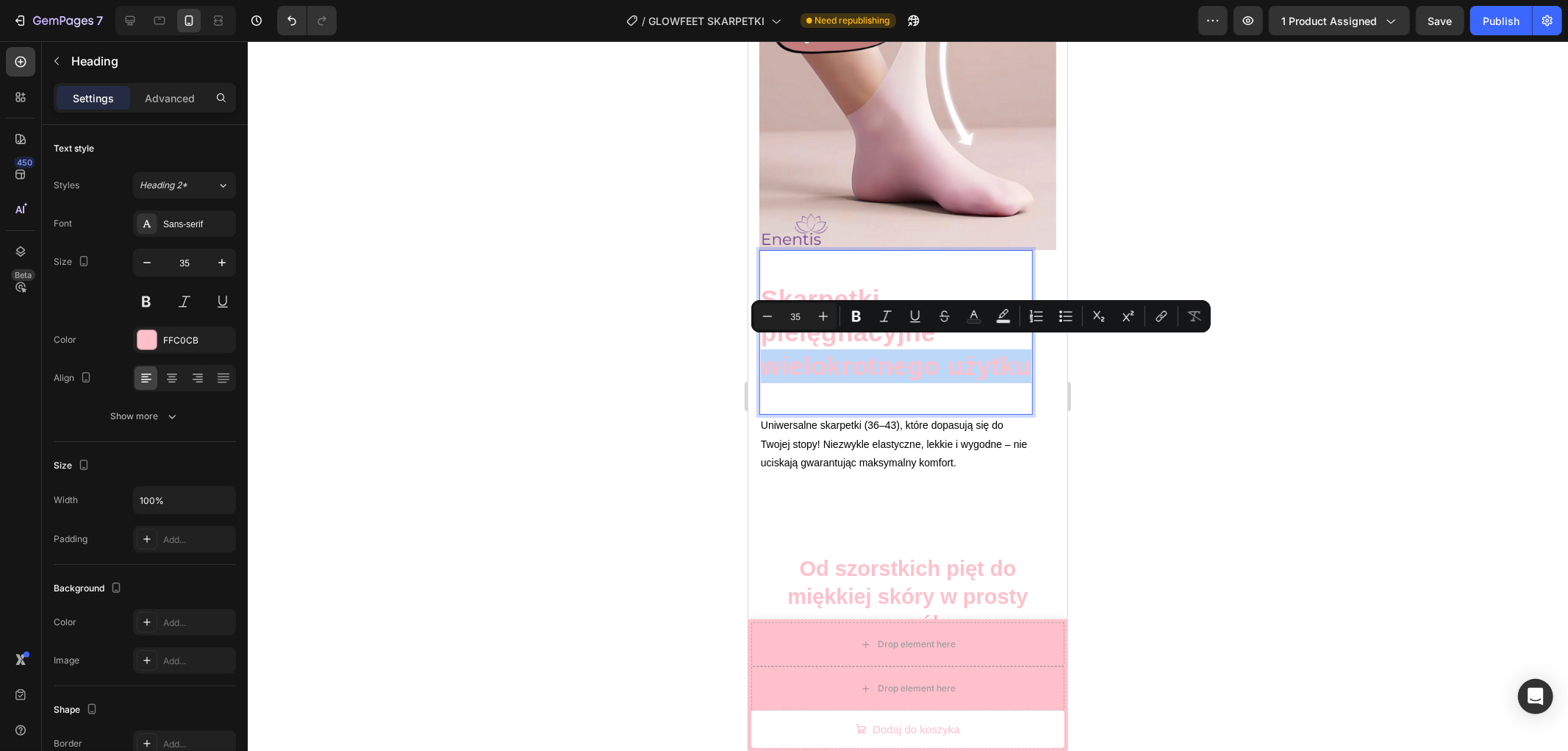
click at [877, 382] on p "Skarpetki pielęgnacyjne wielokrotnego użytku" at bounding box center [895, 331] width 270 height 101
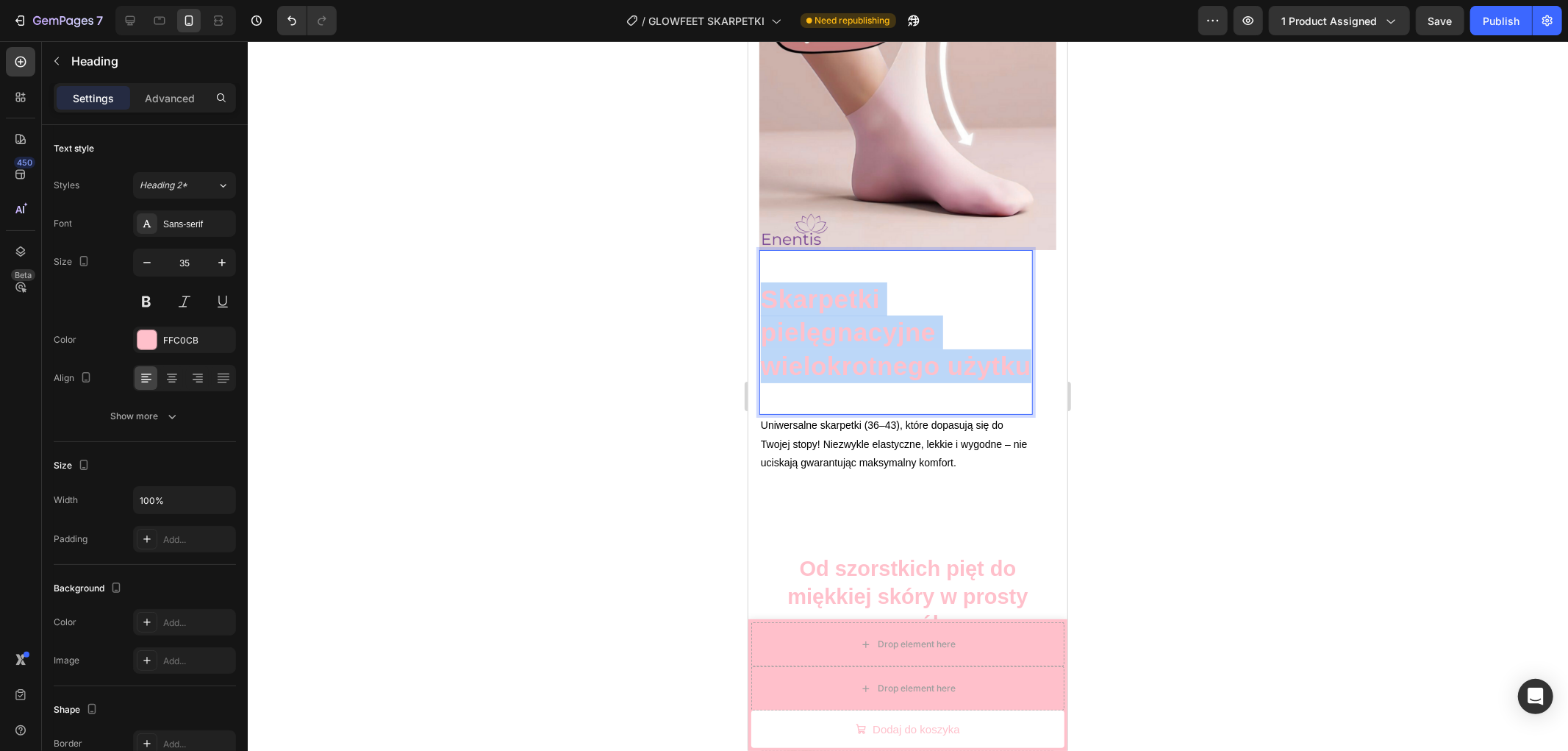
drag, startPoint x: 850, startPoint y: 382, endPoint x: 778, endPoint y: 293, distance: 114.5
click at [763, 286] on p "Skarpetki pielęgnacyjne wielokrotnego użytku" at bounding box center [895, 331] width 270 height 101
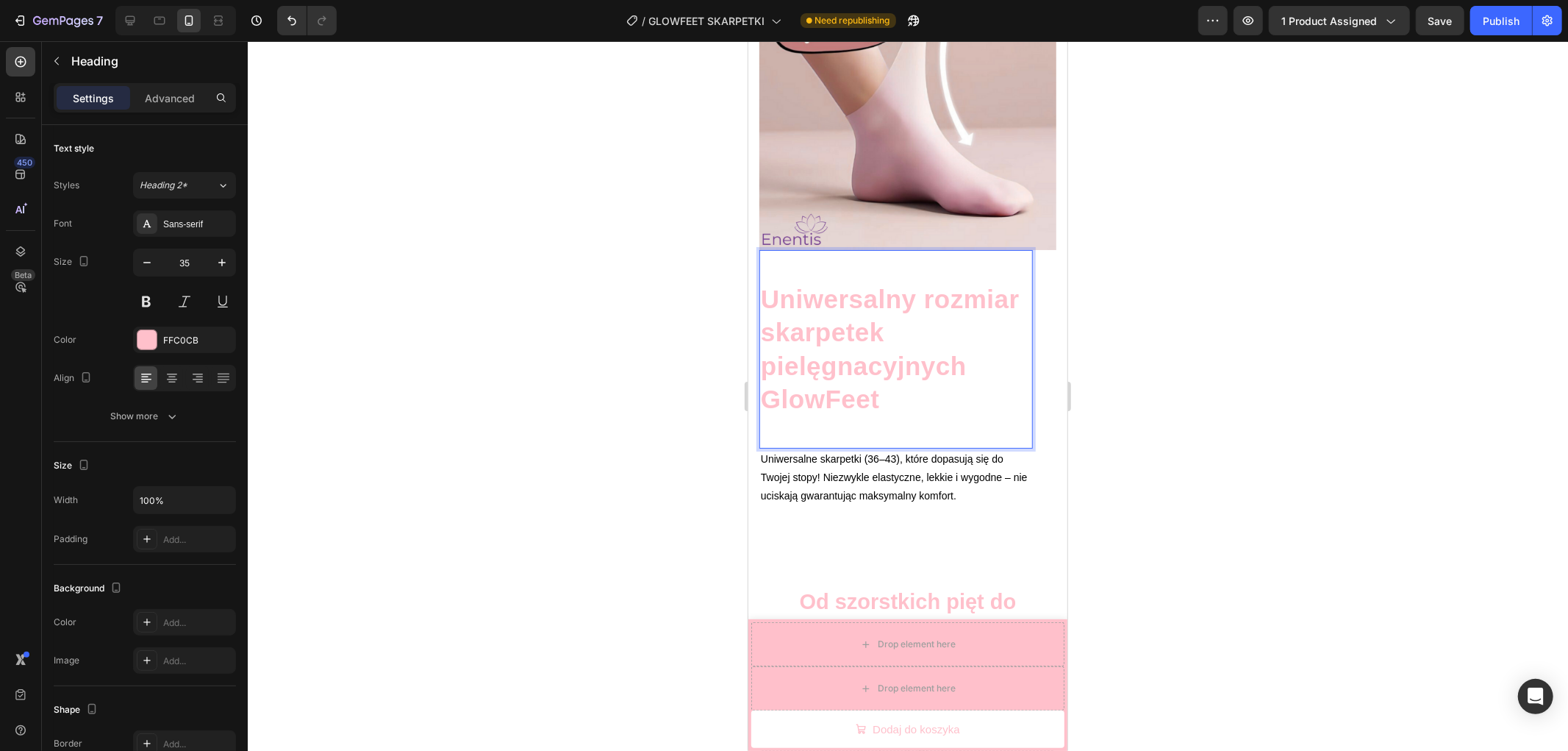
click at [1251, 400] on div at bounding box center [907, 395] width 1320 height 709
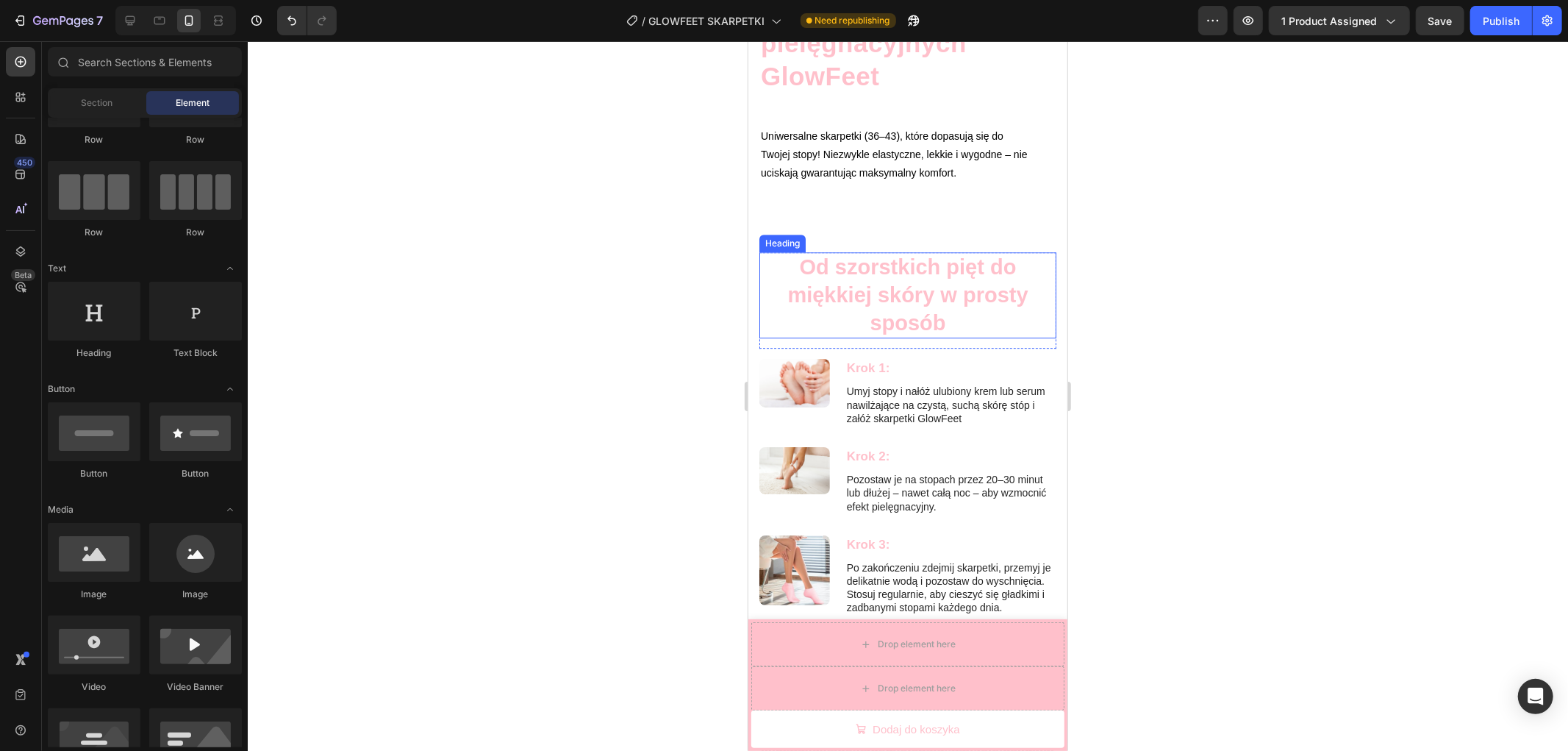
scroll to position [3527, 0]
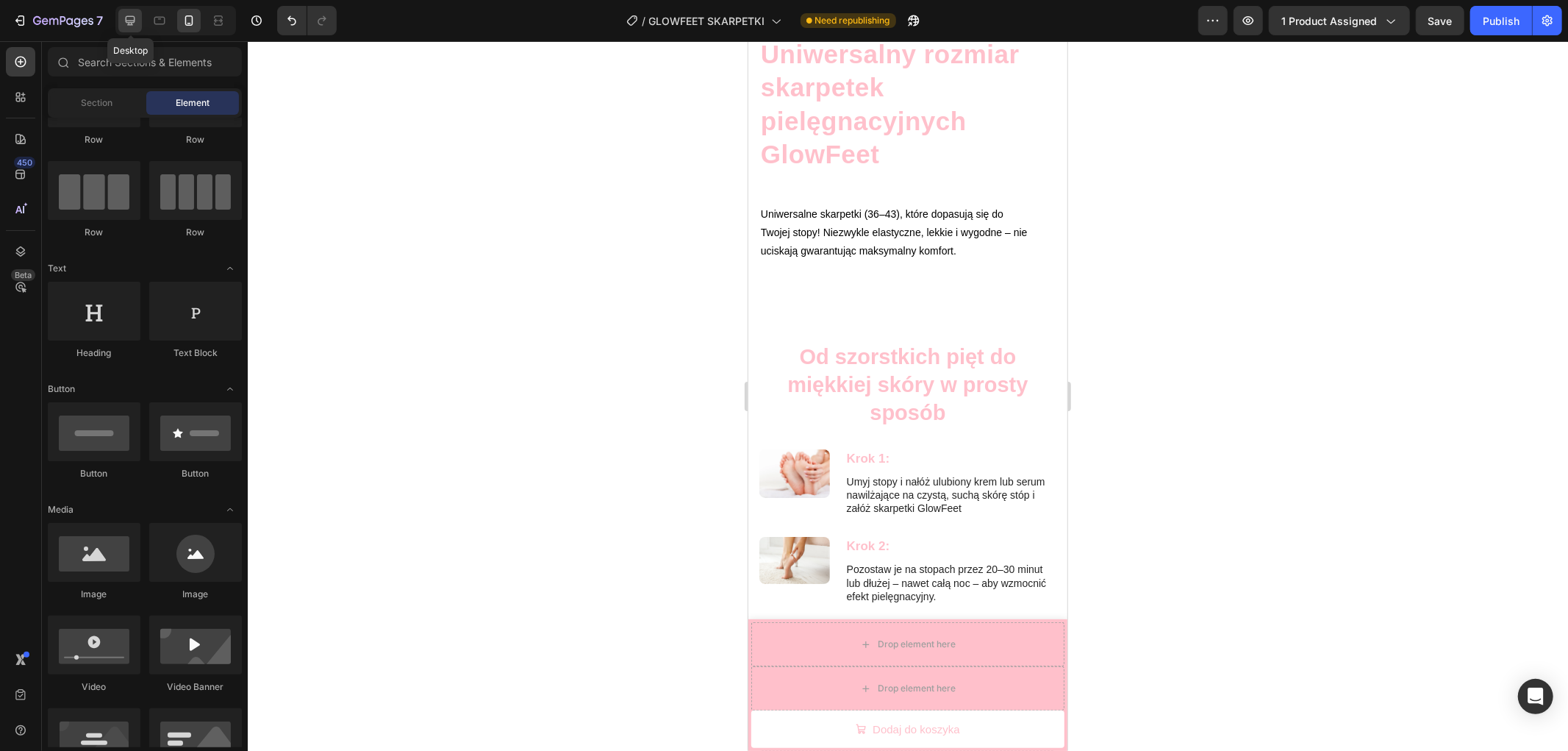
click at [120, 12] on div at bounding box center [130, 21] width 24 height 24
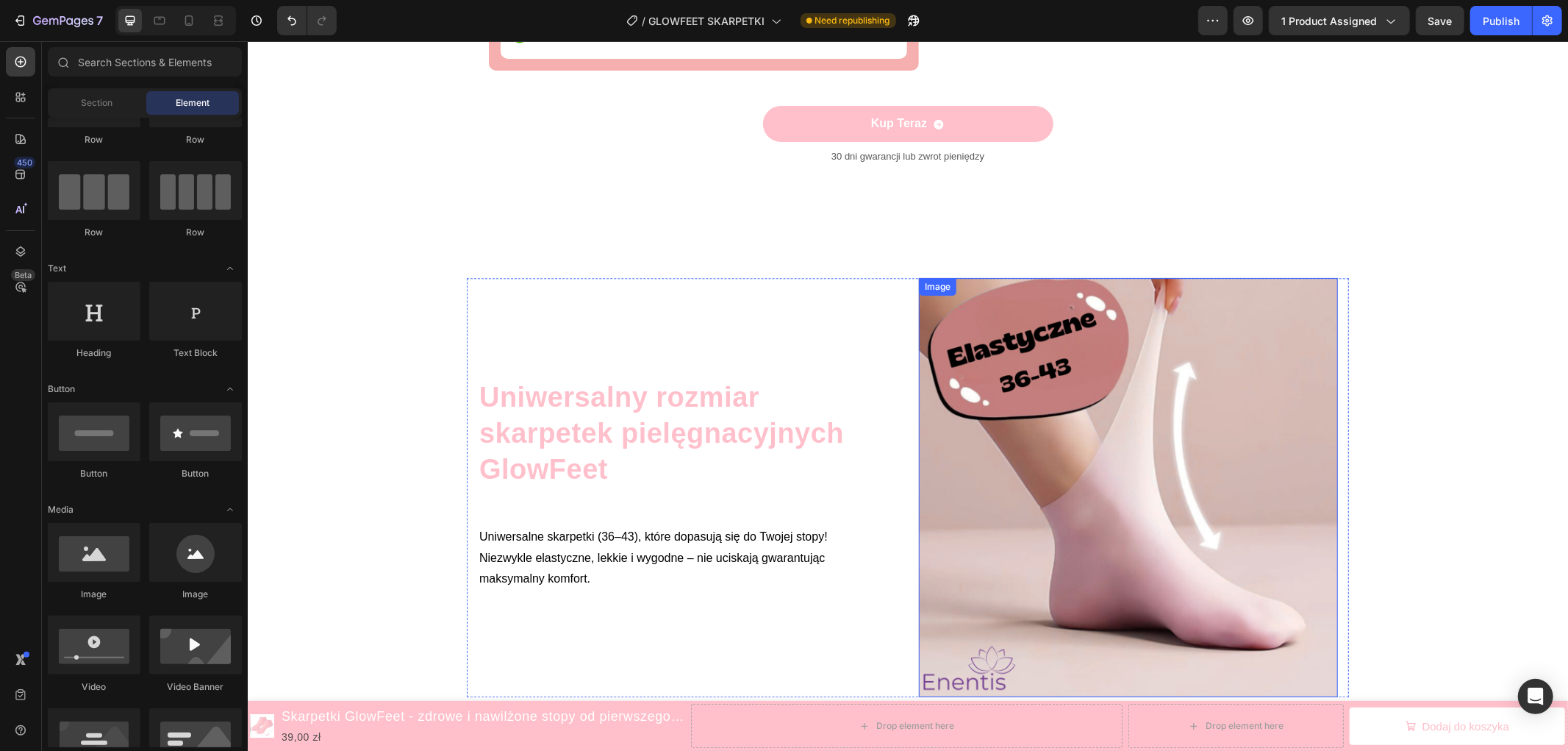
scroll to position [2944, 0]
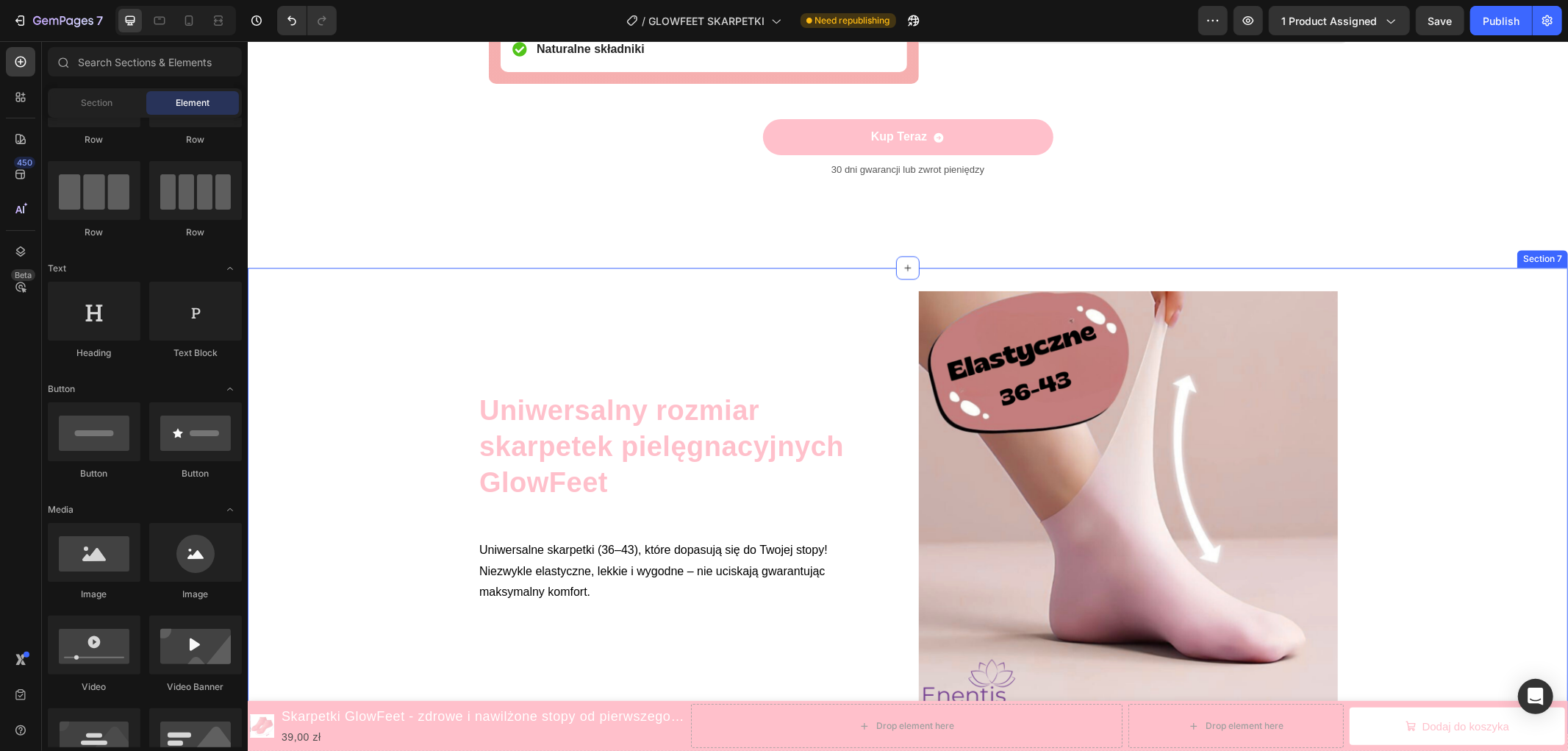
click at [1457, 350] on div "Uniwersalny rozmiar skarpetek pielęgnacyjnych GlowFeet Heading Uniwersalne skar…" at bounding box center [906, 500] width 1320 height 419
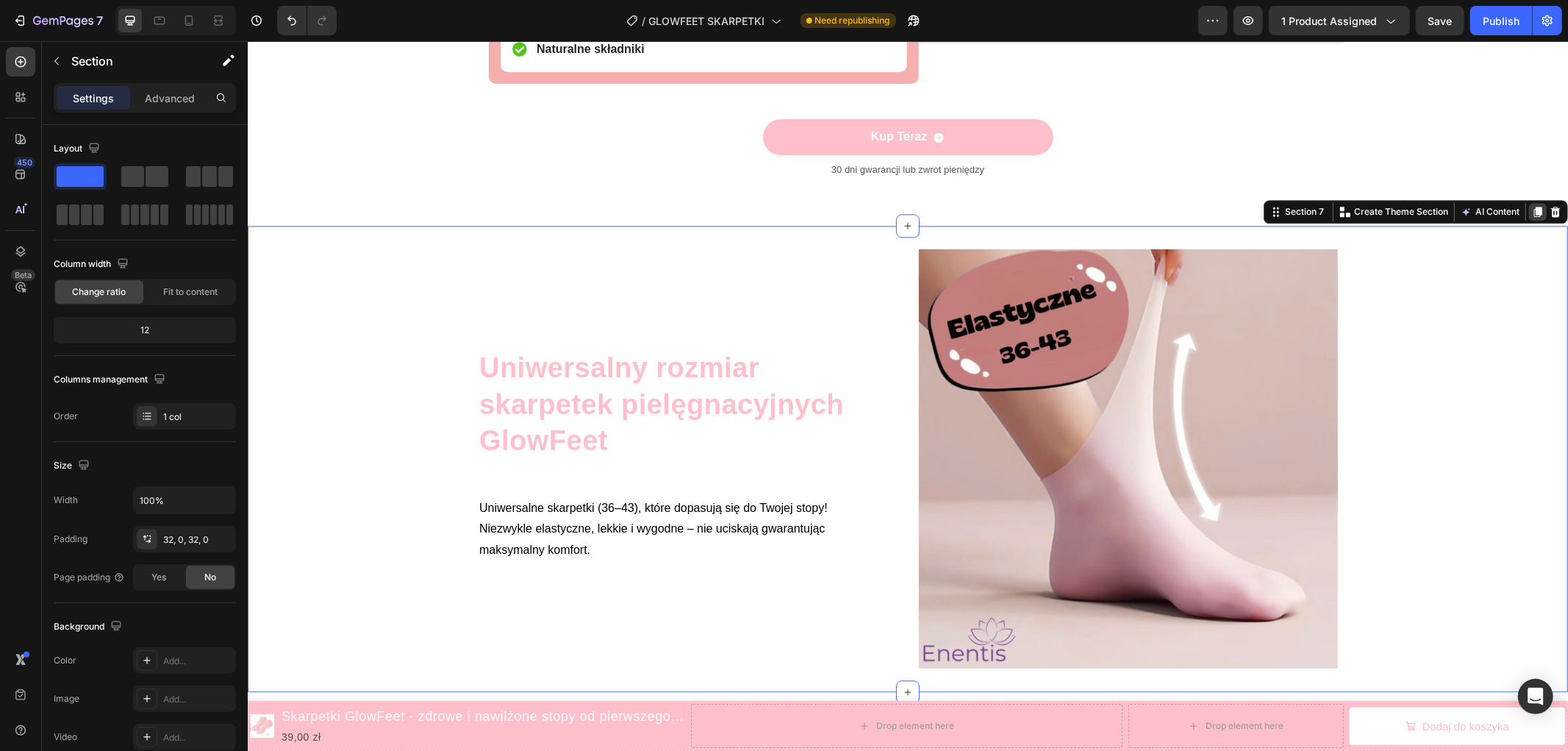
click at [1531, 215] on icon at bounding box center [1536, 210] width 12 height 12
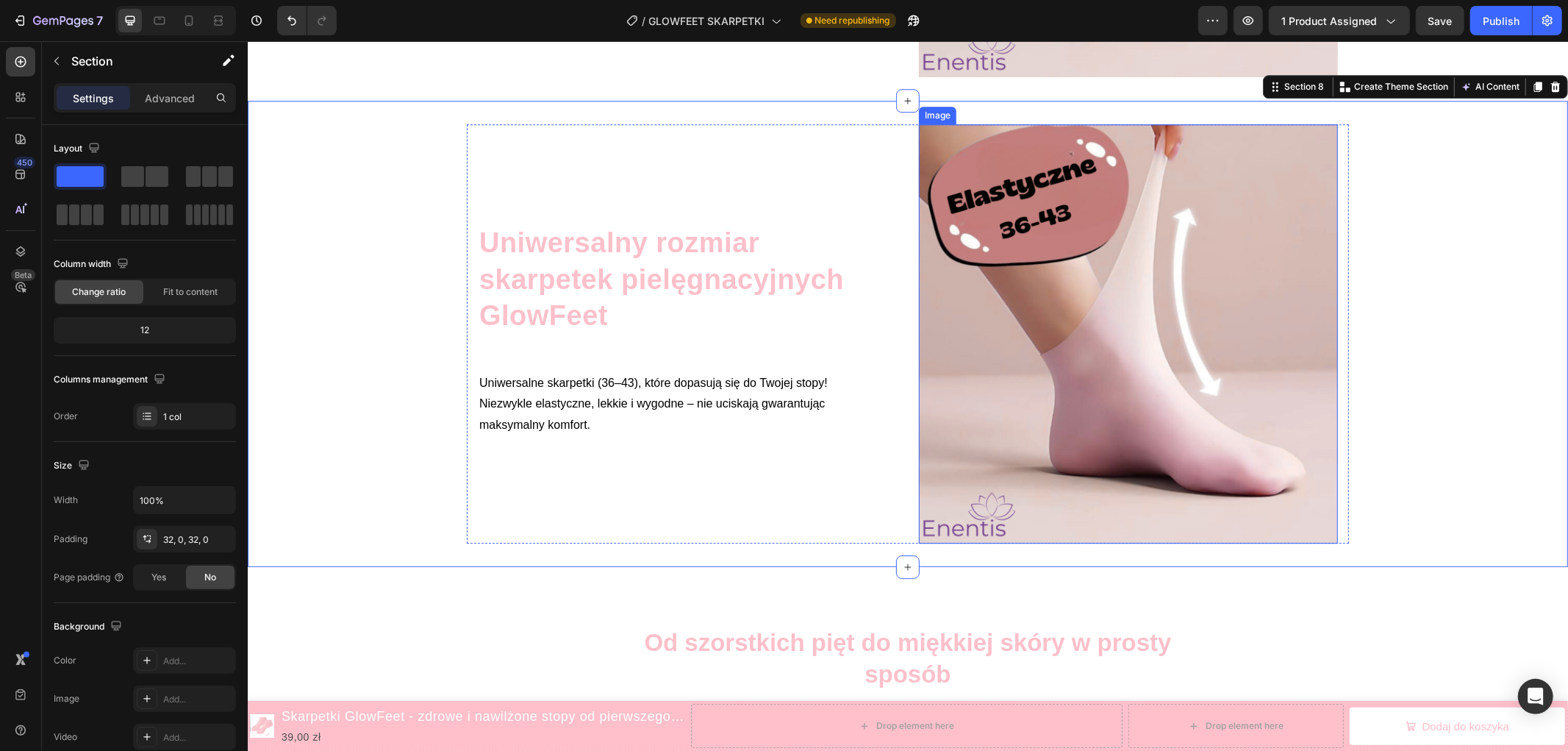
scroll to position [3544, 0]
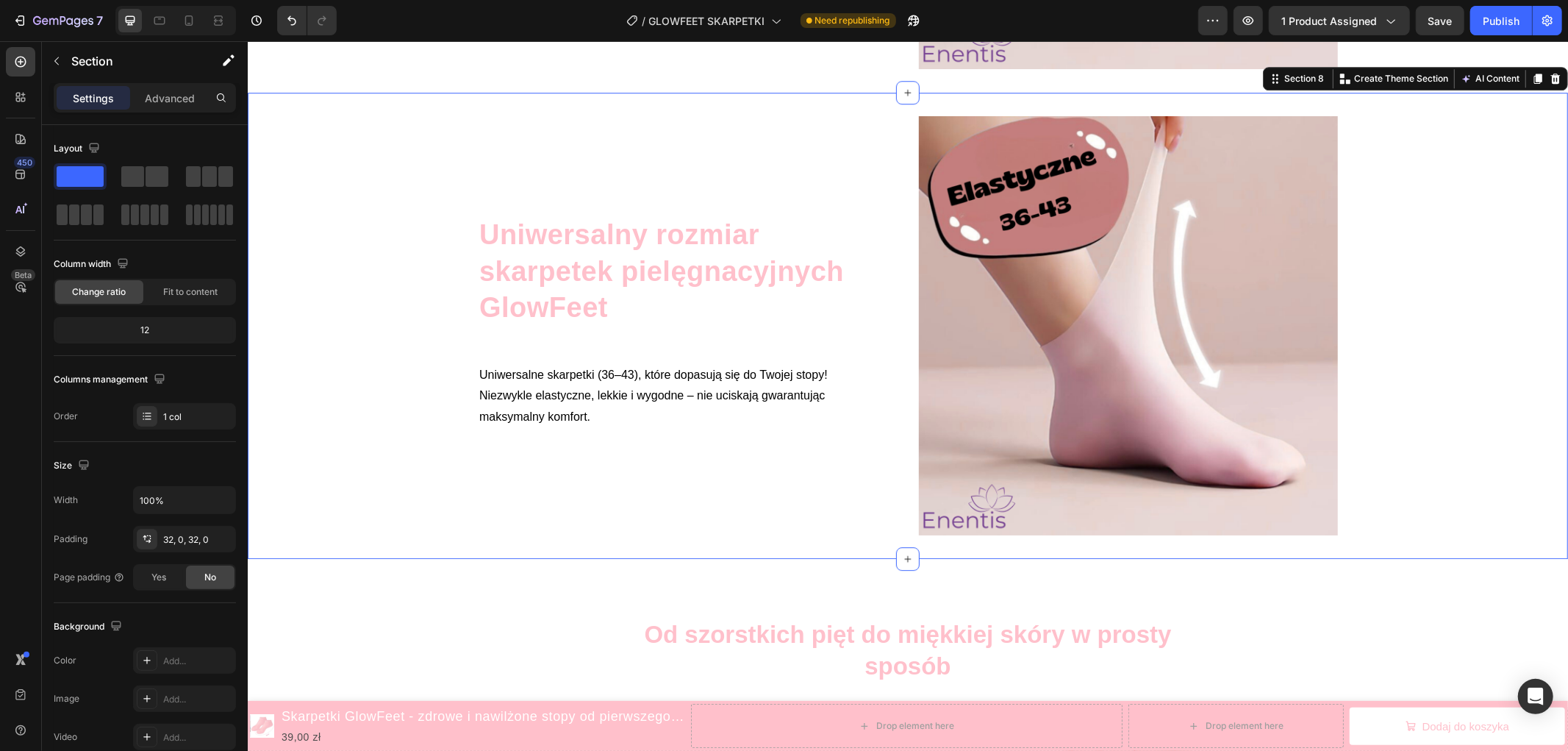
click at [327, 151] on div "Uniwersalny rozmiar skarpetek pielęgnacyjnych GlowFeet Heading Uniwersalne skar…" at bounding box center [906, 325] width 1320 height 419
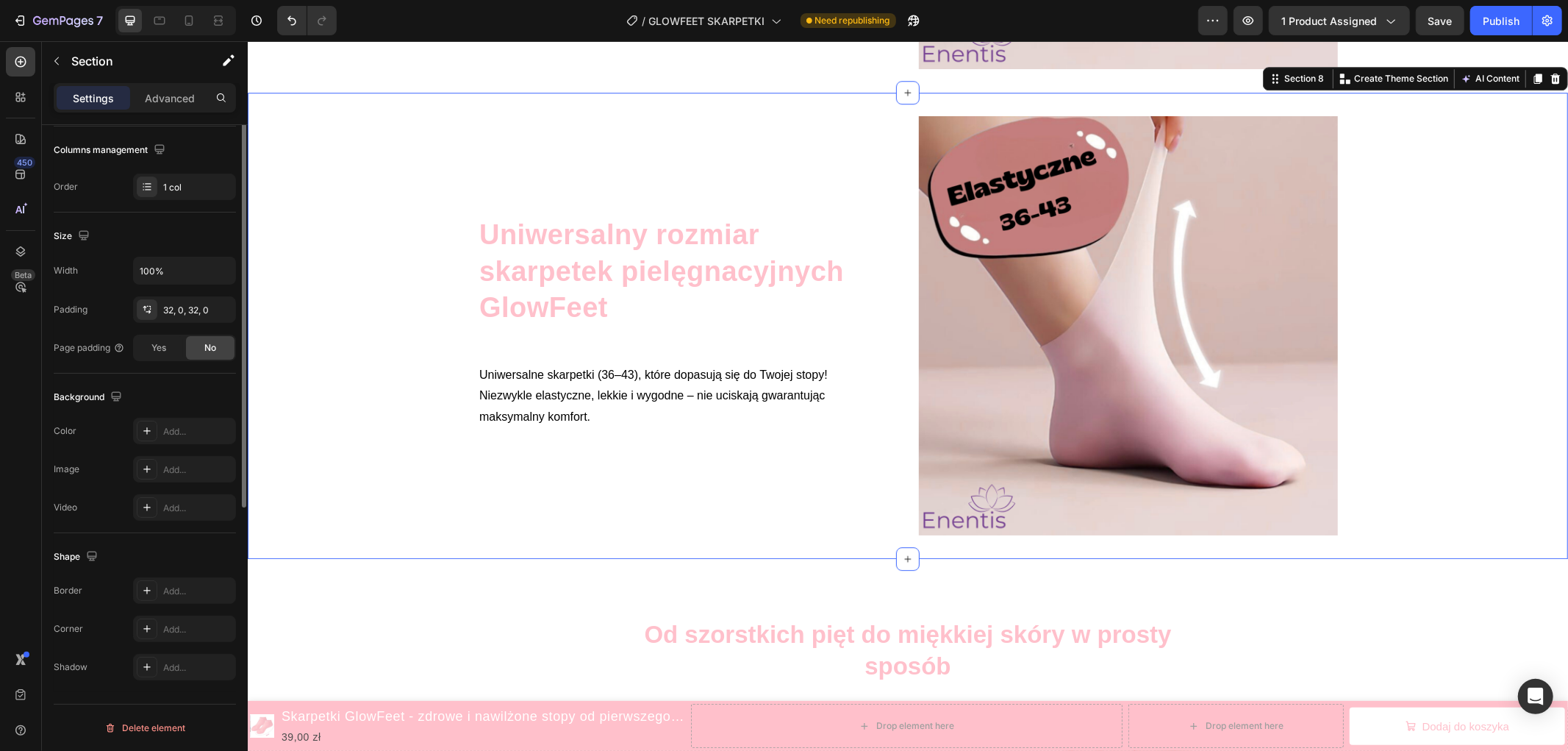
scroll to position [0, 0]
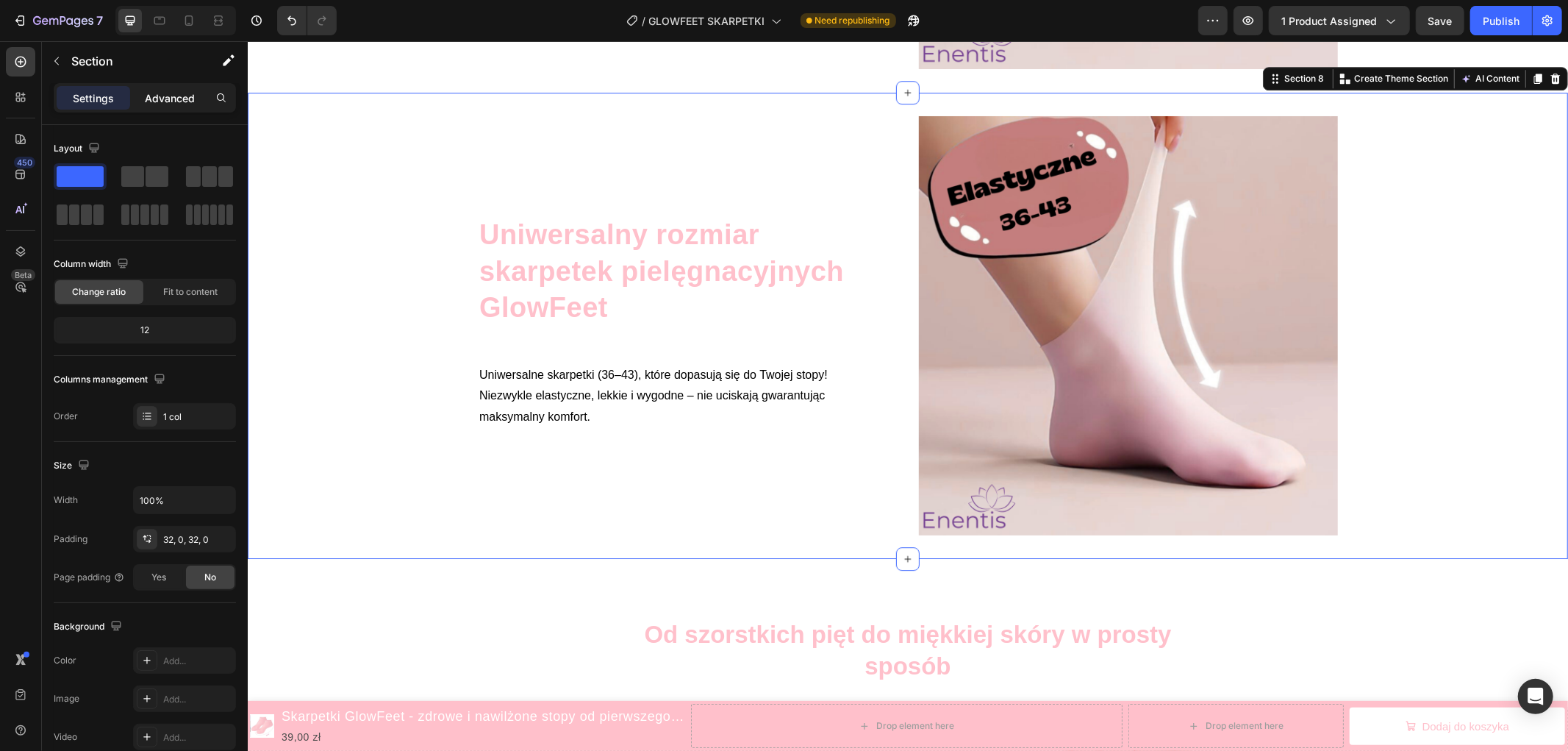
click at [162, 86] on div "Advanced" at bounding box center [169, 97] width 74 height 24
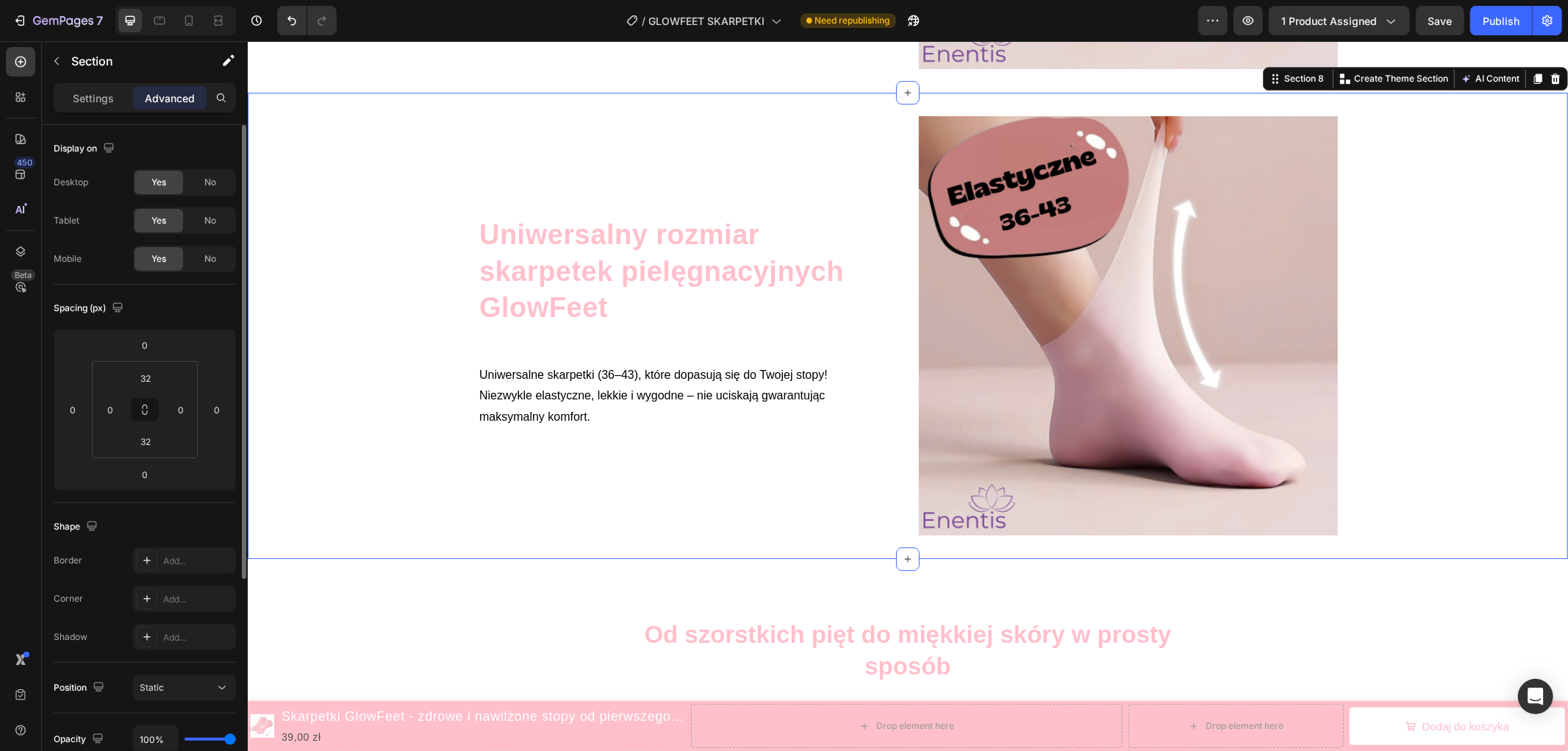
click at [100, 93] on p "Settings" at bounding box center [93, 97] width 41 height 15
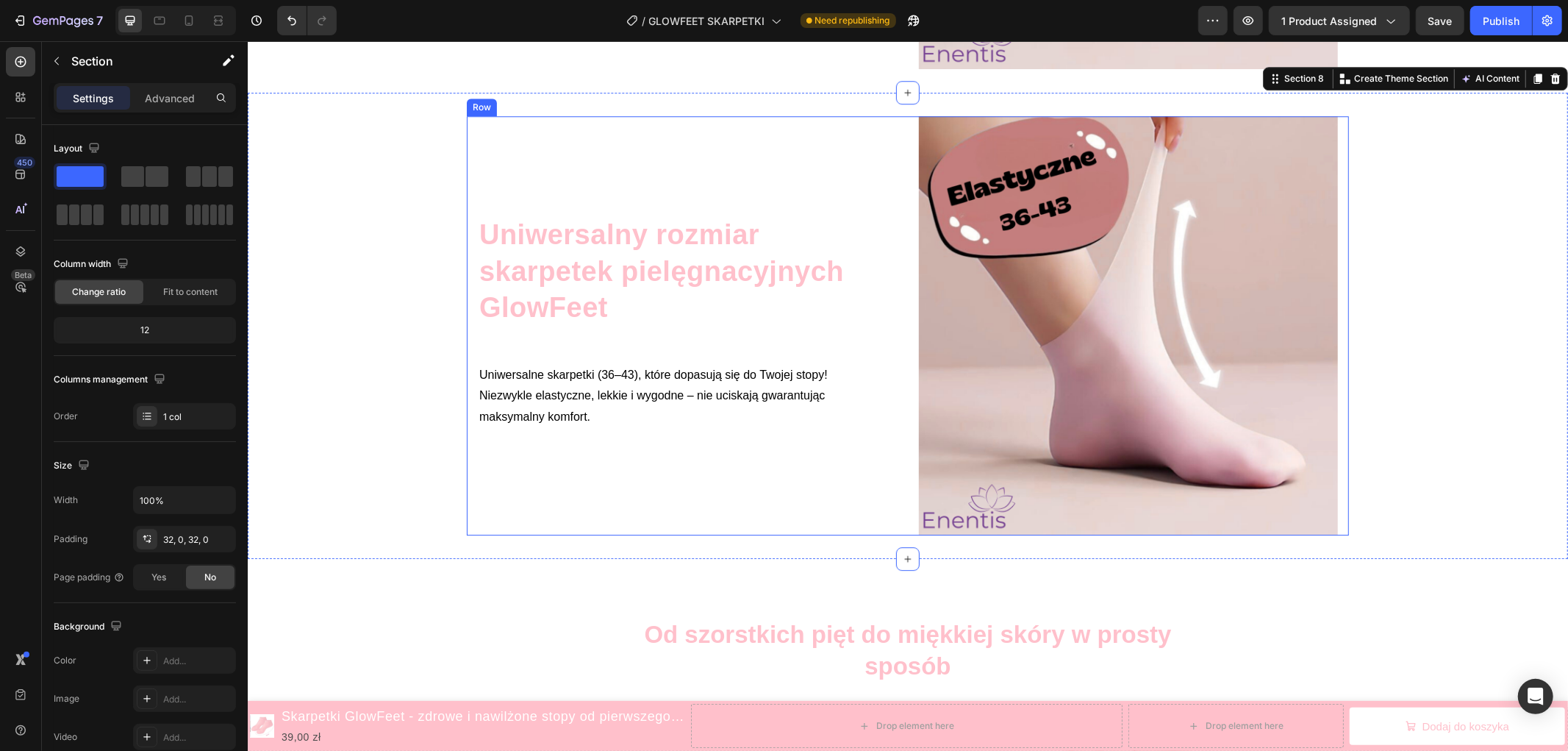
click at [1040, 301] on img at bounding box center [1128, 325] width 419 height 419
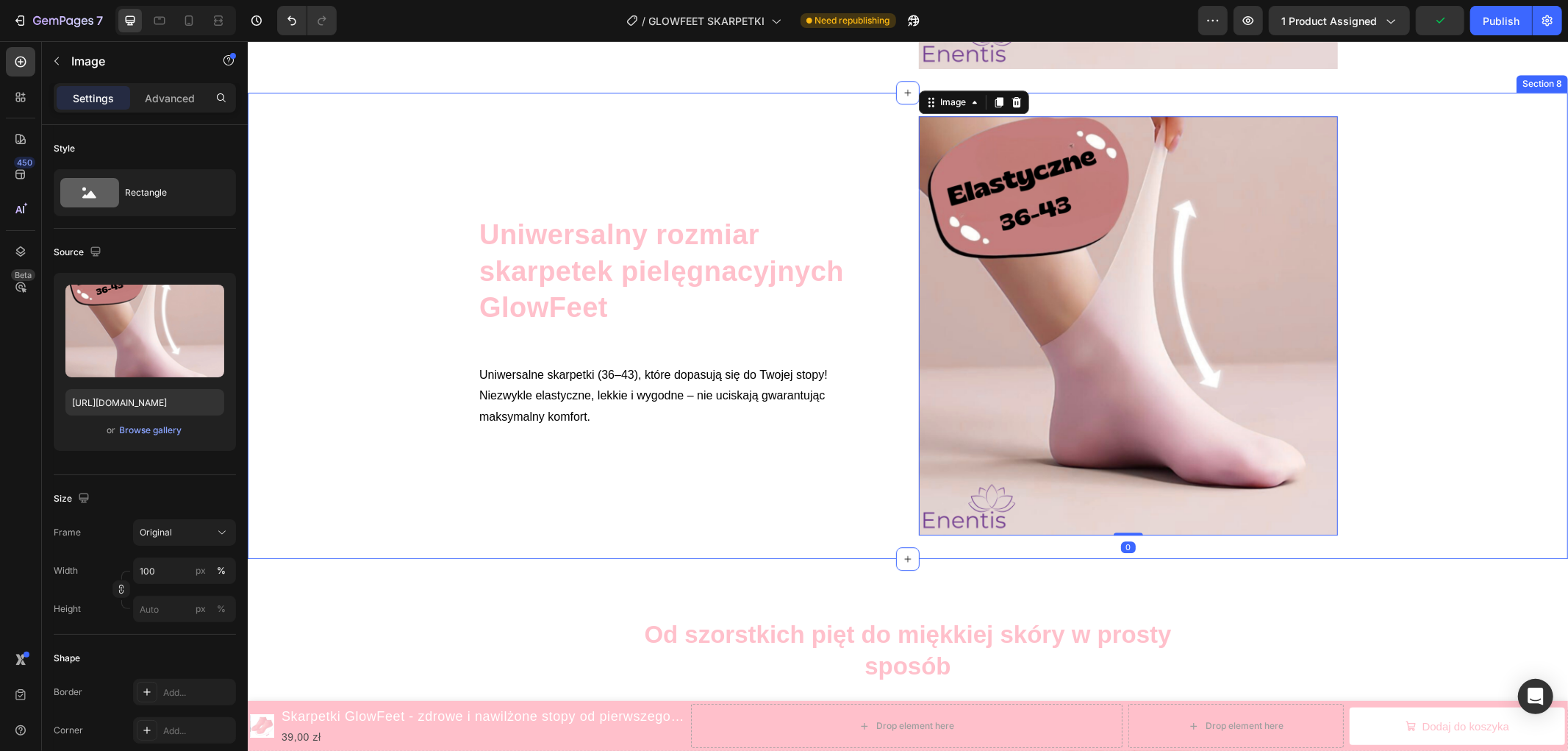
click at [420, 331] on div "Uniwersalny rozmiar skarpetek pielęgnacyjnych GlowFeet Heading Uniwersalne skar…" at bounding box center [906, 325] width 1320 height 419
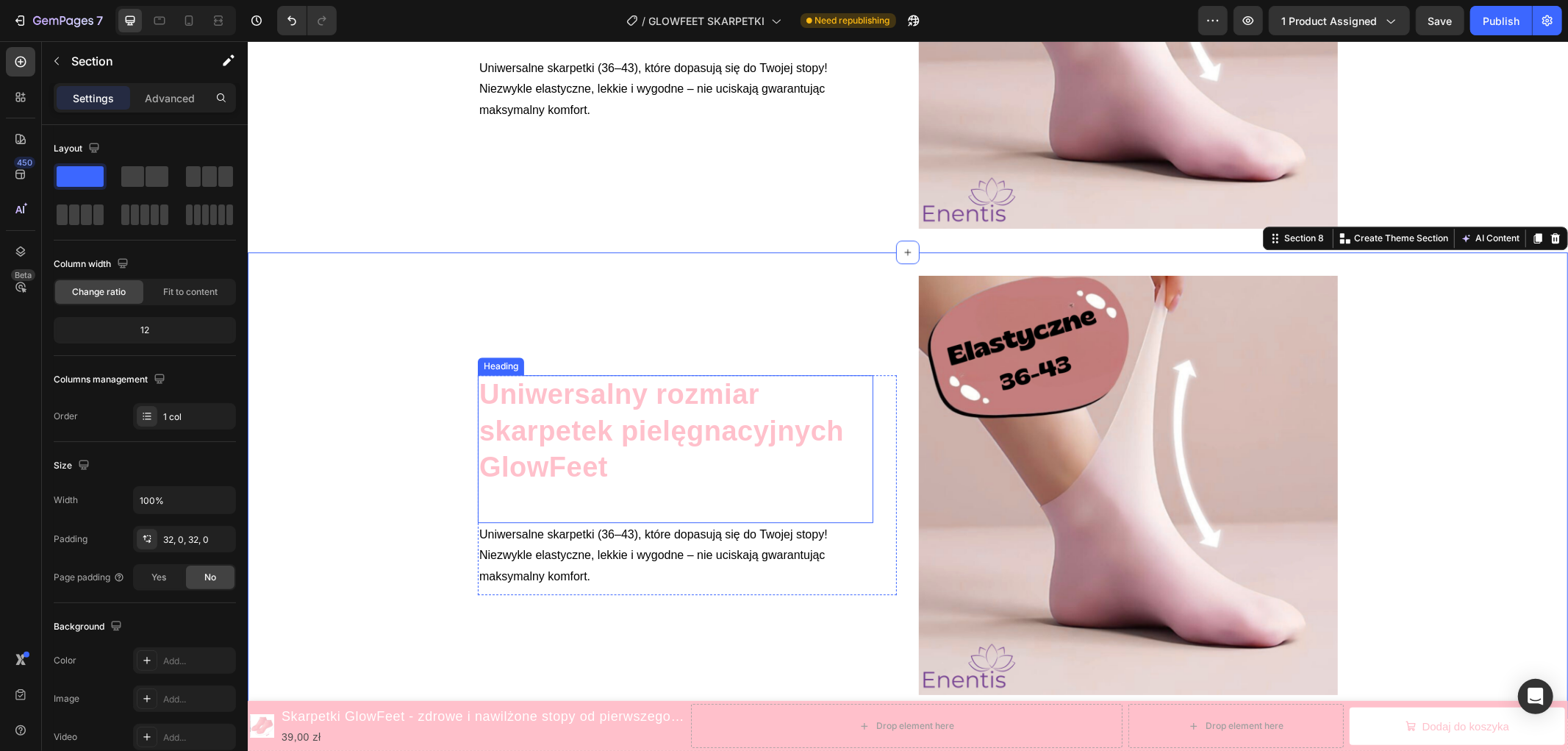
scroll to position [3380, 0]
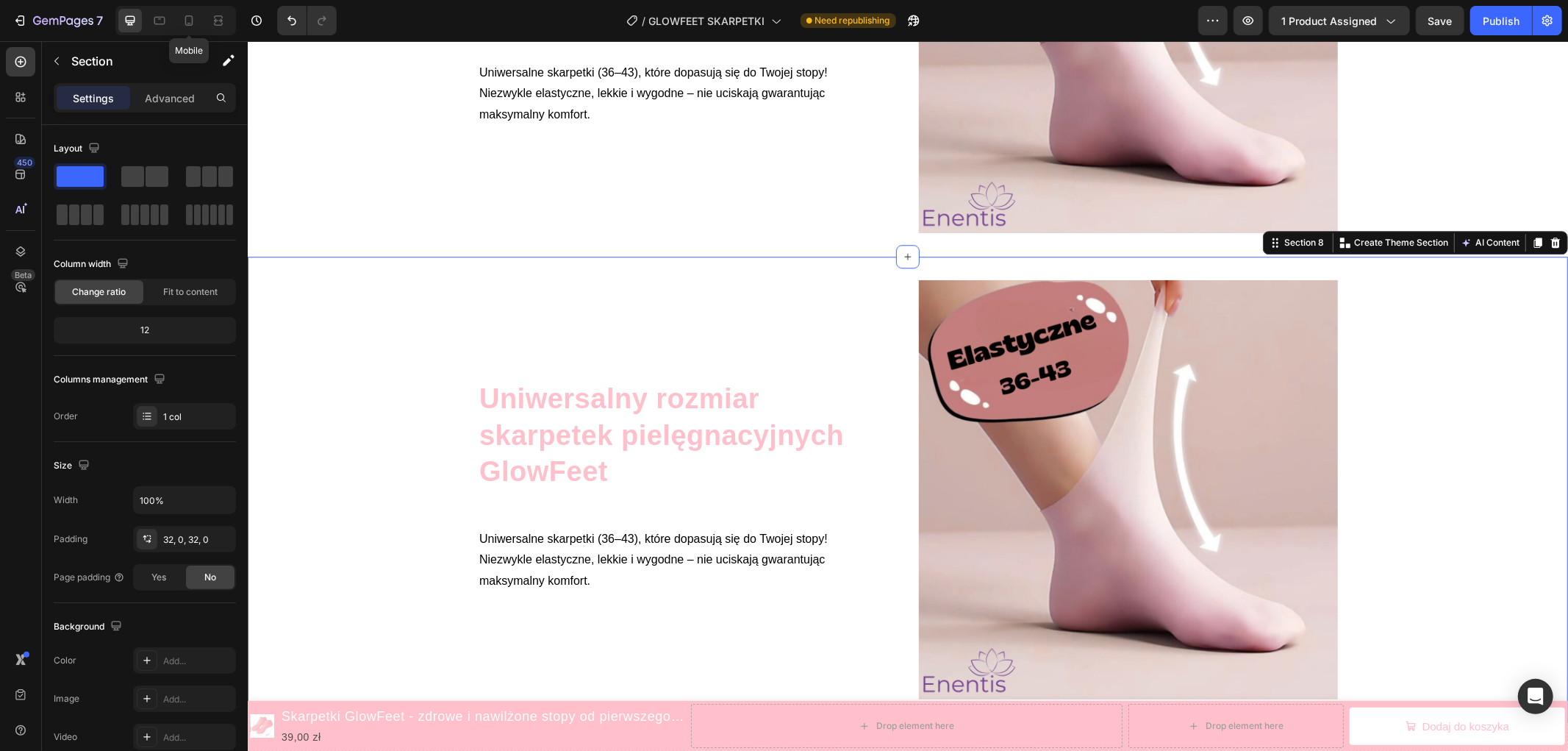
drag, startPoint x: 196, startPoint y: 25, endPoint x: 210, endPoint y: 35, distance: 17.2
click at [196, 24] on icon at bounding box center [188, 21] width 15 height 15
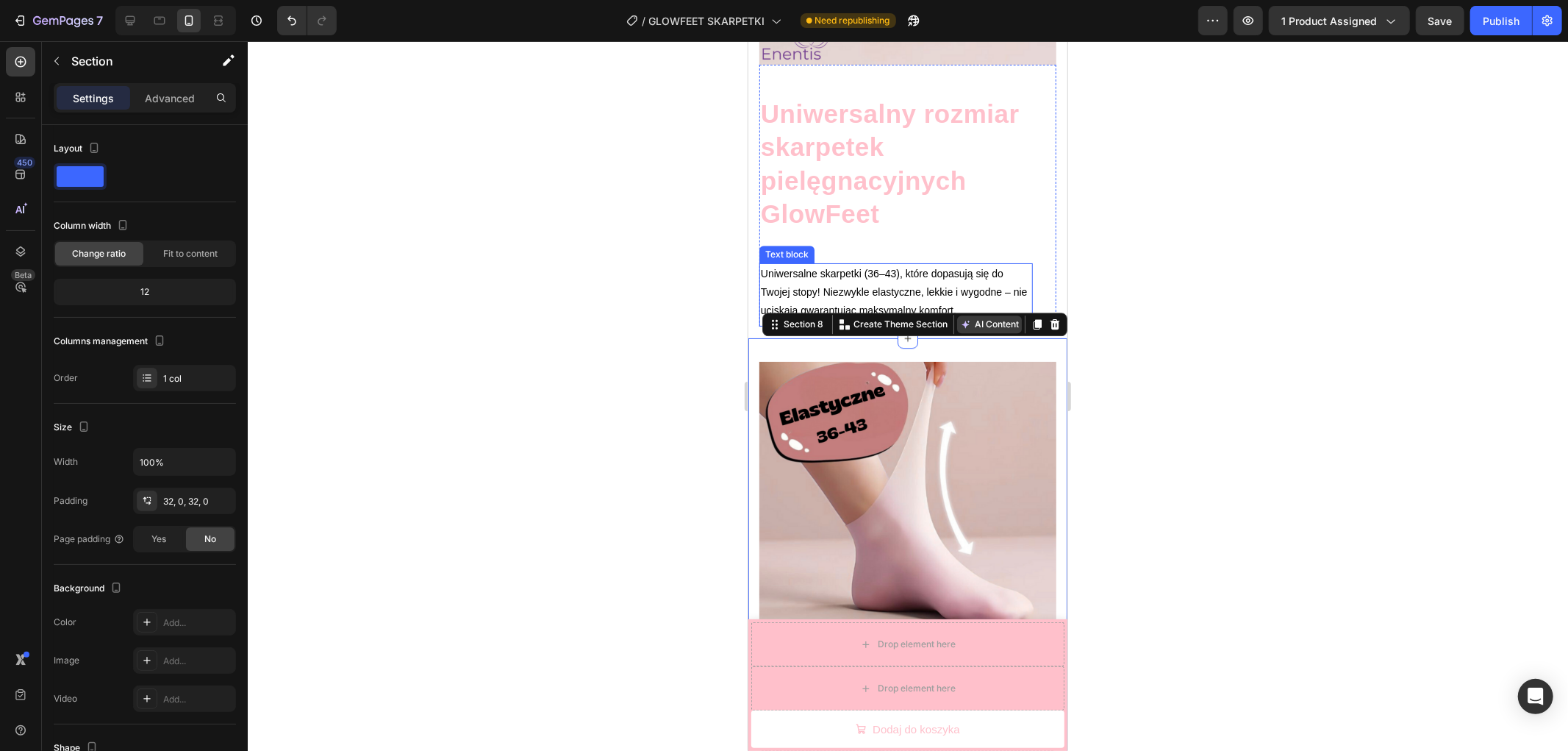
scroll to position [3427, 0]
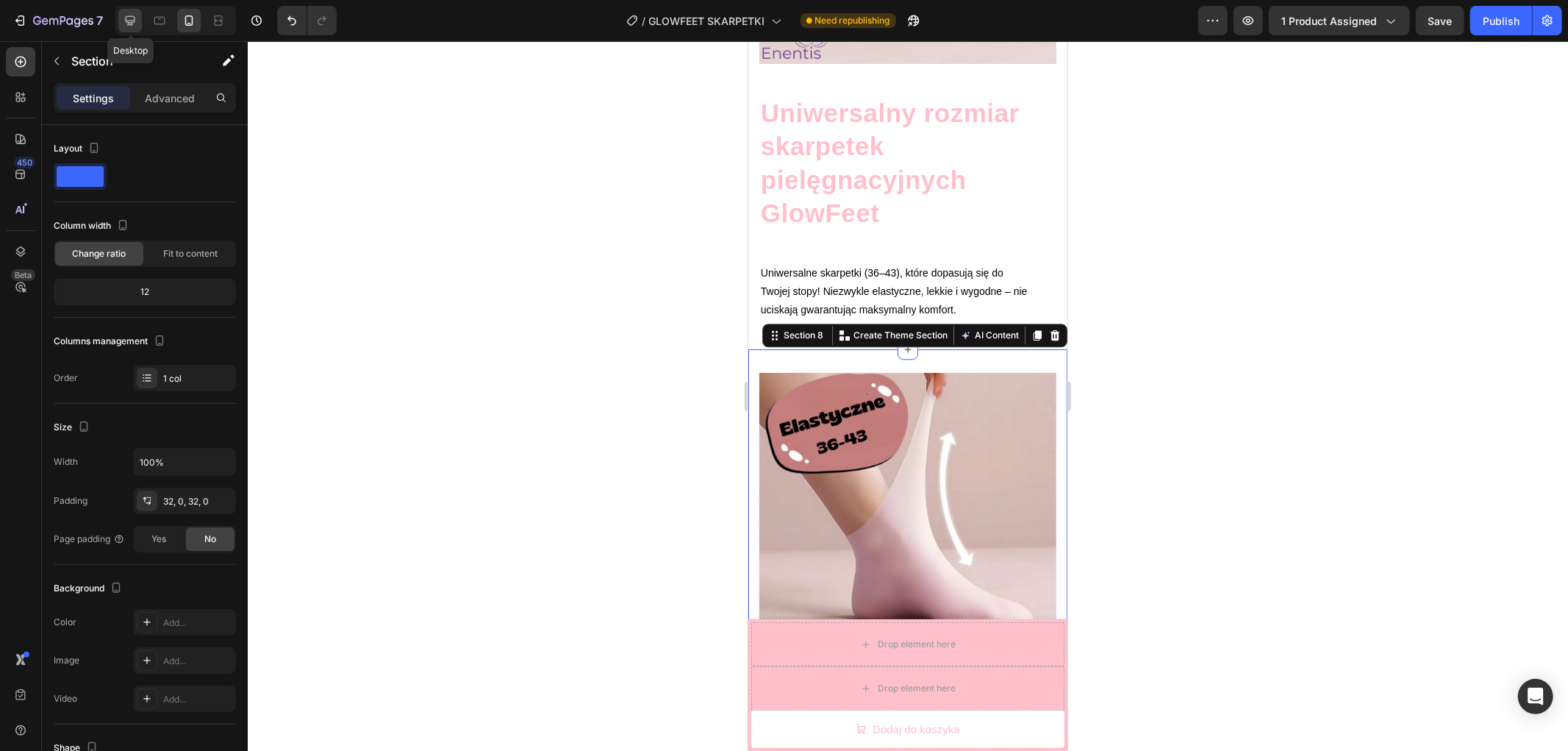
click at [136, 20] on icon at bounding box center [130, 21] width 15 height 15
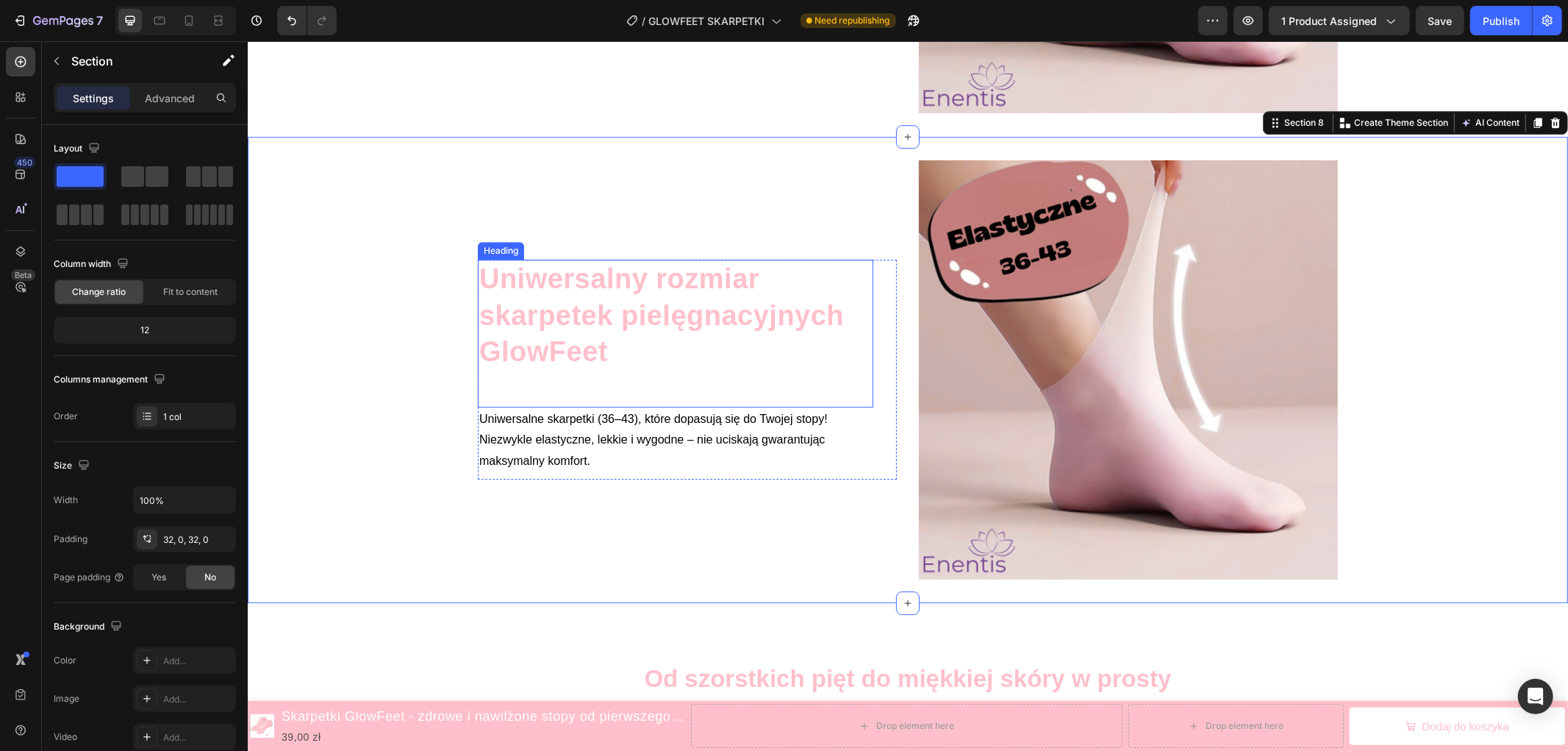
scroll to position [3544, 0]
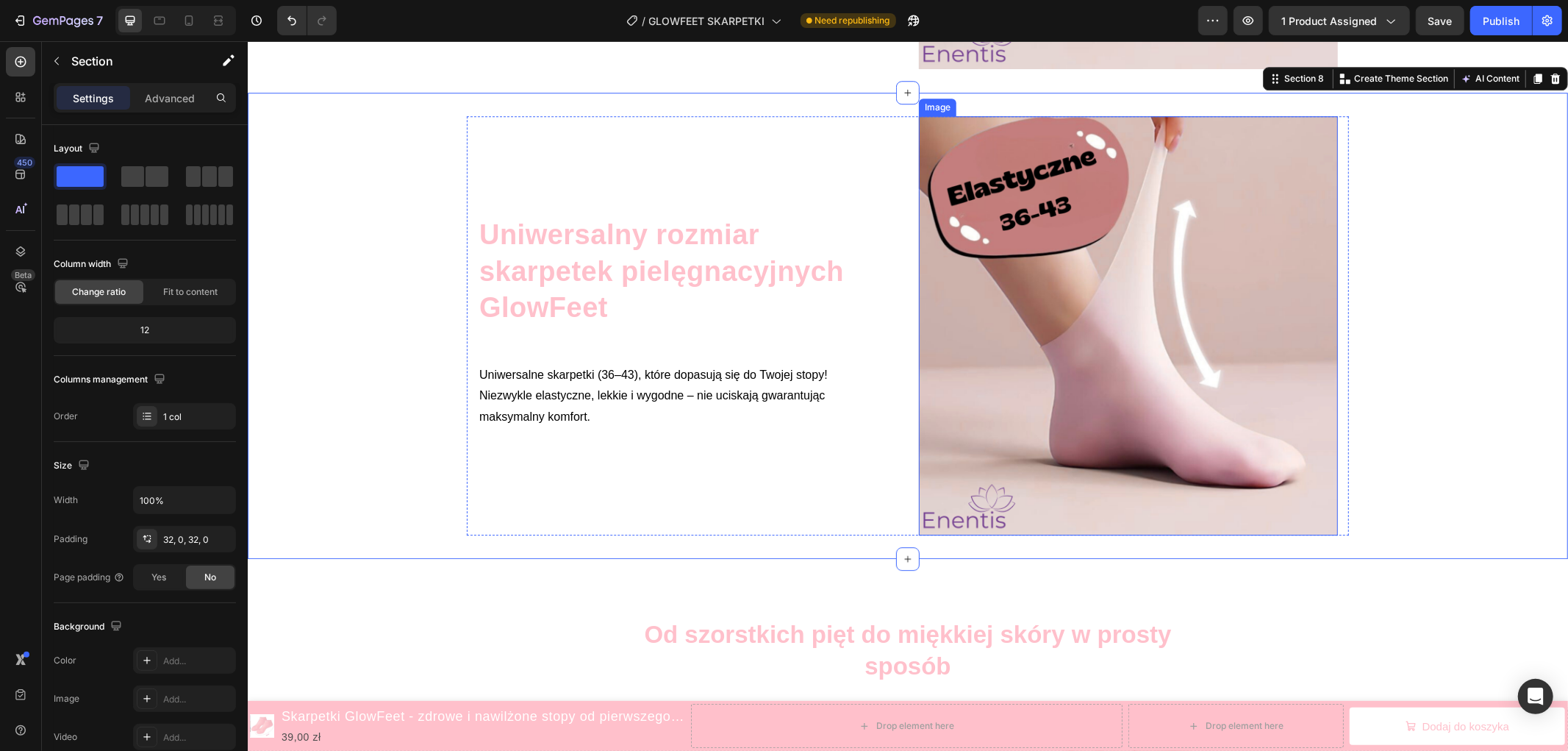
click at [1075, 248] on img at bounding box center [1128, 325] width 419 height 419
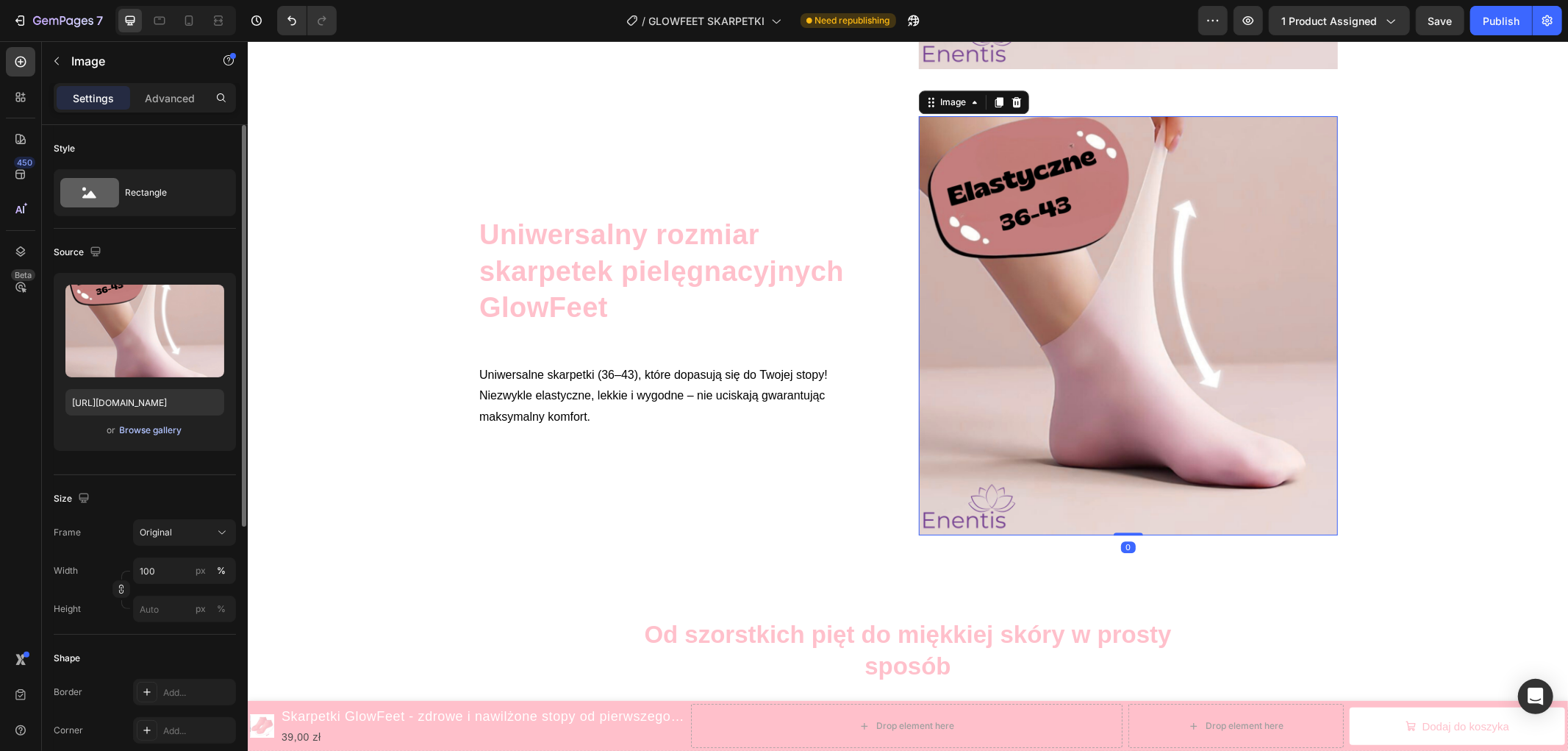
click at [155, 430] on div "Browse gallery" at bounding box center [151, 430] width 63 height 14
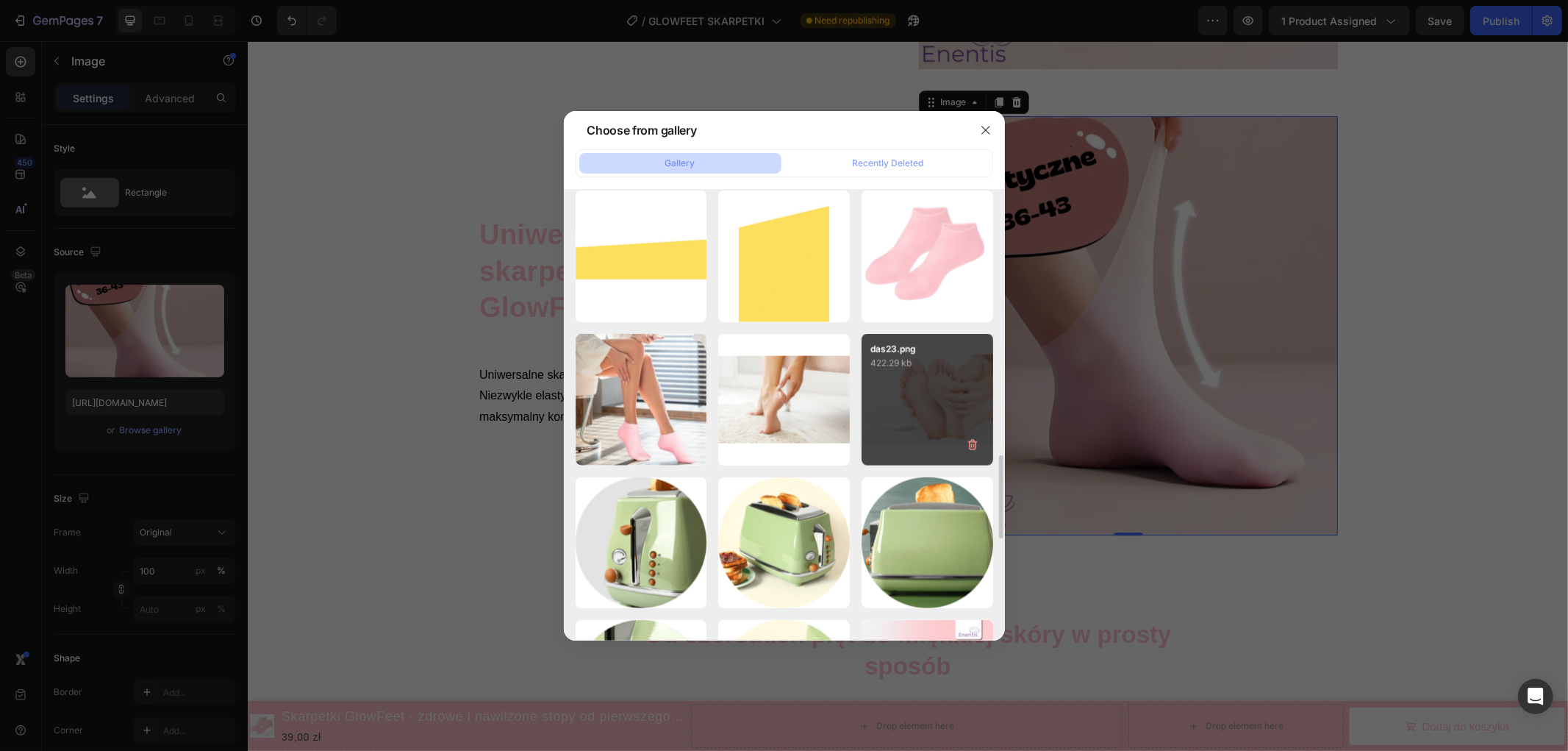
scroll to position [1522, 0]
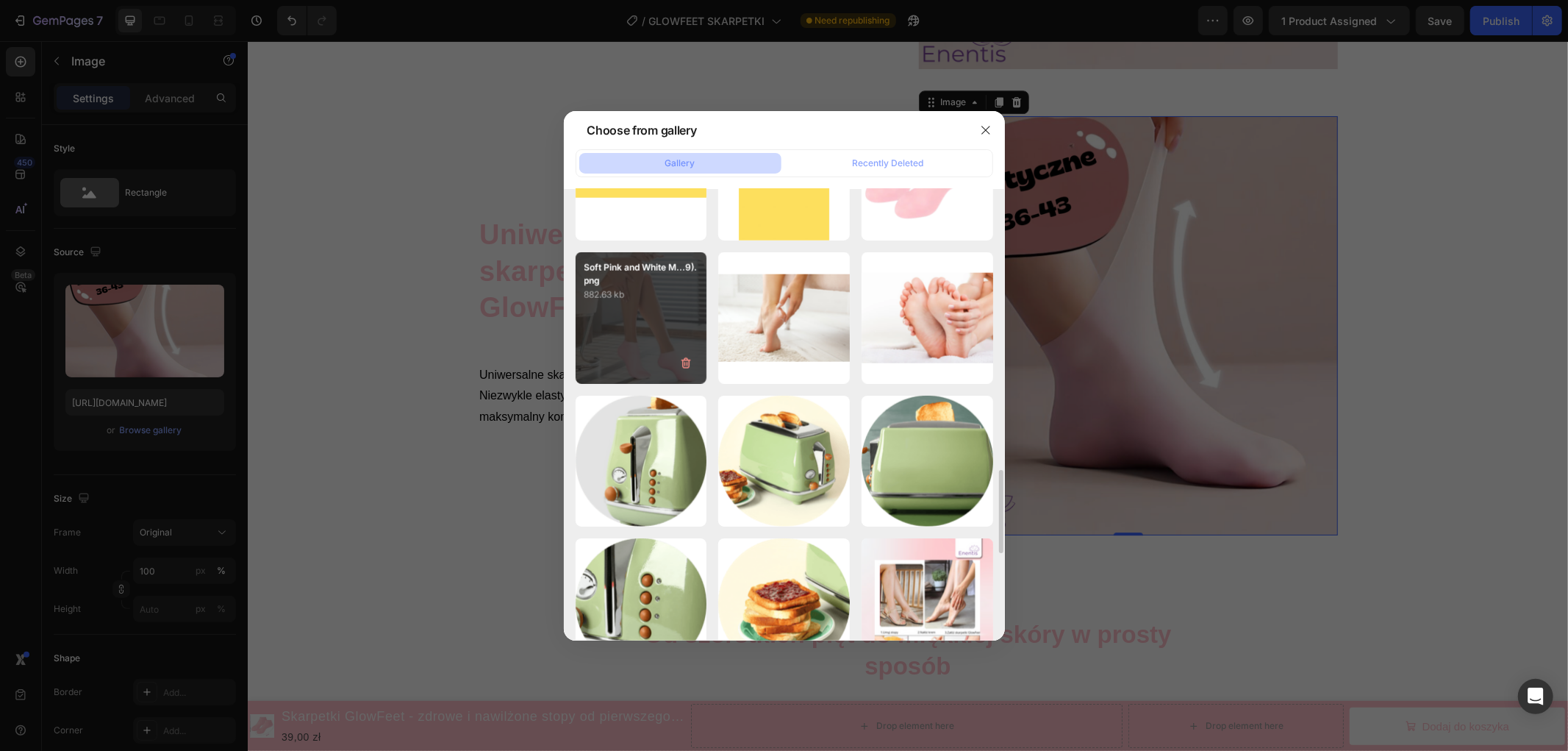
click at [634, 320] on div "Soft Pink and White M...9).png 882.63 kb" at bounding box center [641, 318] width 132 height 132
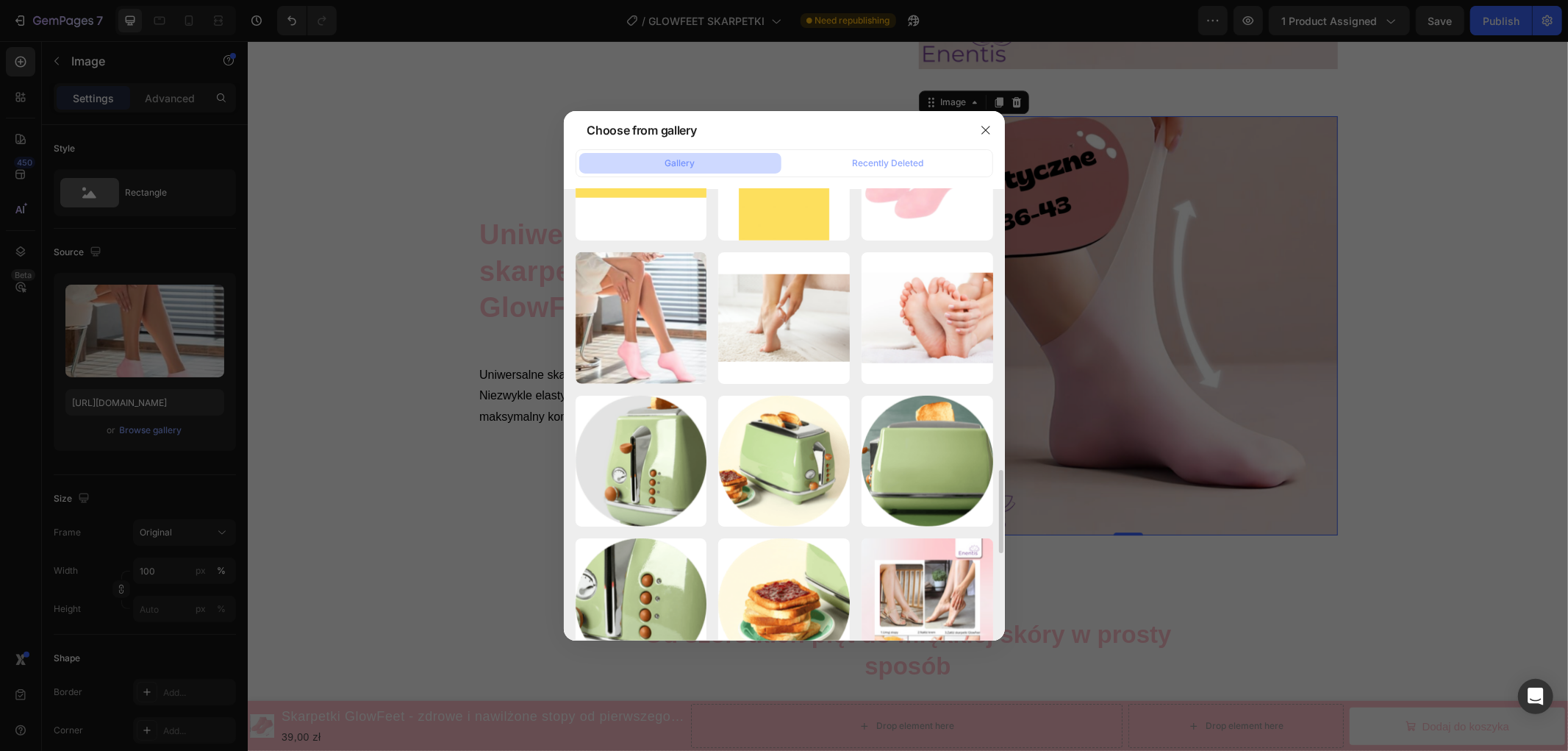
type input "[URL][DOMAIN_NAME]"
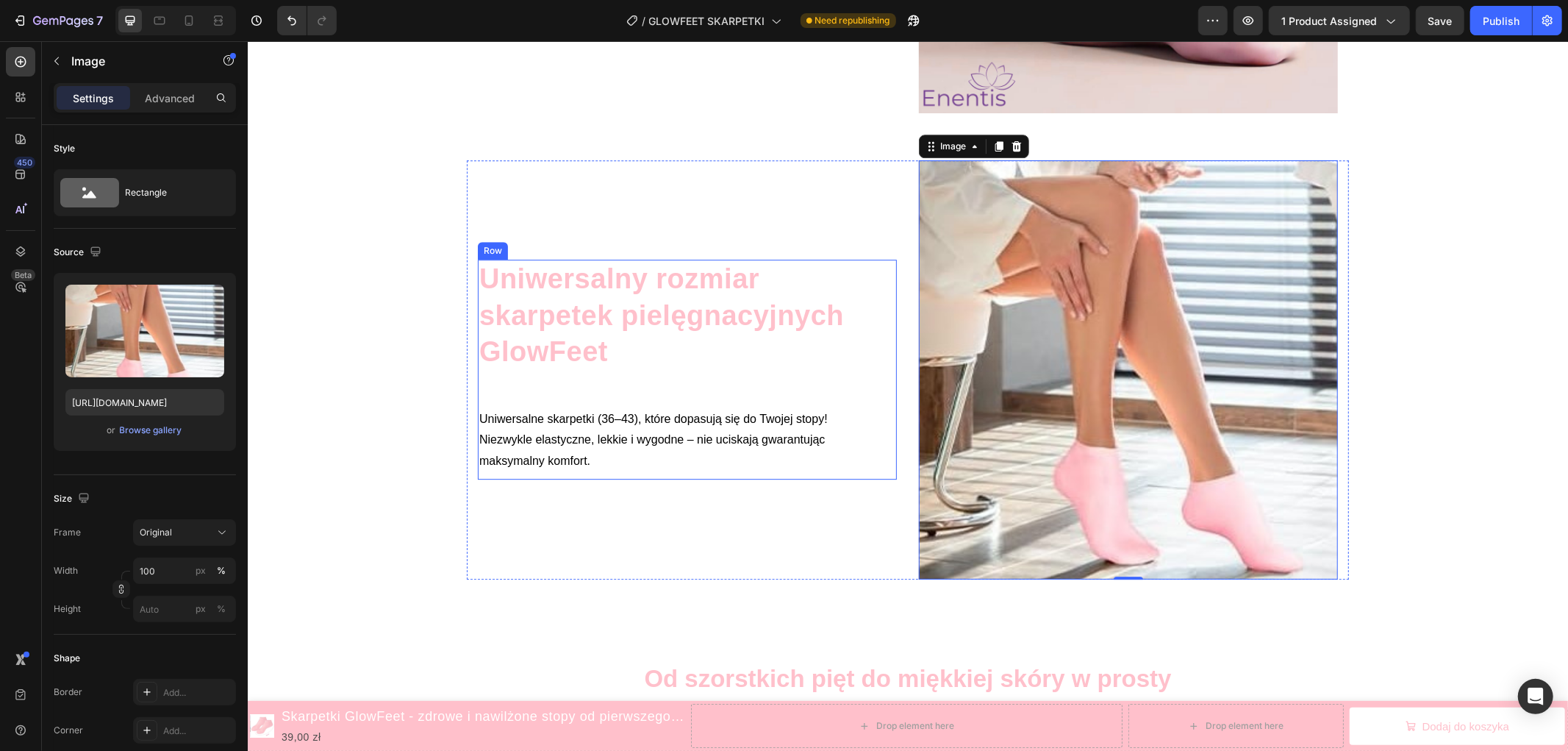
scroll to position [3463, 0]
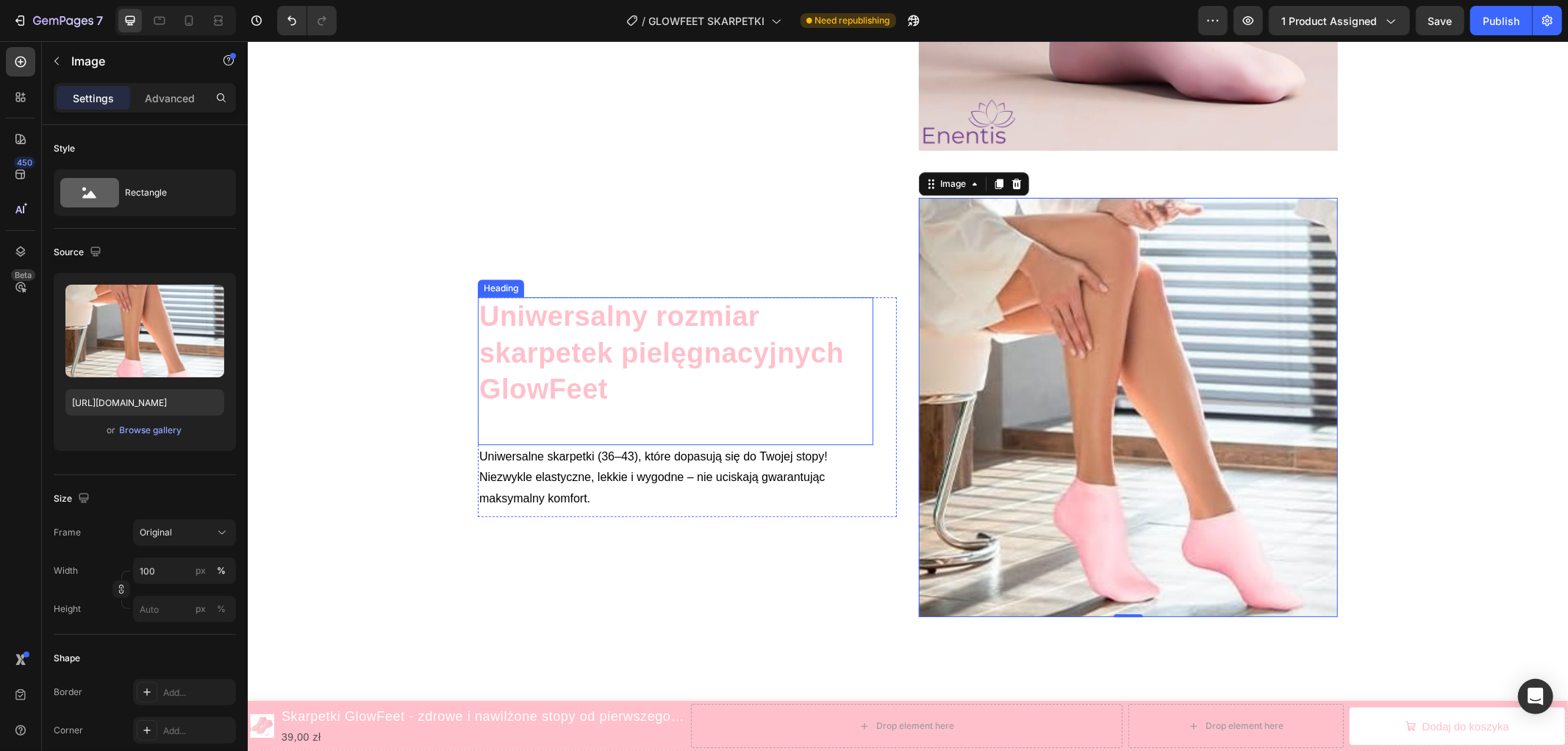
click at [623, 352] on h2 "Uniwersalny rozmiar skarpetek pielęgnacyjnych GlowFeet" at bounding box center [674, 351] width 395 height 112
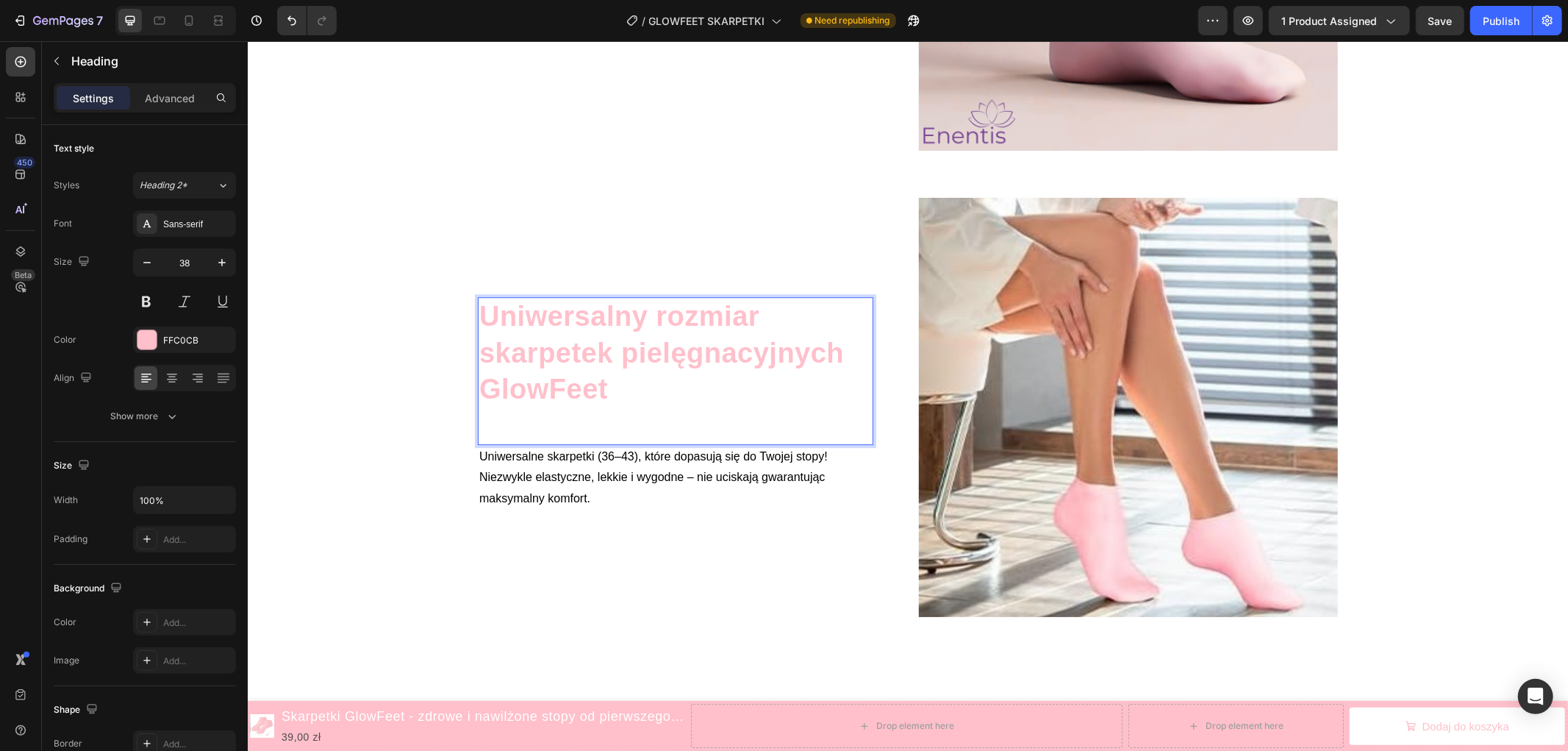
click at [623, 352] on h2 "Uniwersalny rozmiar skarpetek pielęgnacyjnych GlowFeet" at bounding box center [674, 351] width 395 height 112
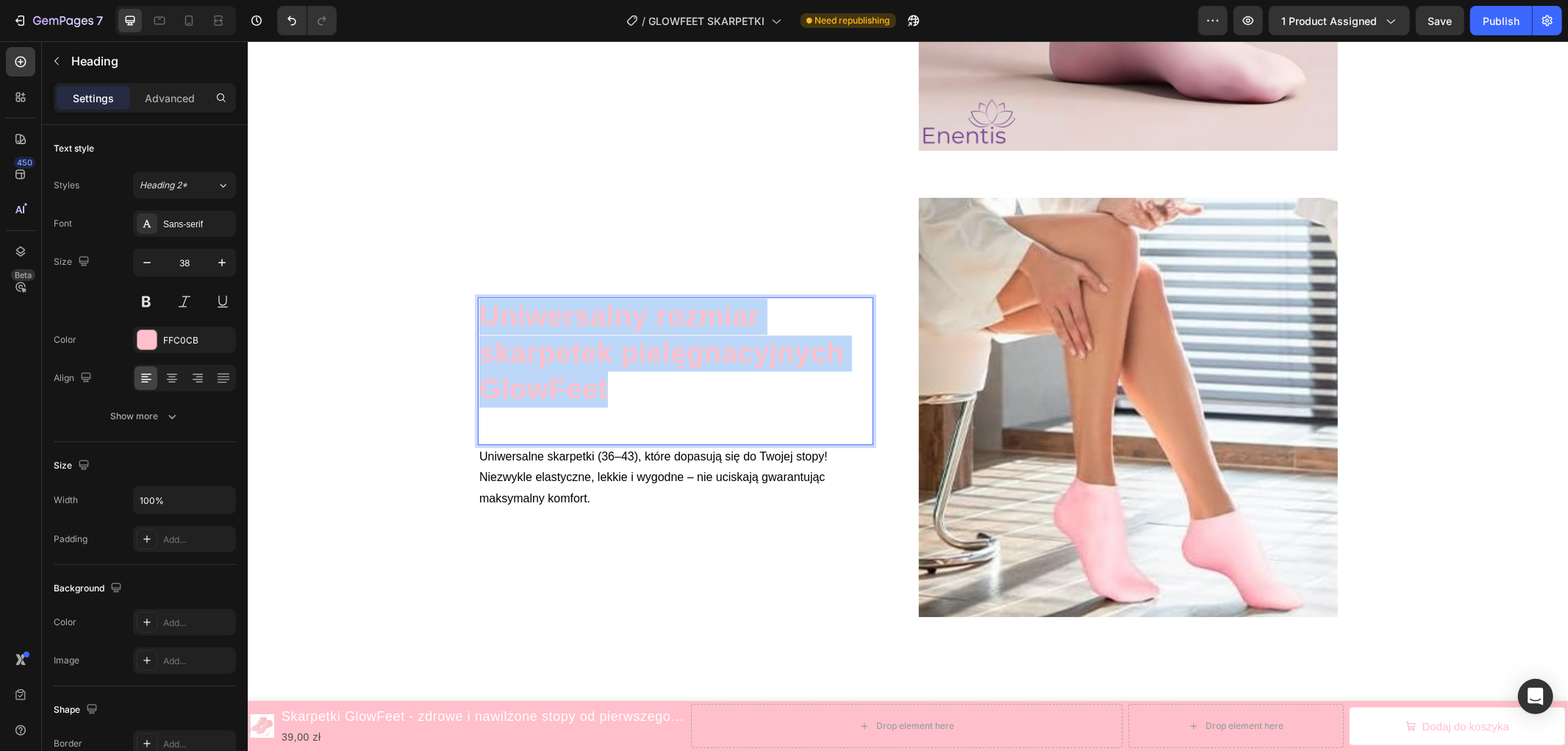
click at [623, 352] on p "Uniwersalny rozmiar skarpetek pielęgnacyjnych GlowFeet" at bounding box center [674, 352] width 392 height 109
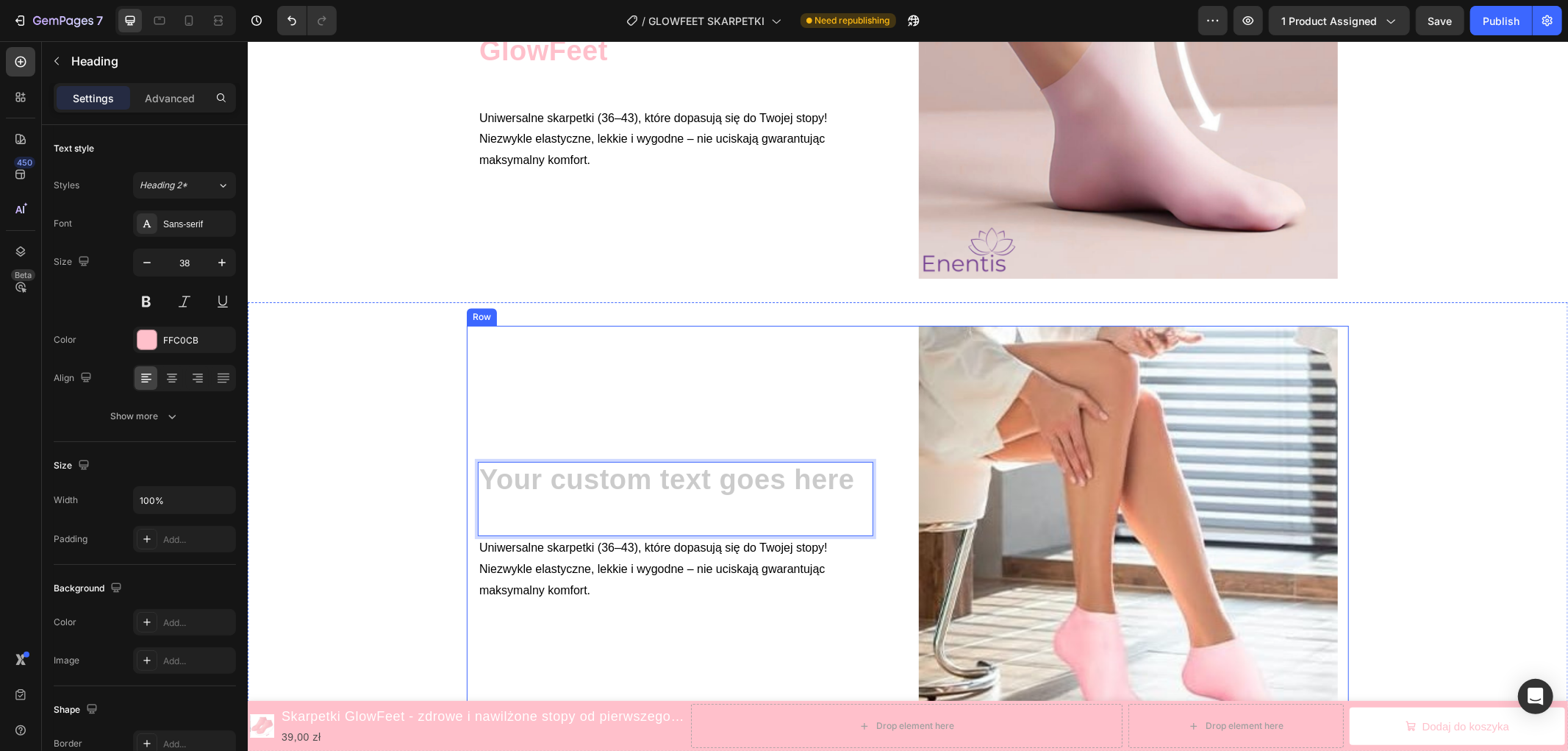
scroll to position [3416, 0]
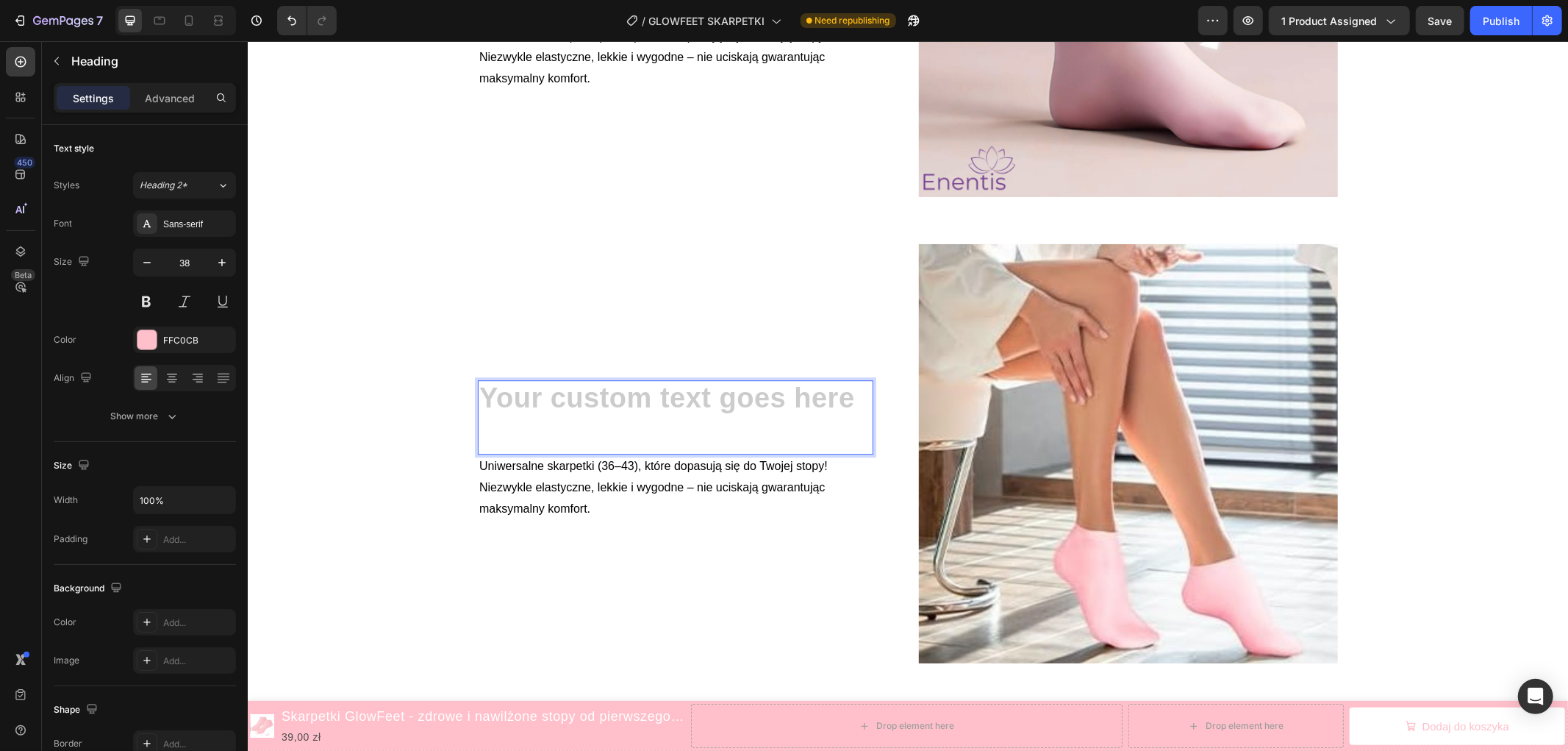
click at [594, 399] on h2 "Rich Text Editor. Editing area: main" at bounding box center [674, 399] width 395 height 39
click at [551, 399] on p "GlowFeet" at bounding box center [674, 399] width 392 height 36
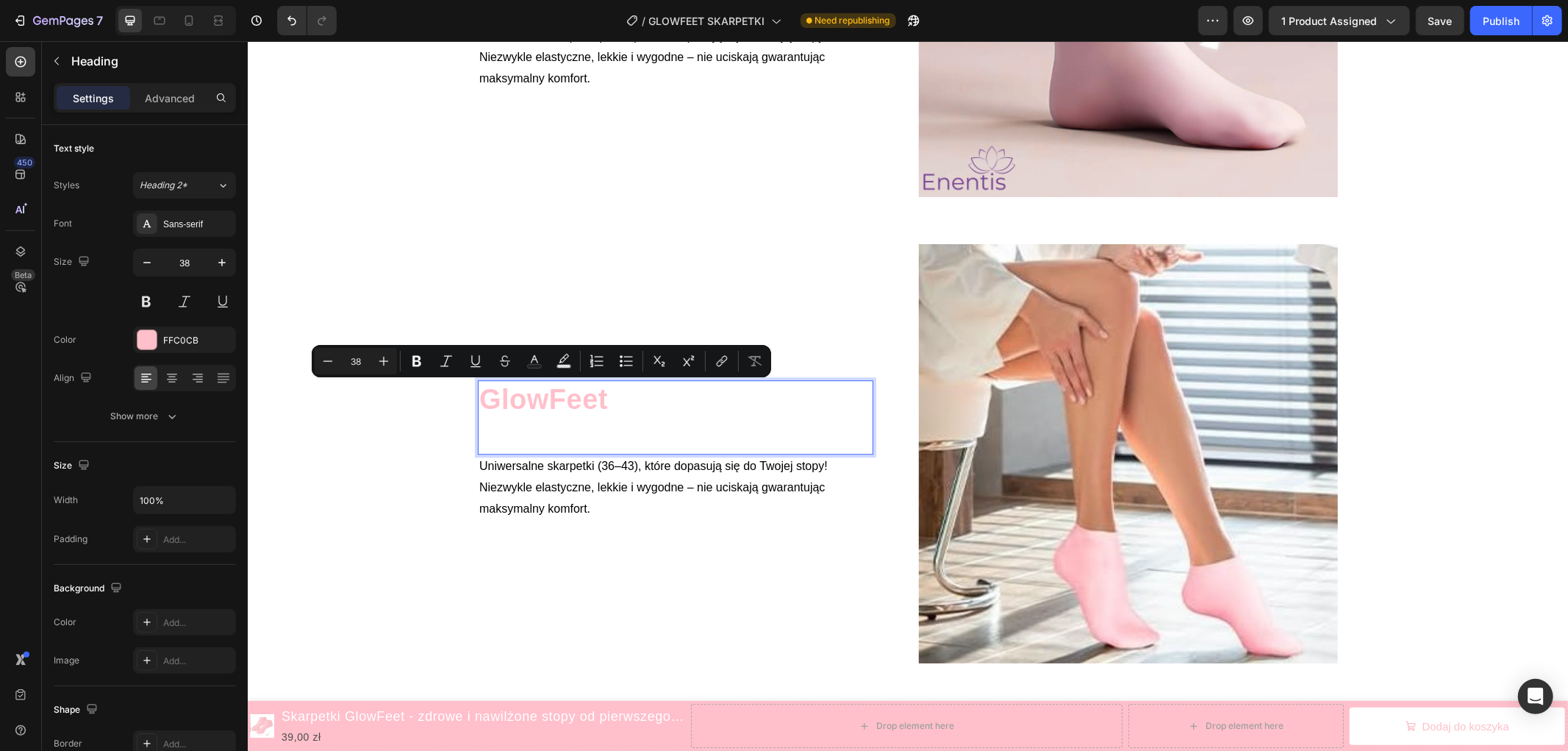
scroll to position [3398, 0]
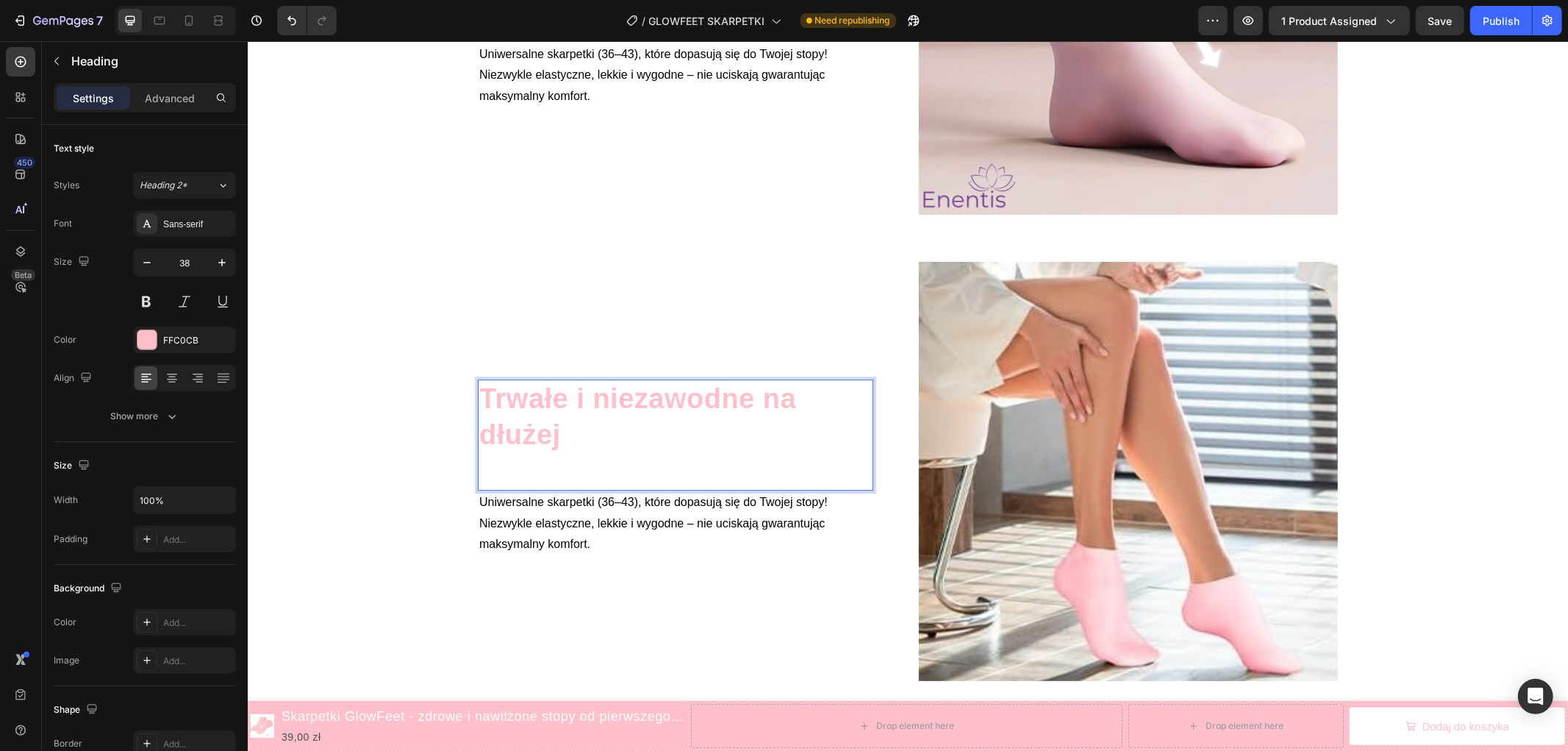
click at [582, 515] on span "Uniwersalne skarpetki (36–43), które dopasują się do Twojej stopy! Niezwykle el…" at bounding box center [652, 522] width 349 height 56
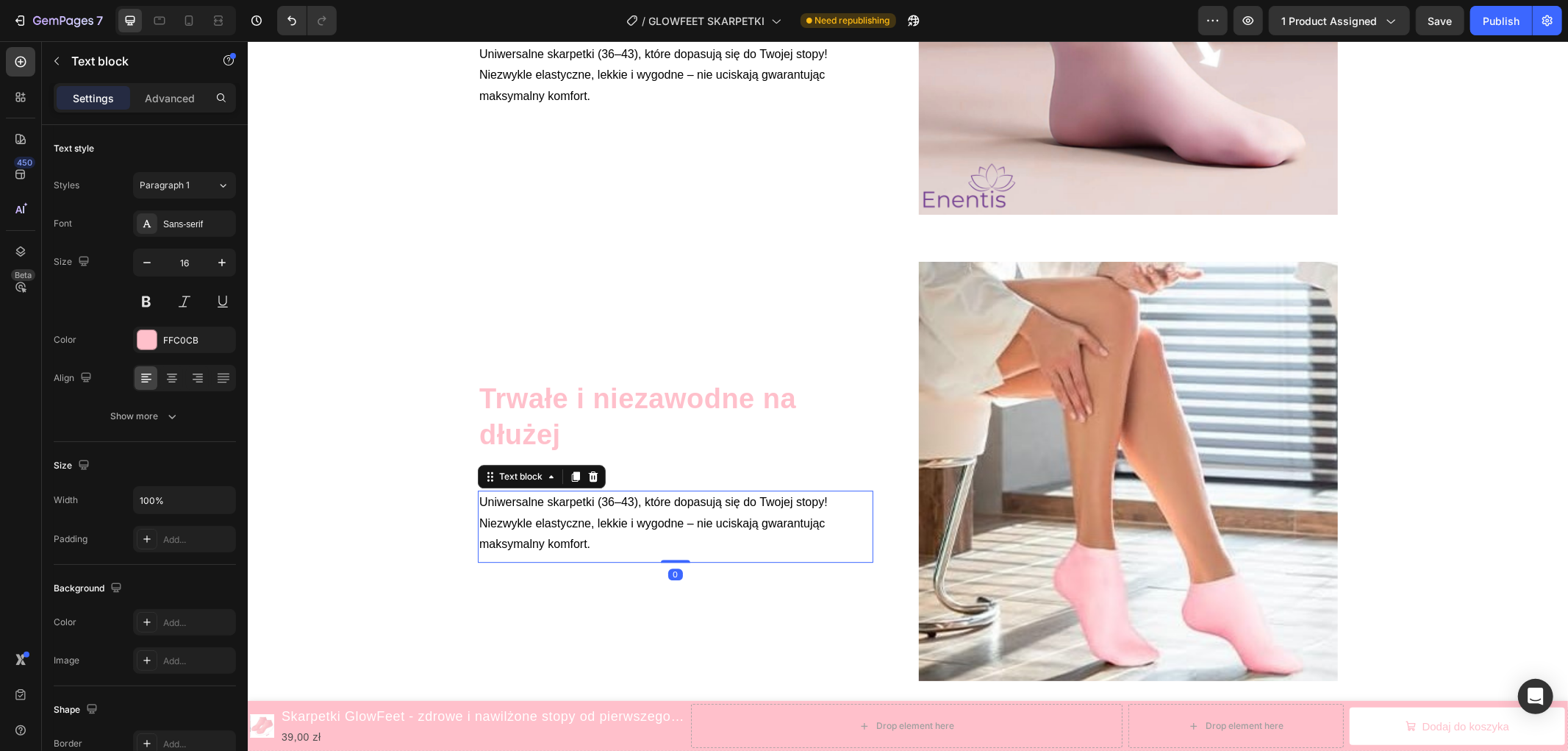
click at [582, 515] on span "Uniwersalne skarpetki (36–43), które dopasują się do Twojej stopy! Niezwykle el…" at bounding box center [652, 522] width 349 height 56
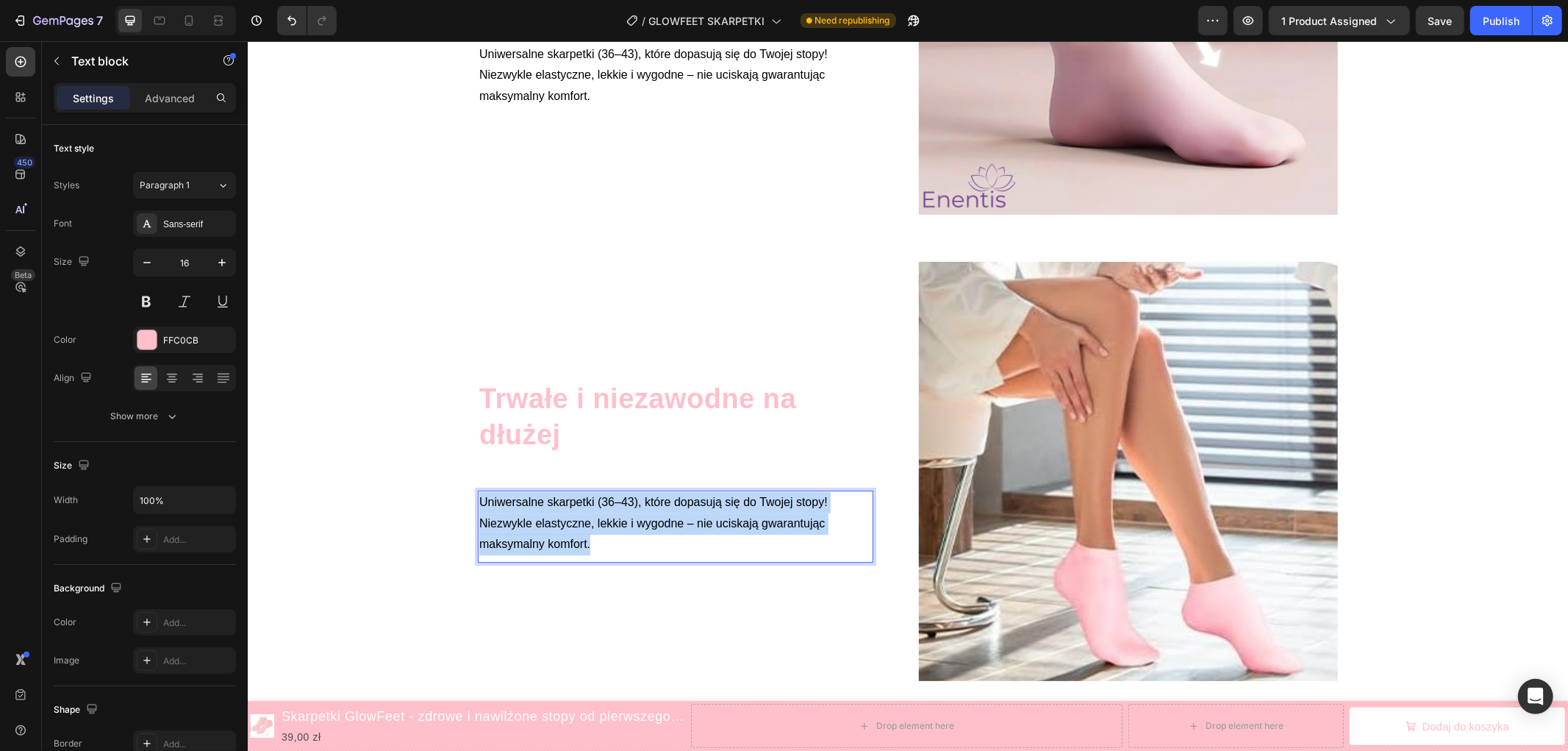
click at [582, 515] on span "Uniwersalne skarpetki (36–43), które dopasują się do Twojej stopy! Niezwykle el…" at bounding box center [652, 522] width 349 height 56
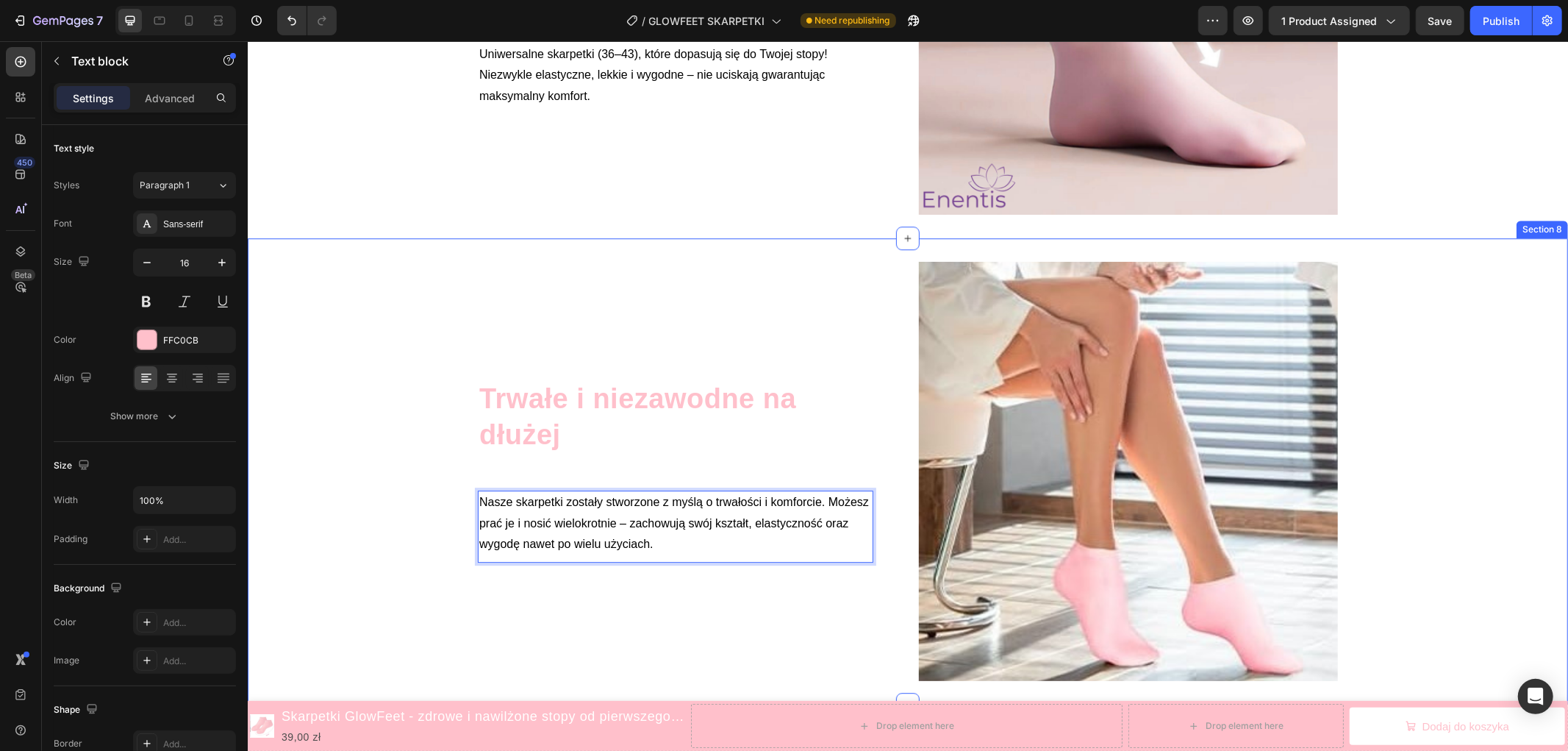
click at [407, 465] on div "Trwałe i niezawodne na dłużej Heading Nasze skarpetki zostały stworzone z myślą…" at bounding box center [906, 471] width 1320 height 419
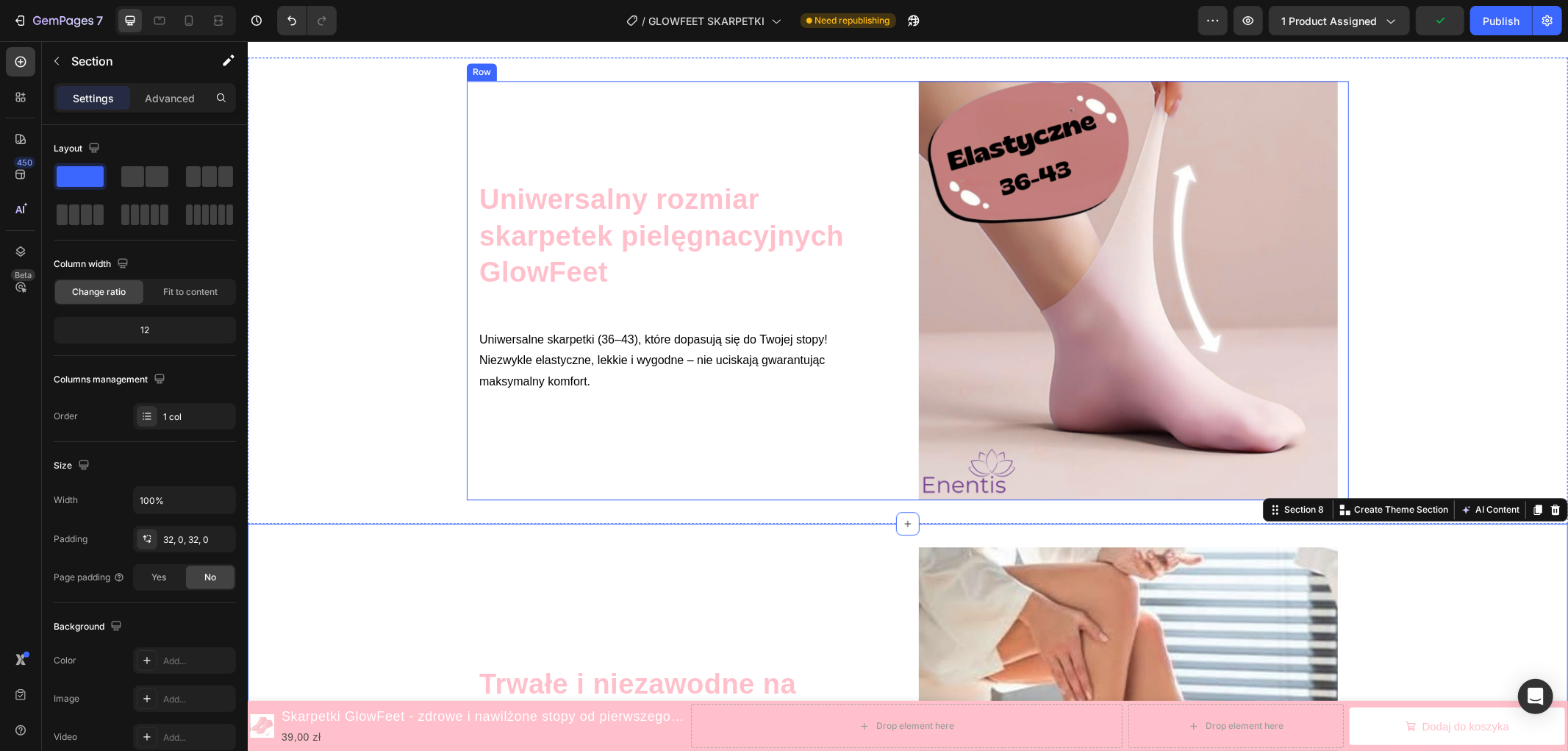
scroll to position [3154, 0]
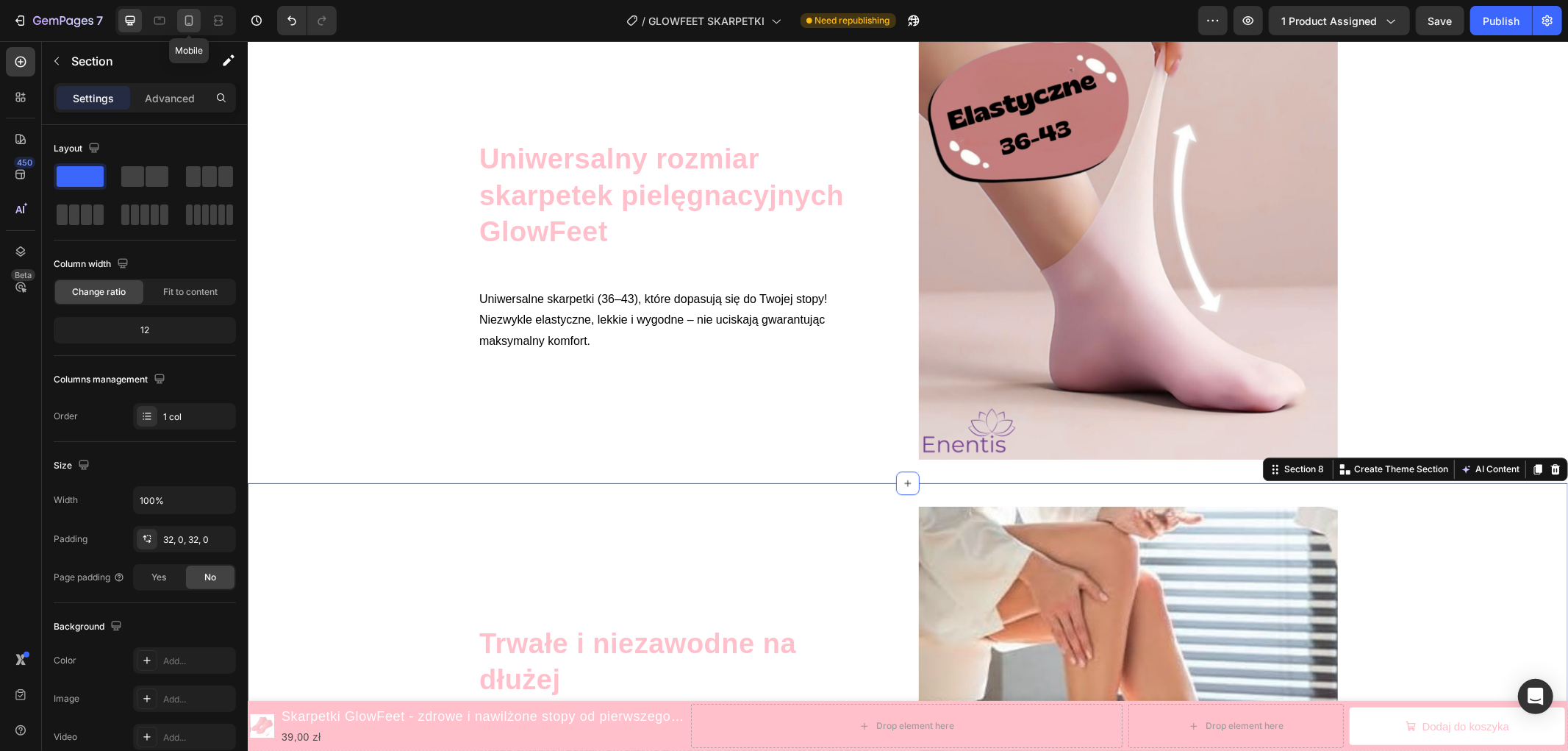
click at [187, 18] on icon at bounding box center [188, 21] width 15 height 15
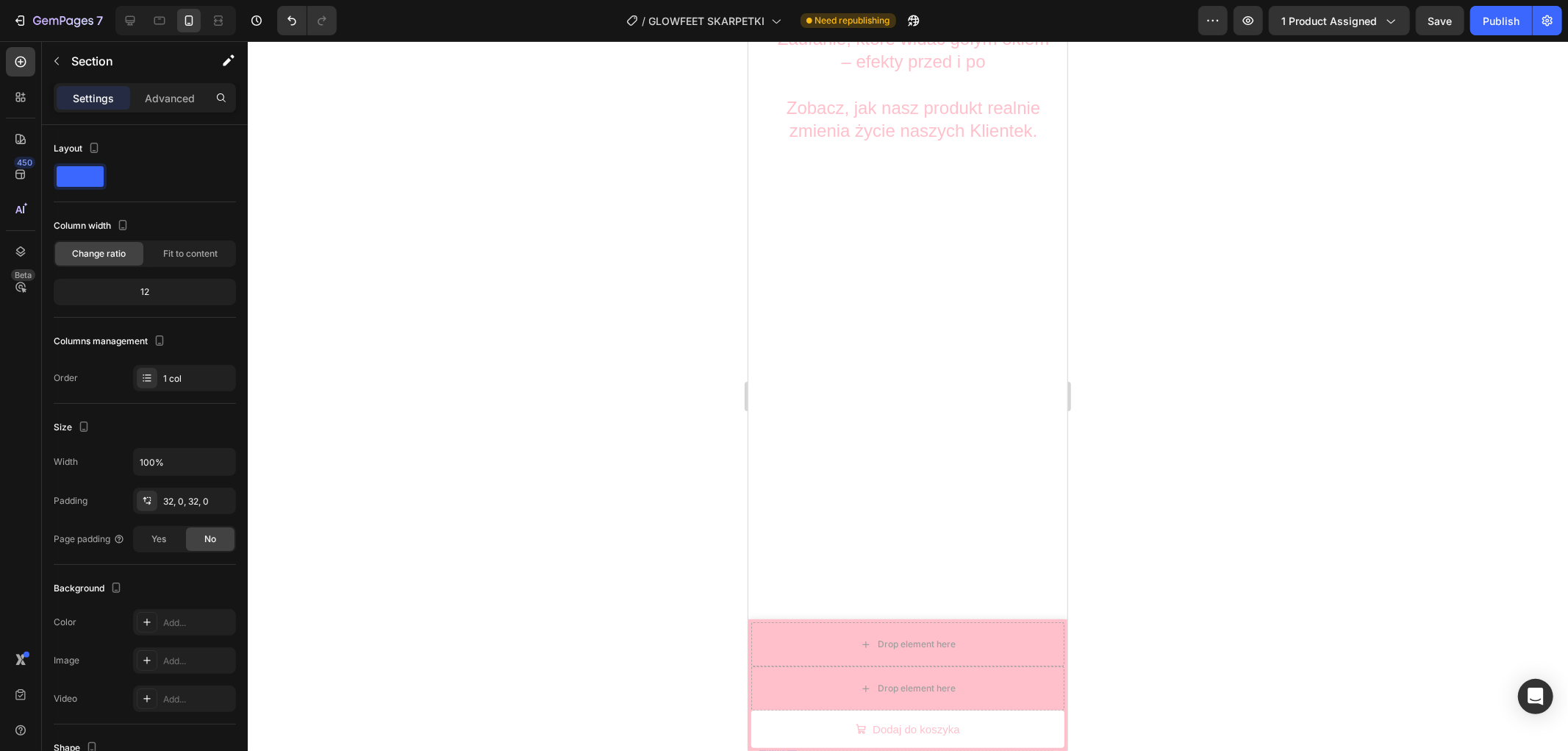
scroll to position [4326, 0]
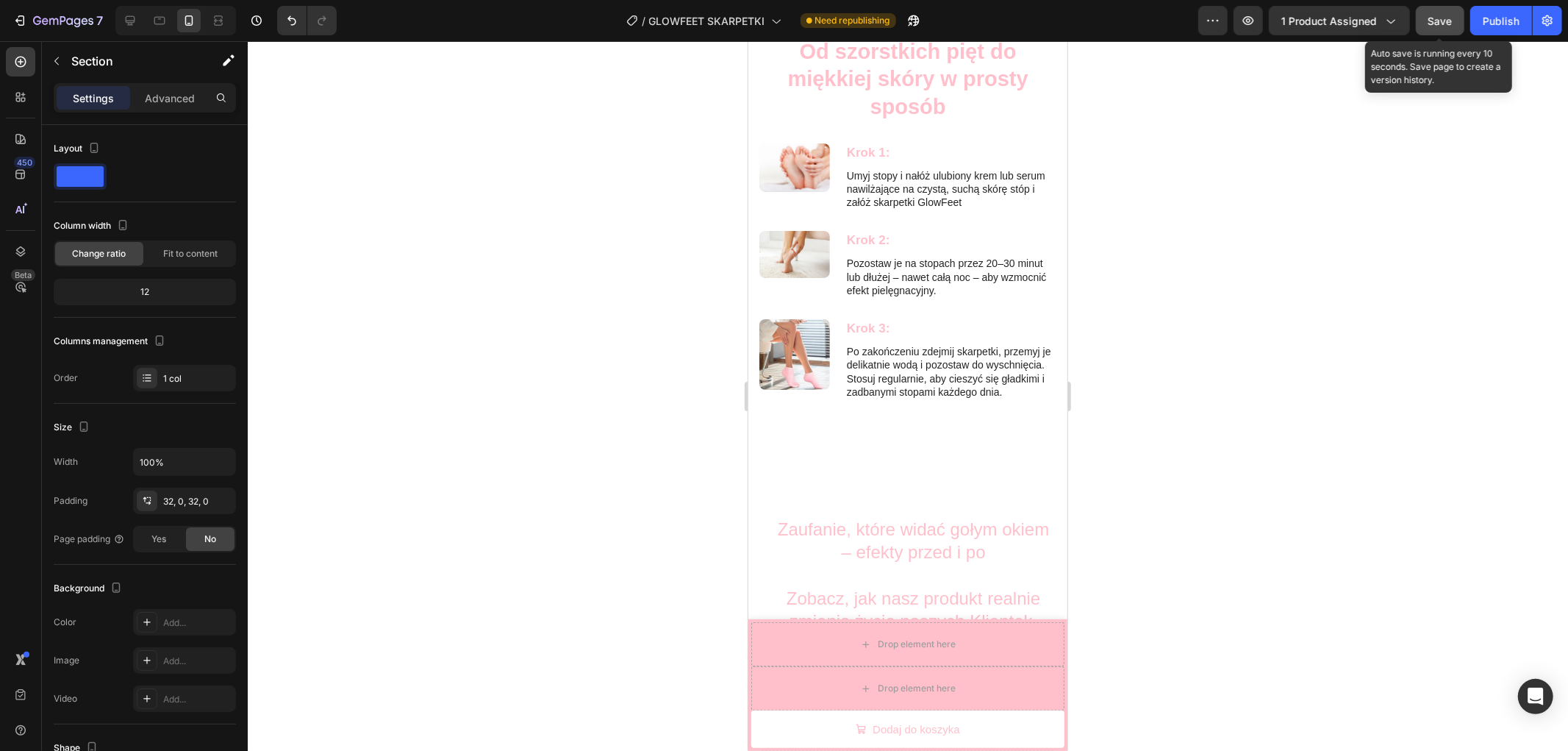
click at [1434, 24] on span "Save" at bounding box center [1440, 21] width 25 height 13
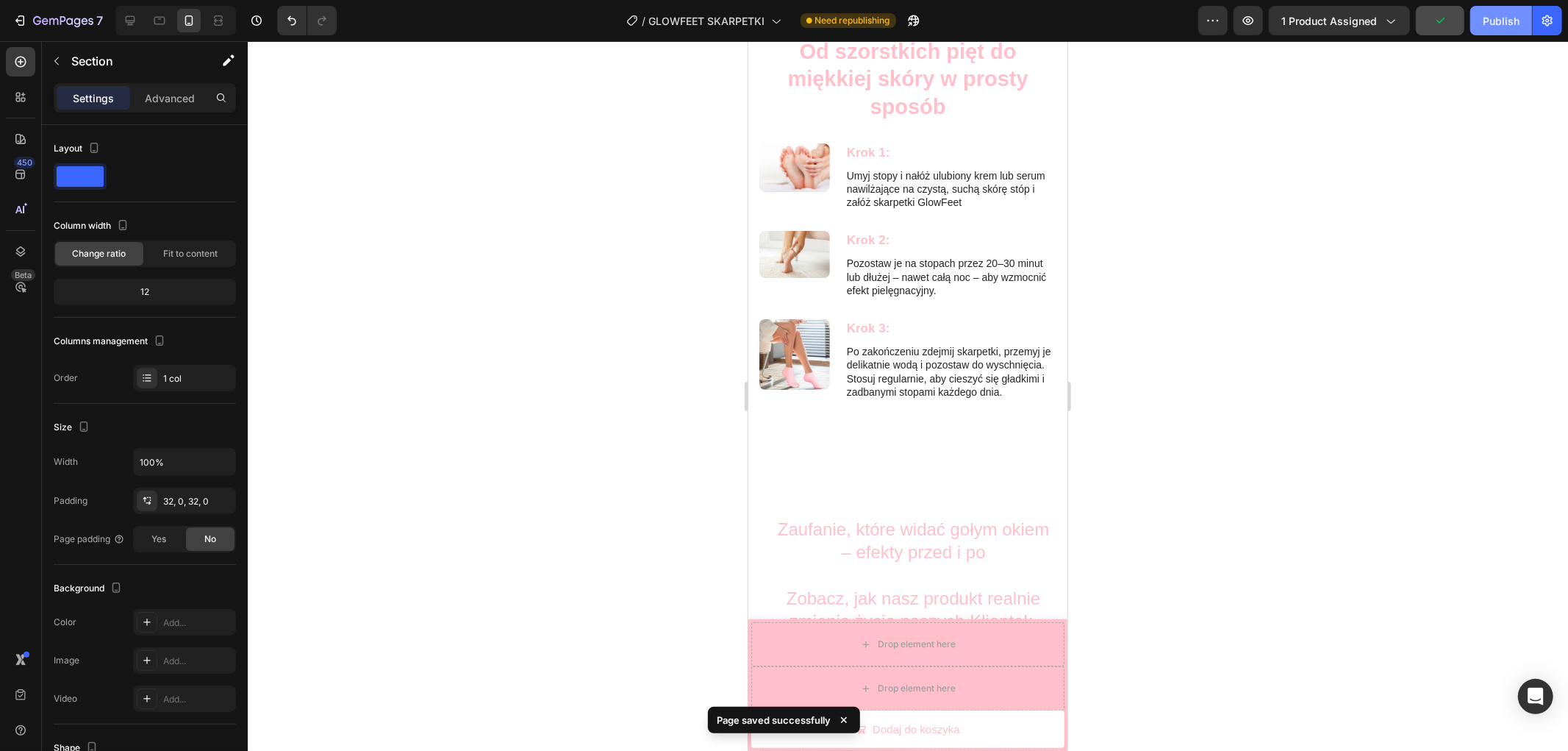
click at [1495, 19] on div "Publish" at bounding box center [1501, 21] width 36 height 15
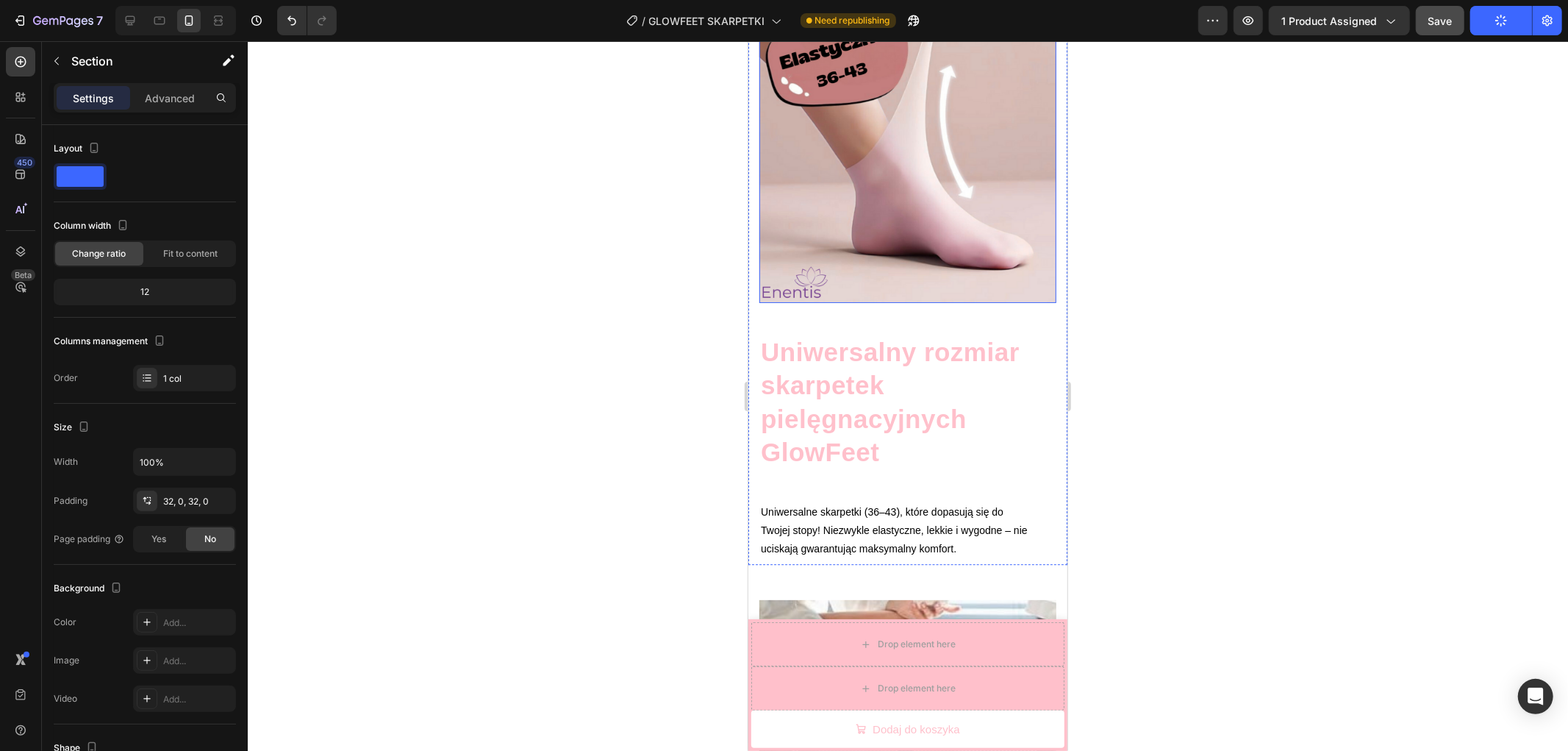
scroll to position [3100, 0]
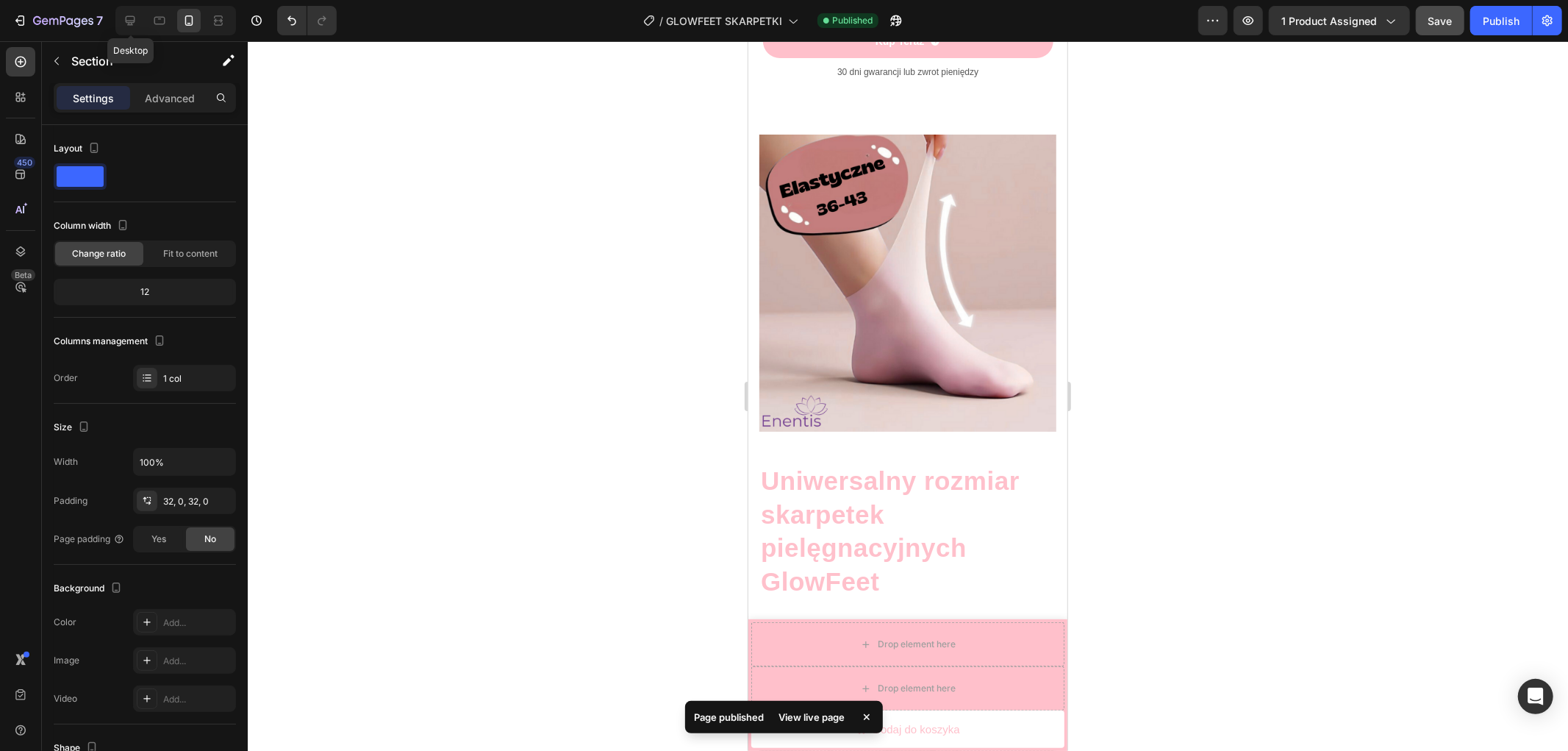
click at [138, 17] on div at bounding box center [130, 21] width 24 height 24
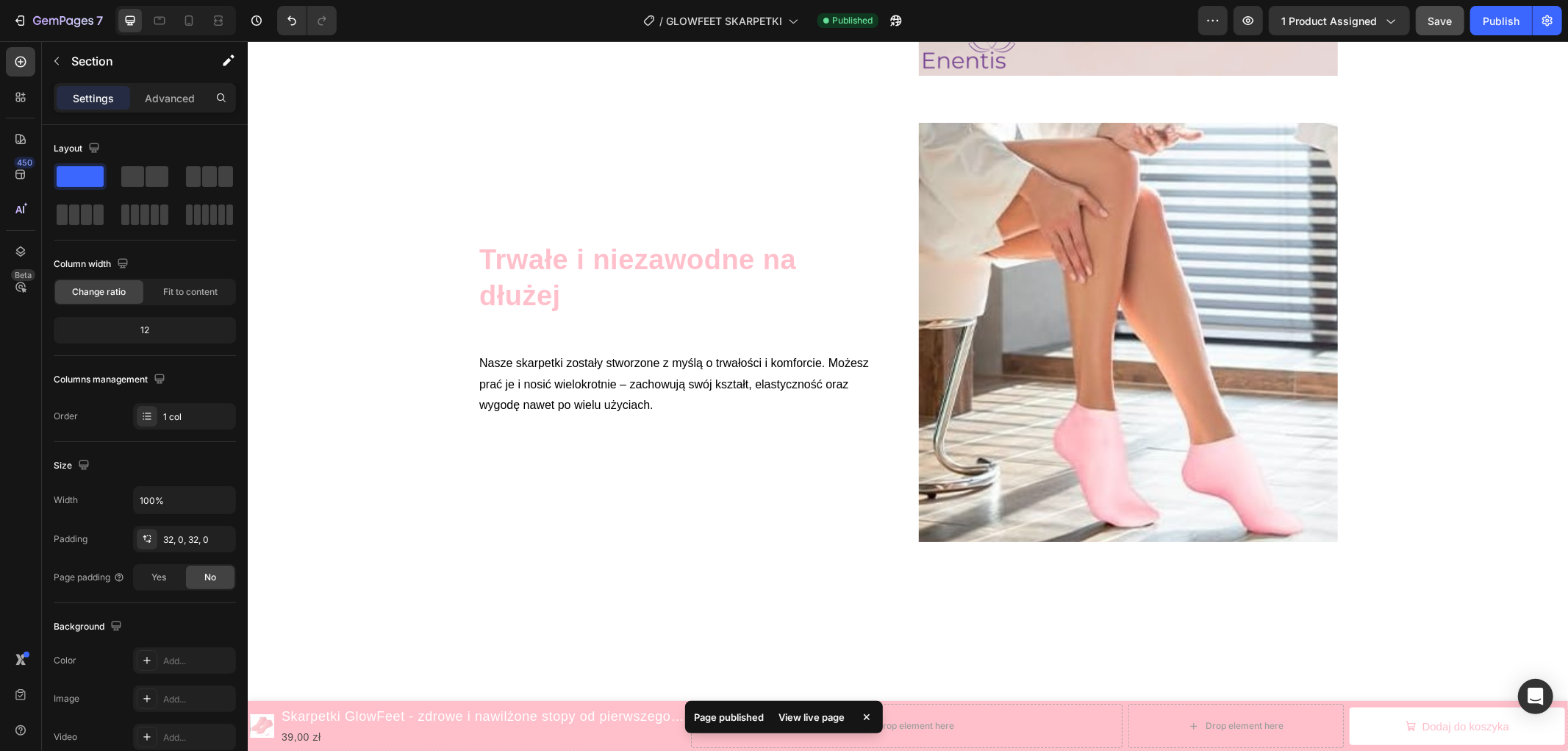
scroll to position [3544, 0]
